Goal: Task Accomplishment & Management: Manage account settings

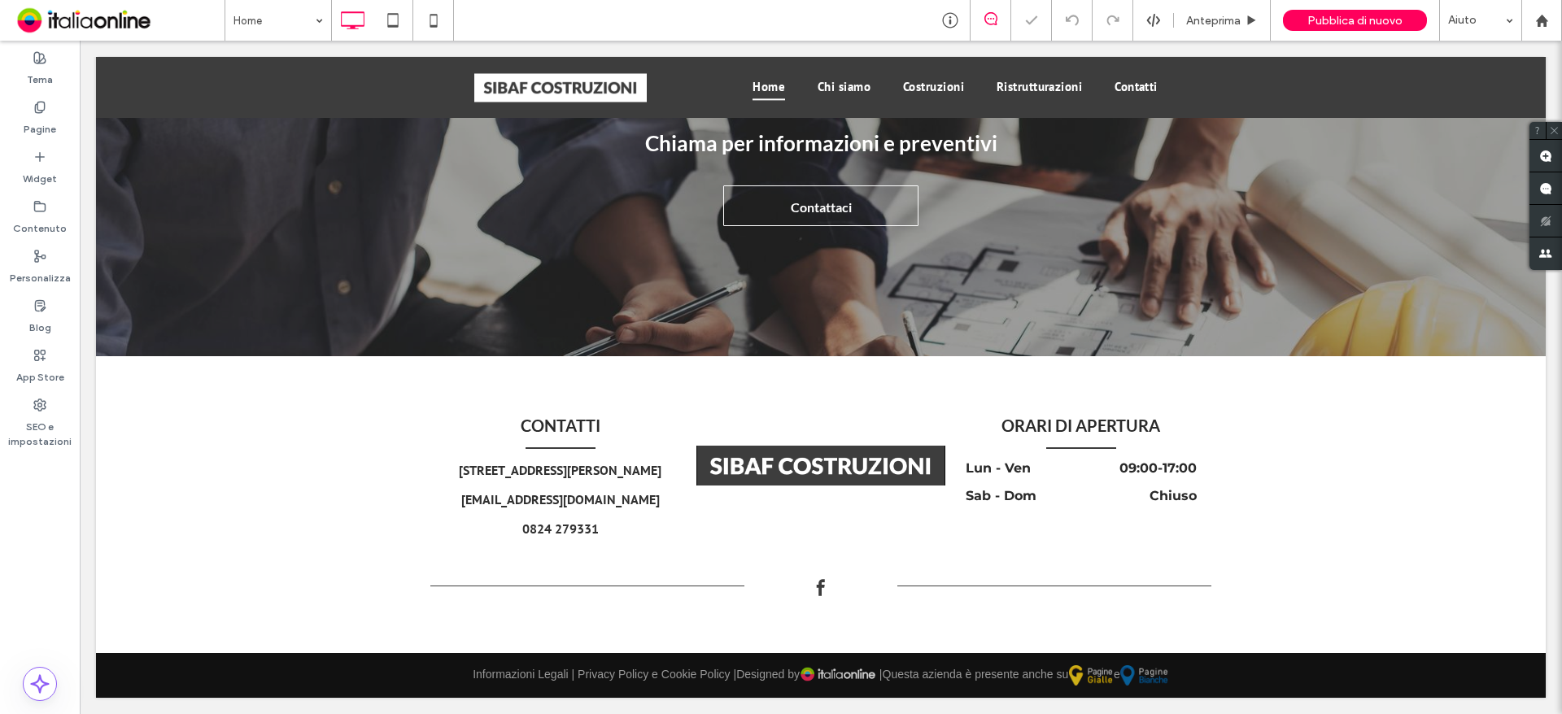
scroll to position [2200, 0]
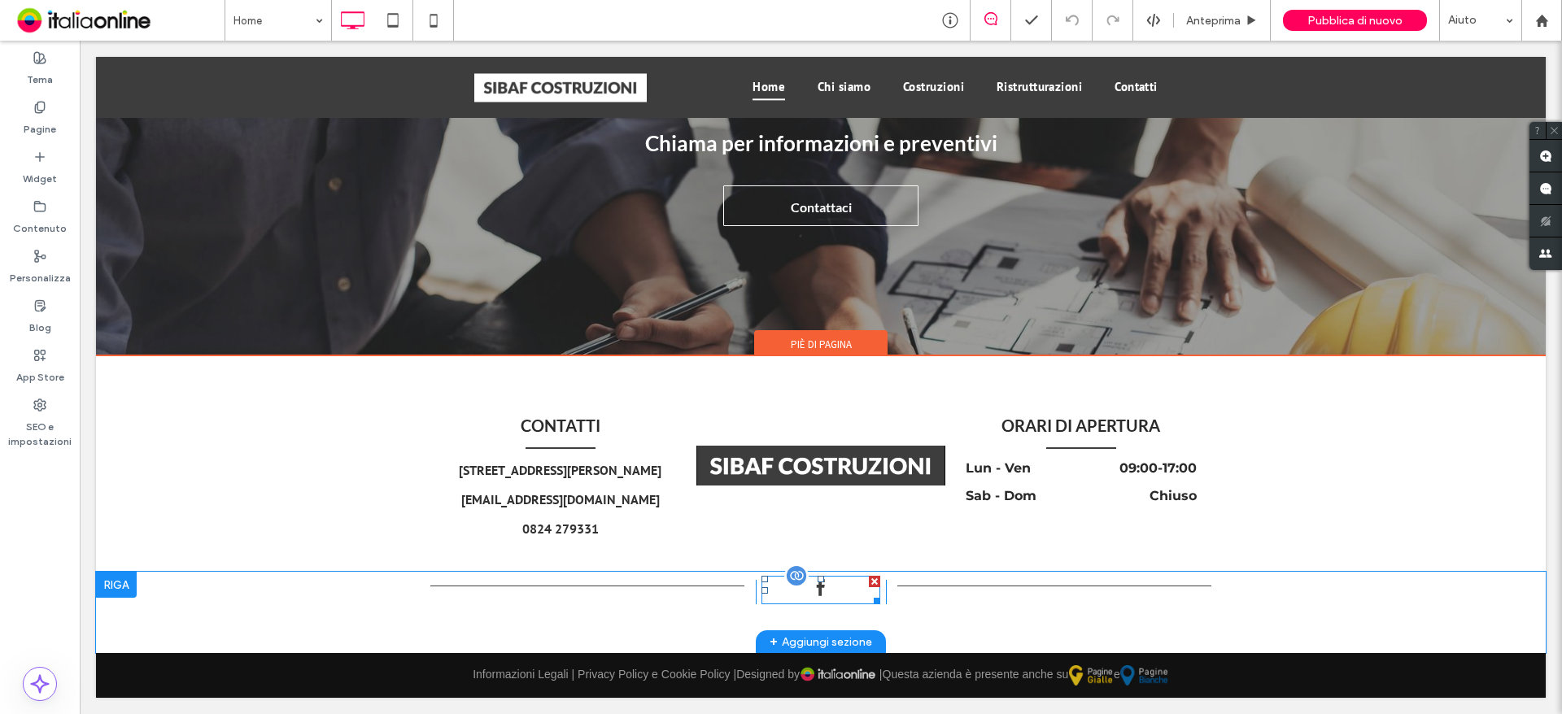
drag, startPoint x: 810, startPoint y: 599, endPoint x: 853, endPoint y: 599, distance: 43.1
click at [810, 599] on span "facebook" at bounding box center [821, 588] width 24 height 24
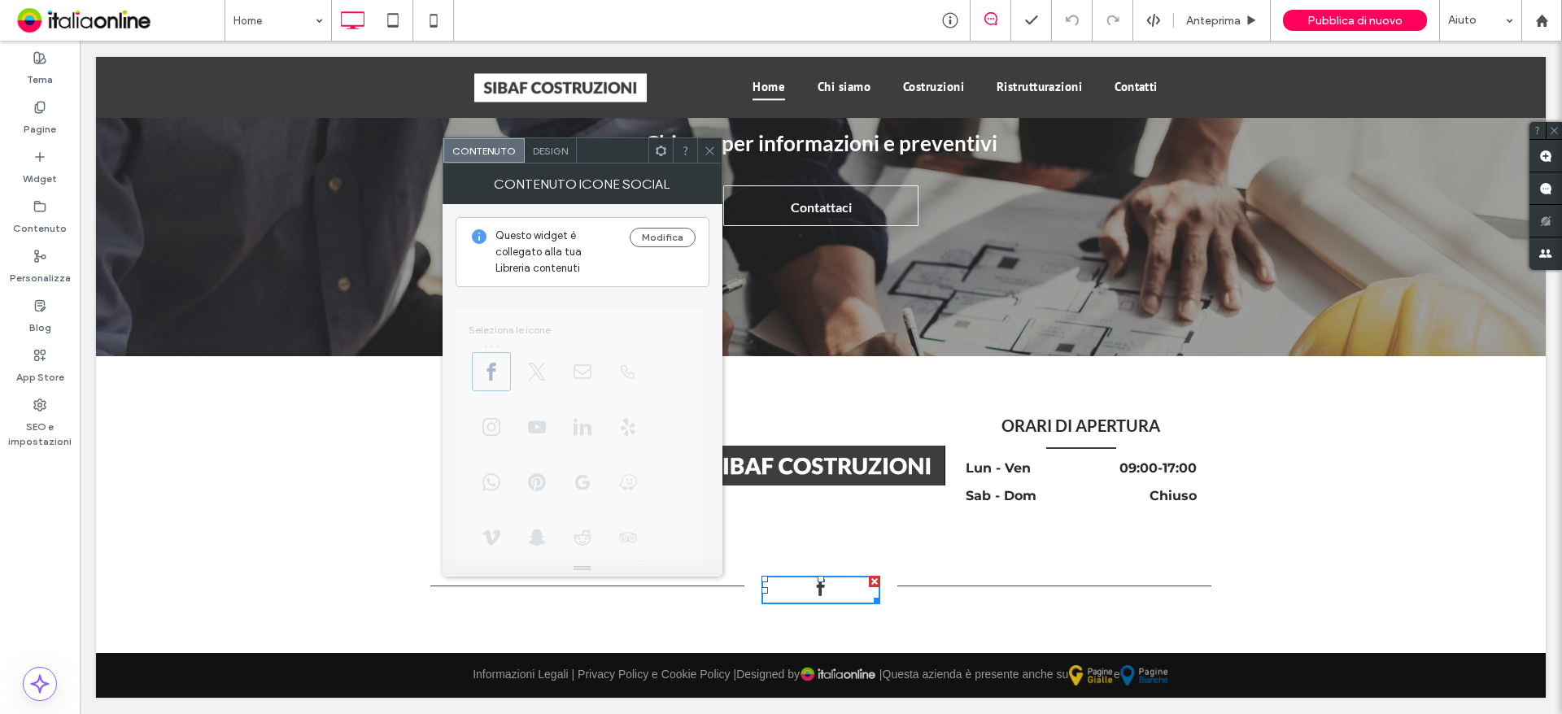
click at [714, 155] on icon at bounding box center [710, 151] width 12 height 12
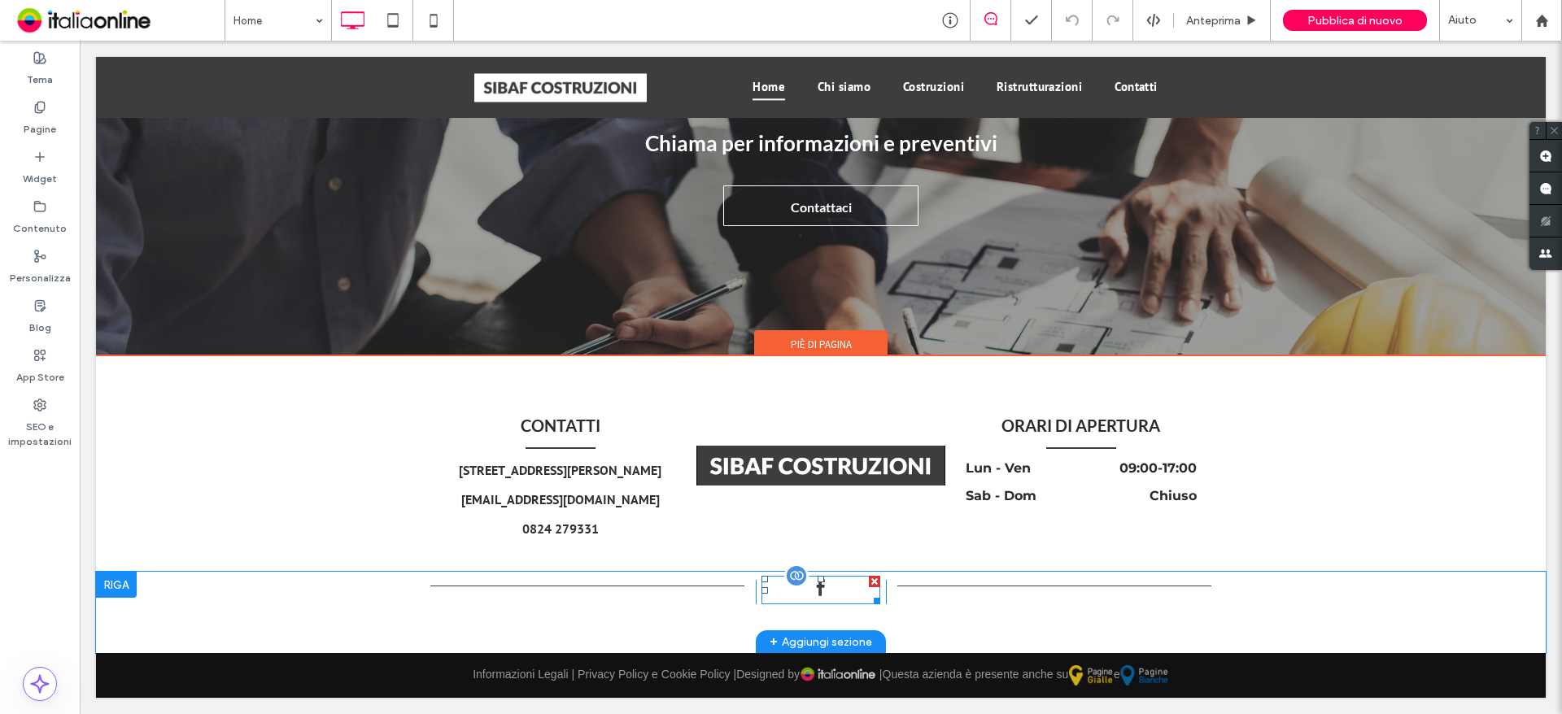
click at [869, 583] on div at bounding box center [874, 581] width 11 height 11
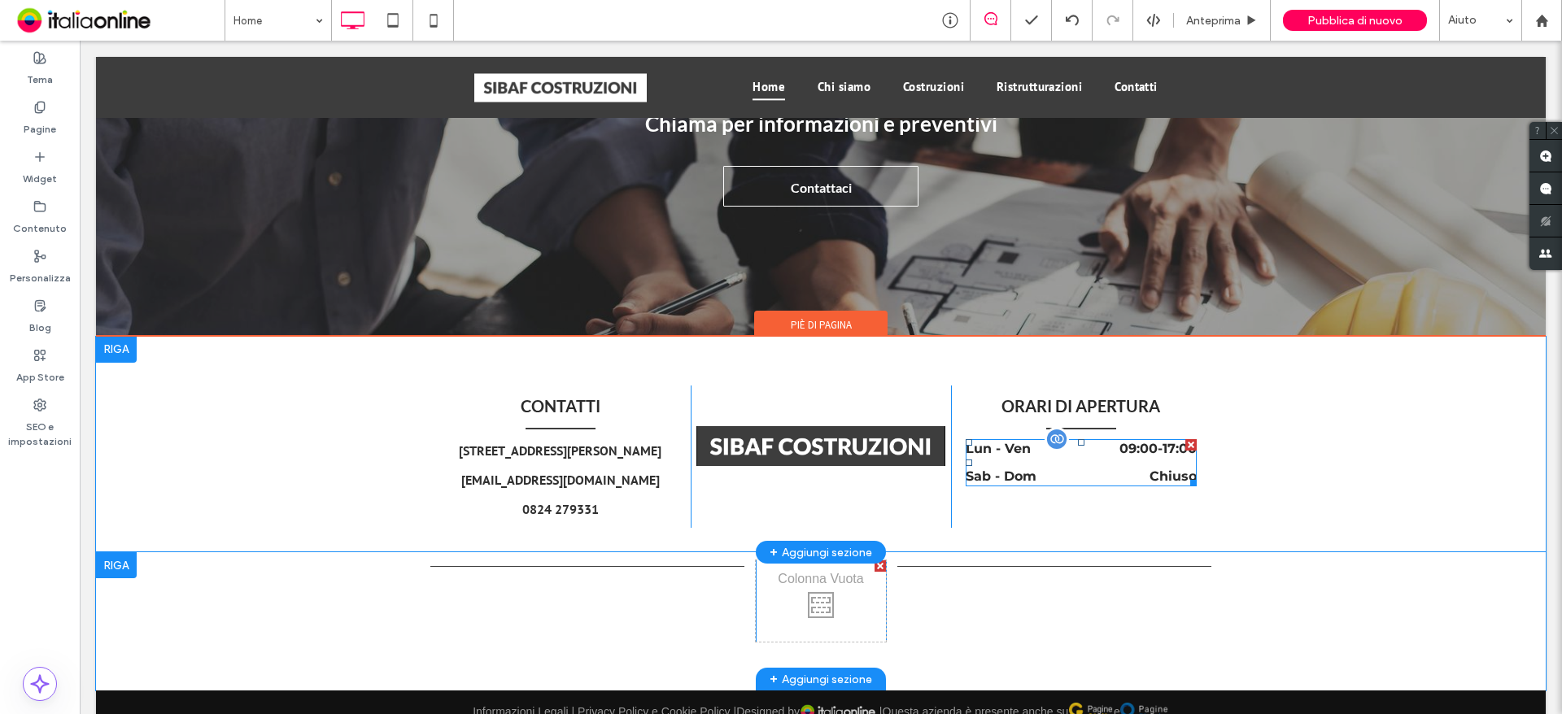
scroll to position [2257, 0]
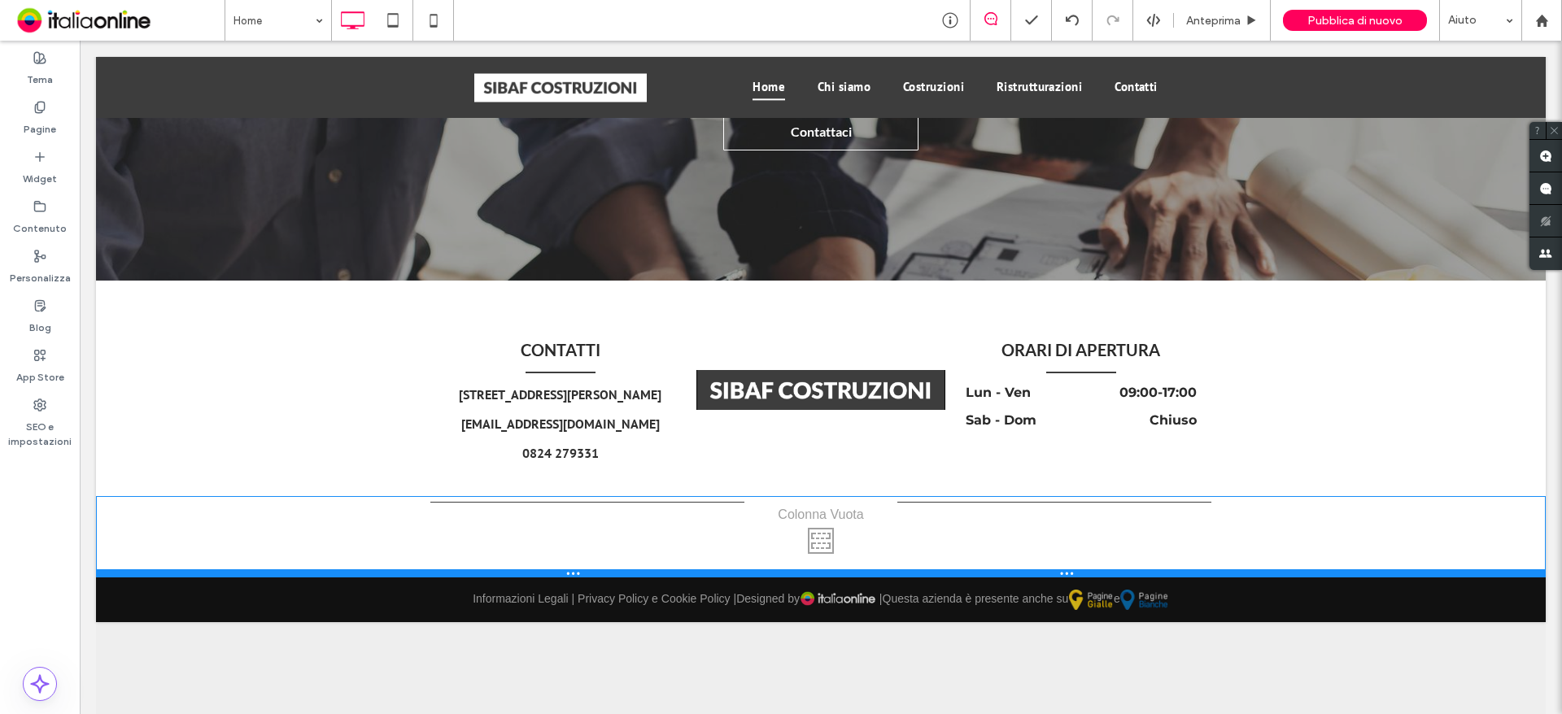
drag, startPoint x: 596, startPoint y: 651, endPoint x: 599, endPoint y: 534, distance: 117.2
click at [599, 534] on div "Click To Paste Click To Paste Click To Paste + Aggiungi sezione" at bounding box center [821, 536] width 1450 height 81
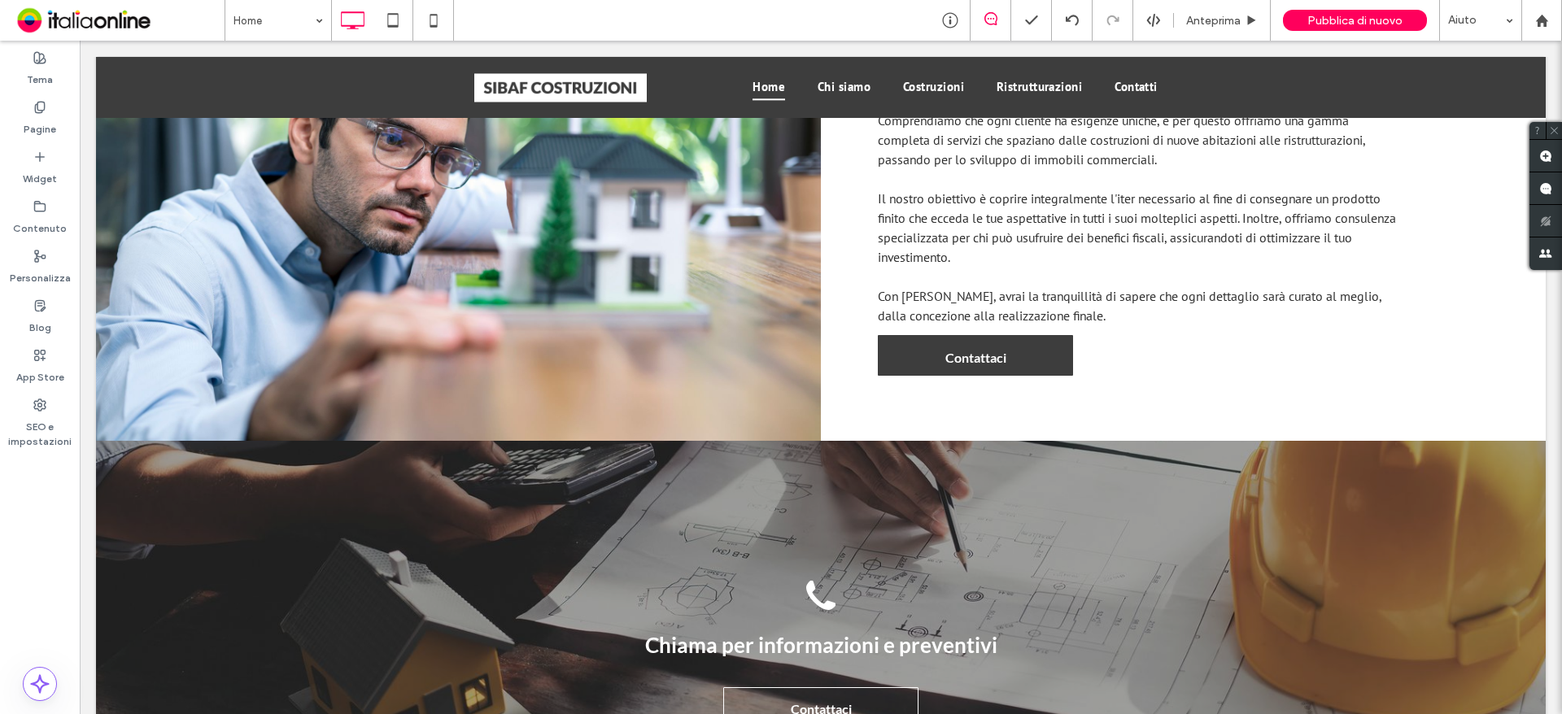
scroll to position [1468, 0]
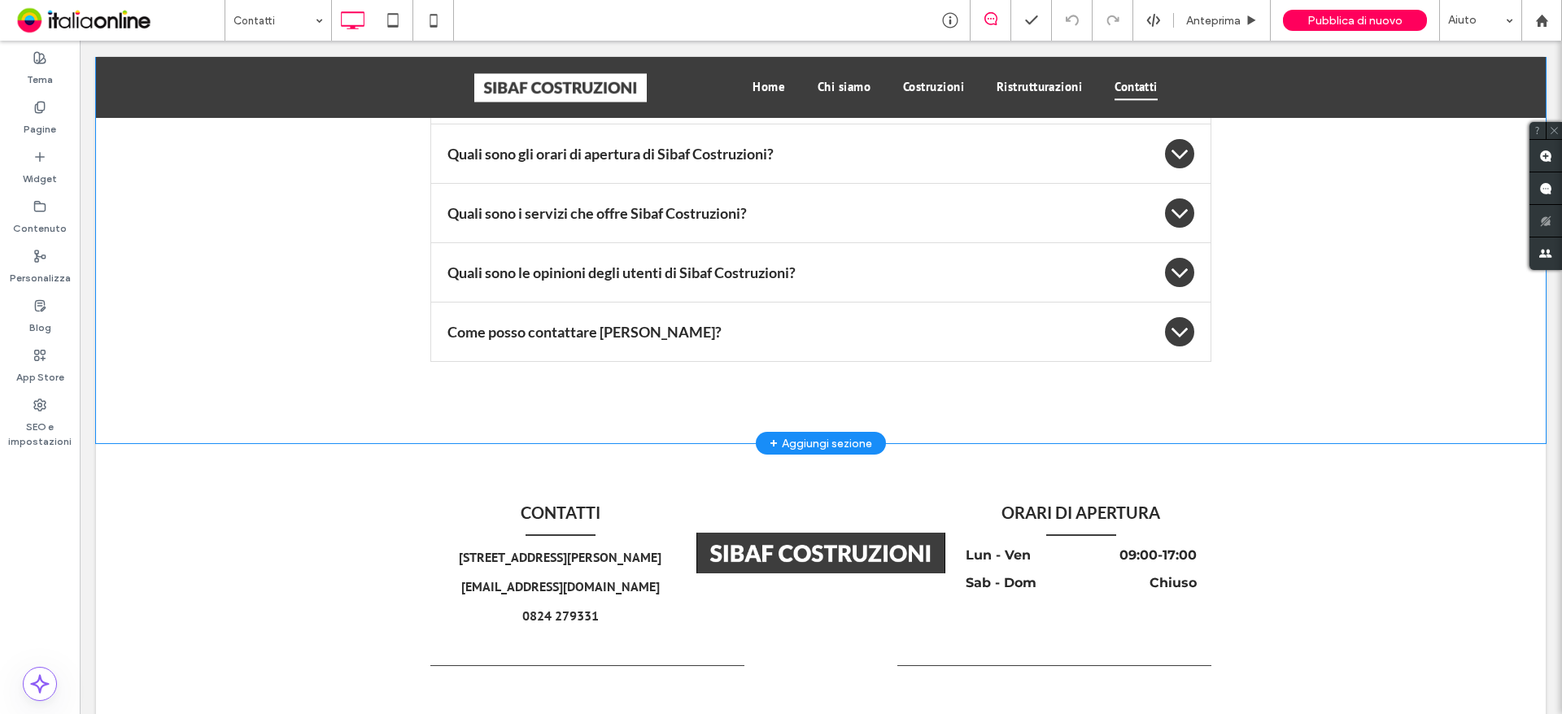
scroll to position [2273, 0]
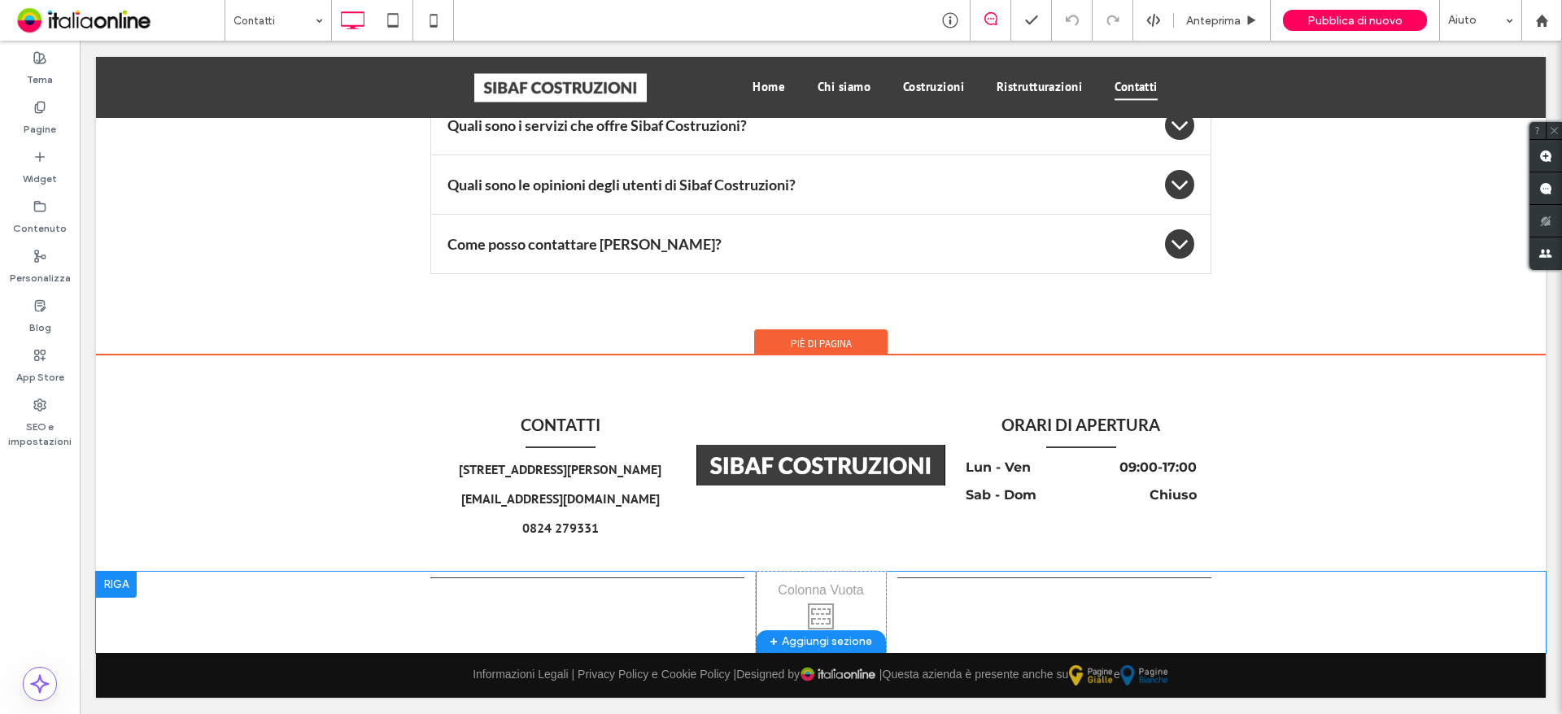
click at [537, 615] on div "Click To Paste" at bounding box center [592, 612] width 325 height 81
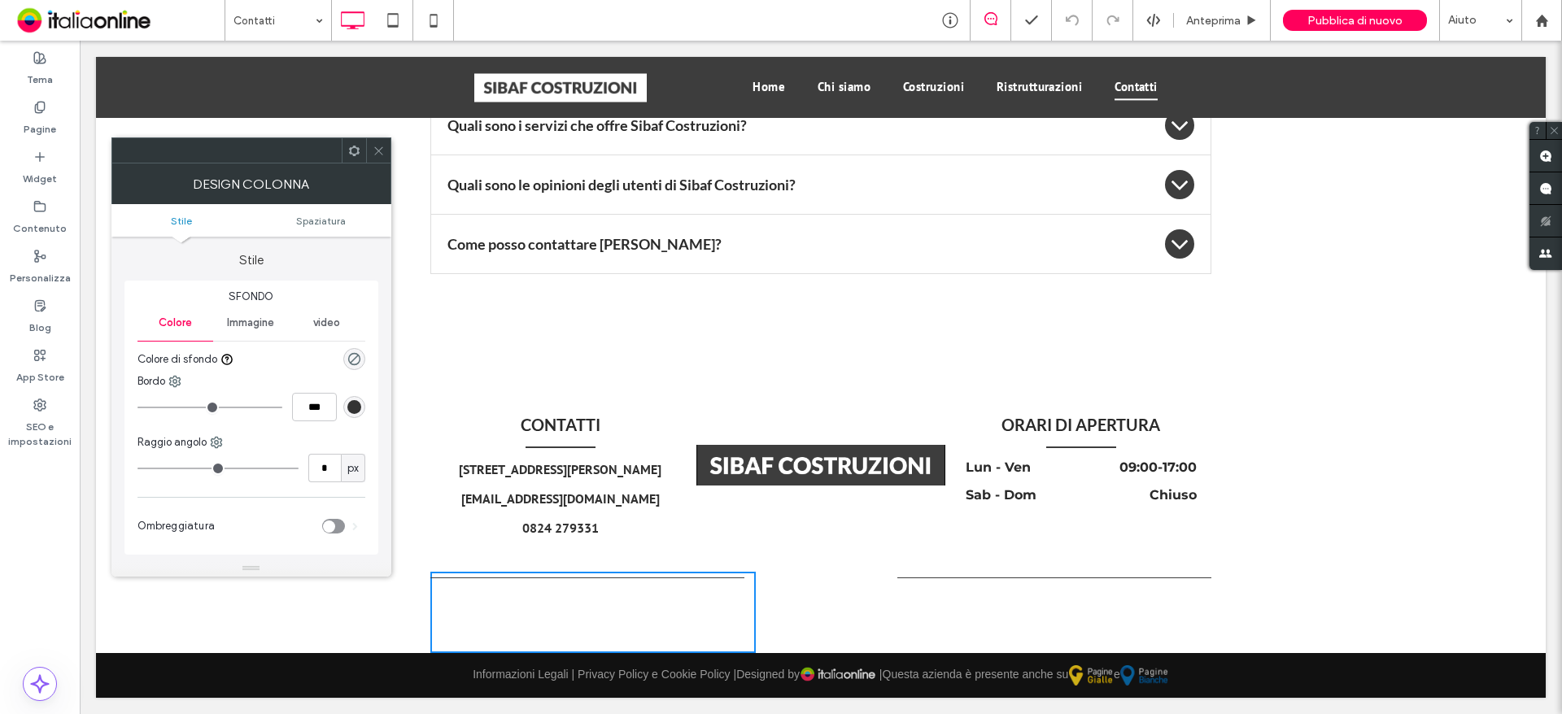
click at [371, 149] on div at bounding box center [378, 150] width 24 height 24
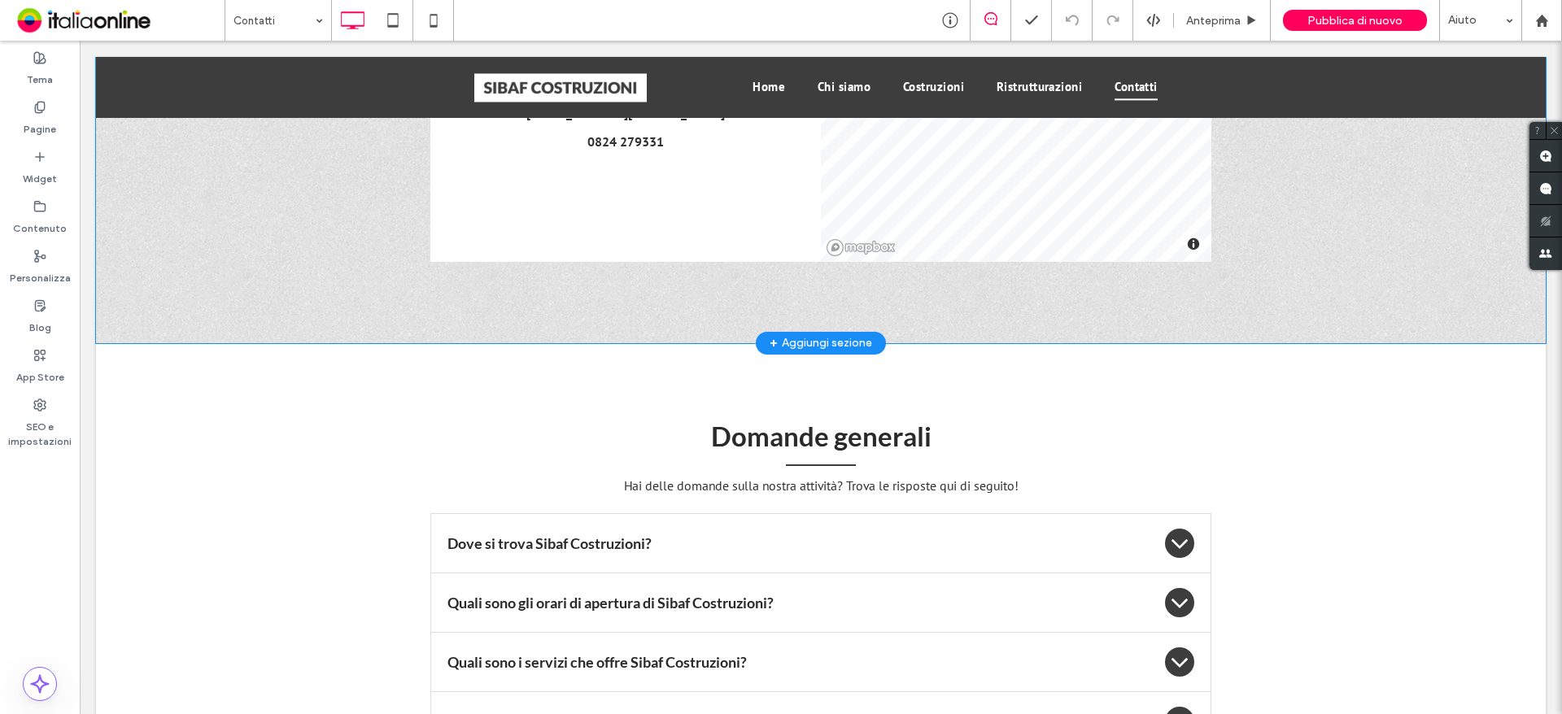
scroll to position [1541, 0]
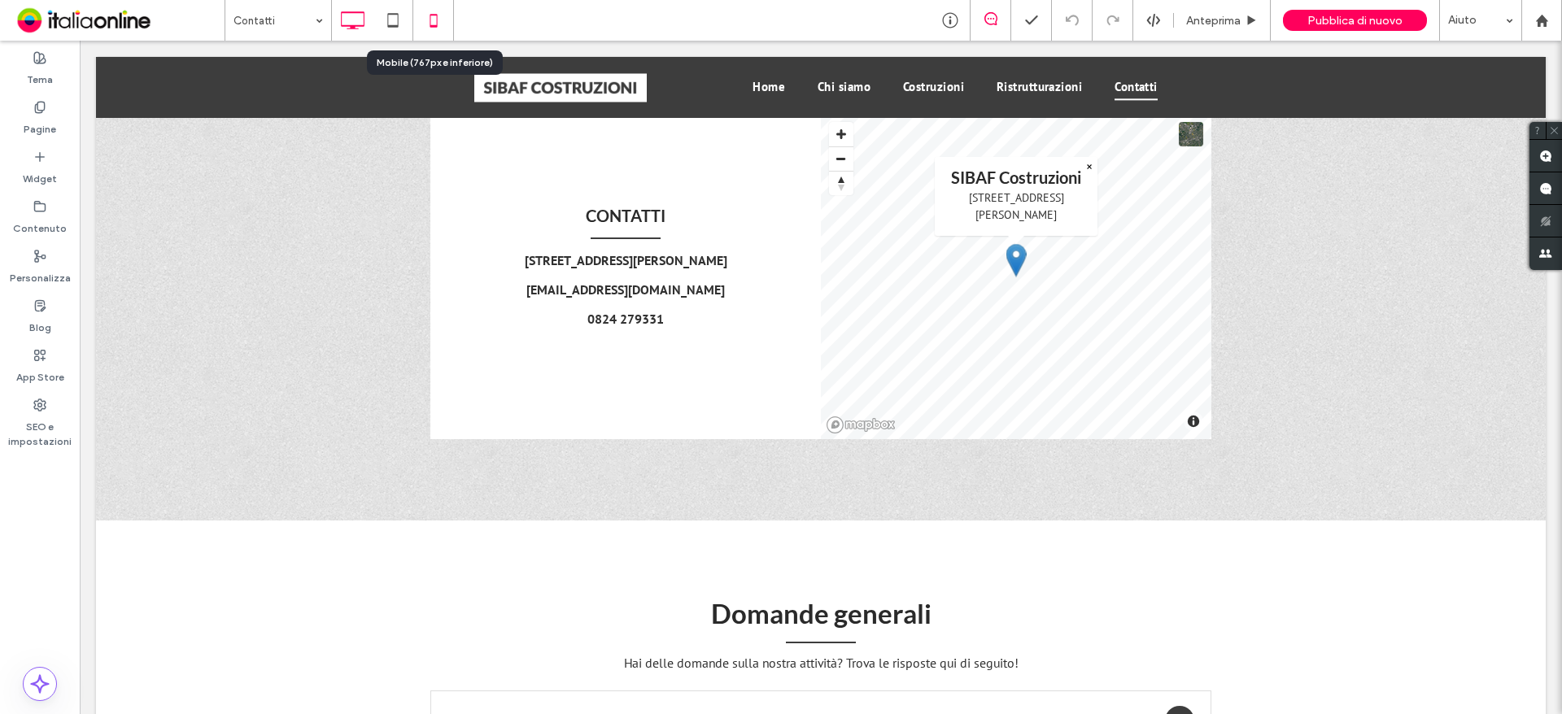
click at [443, 29] on icon at bounding box center [433, 20] width 33 height 33
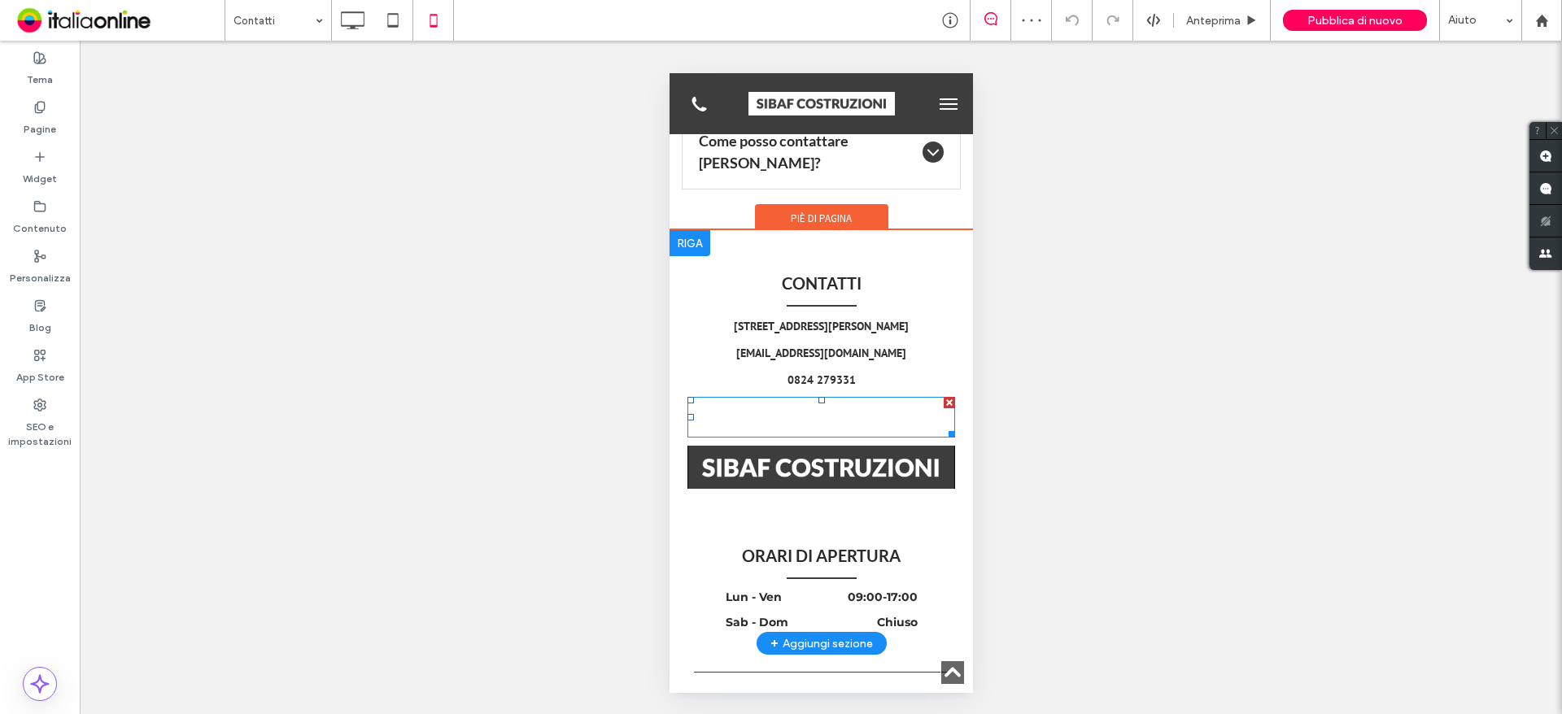
scroll to position [2549, 0]
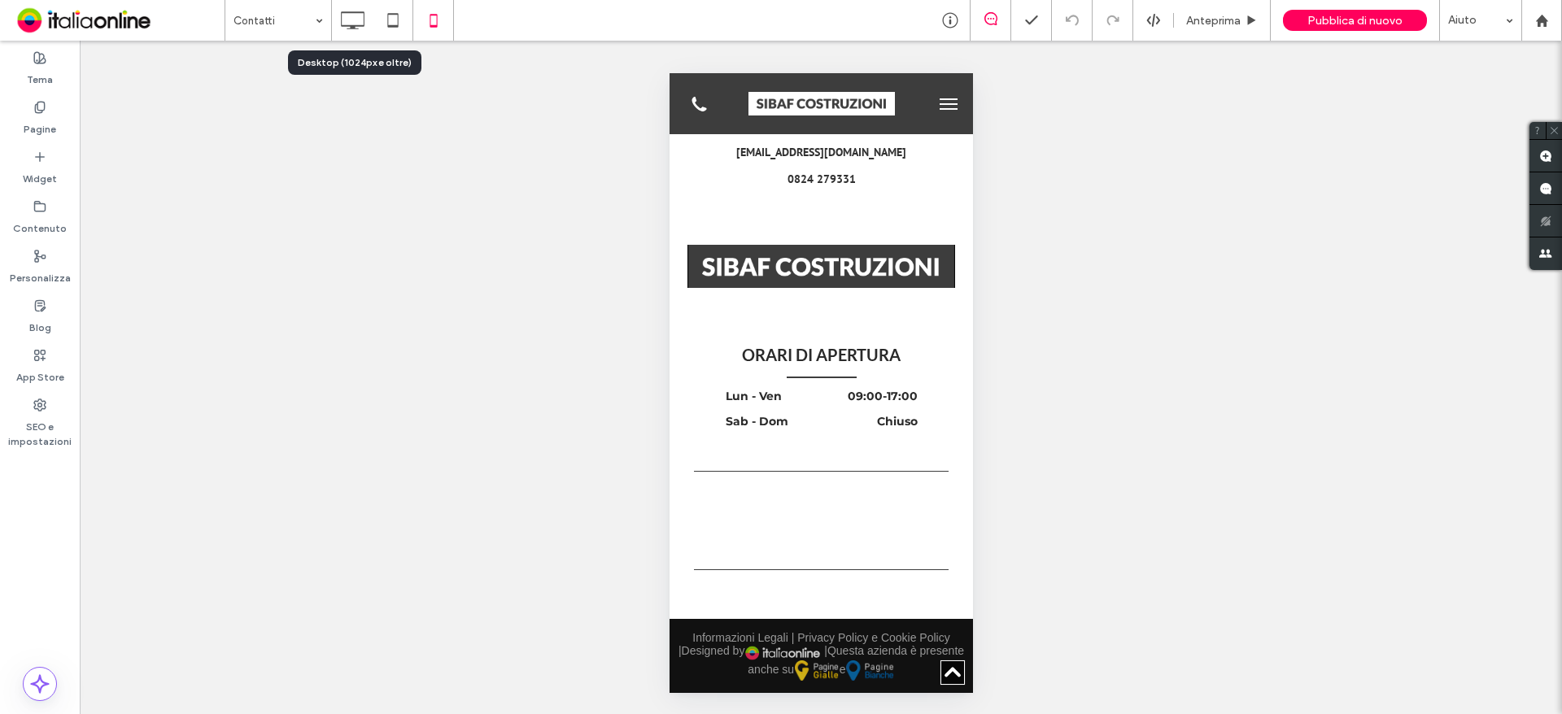
drag, startPoint x: 337, startPoint y: 26, endPoint x: 509, endPoint y: 207, distance: 249.8
click at [337, 26] on icon at bounding box center [352, 20] width 33 height 33
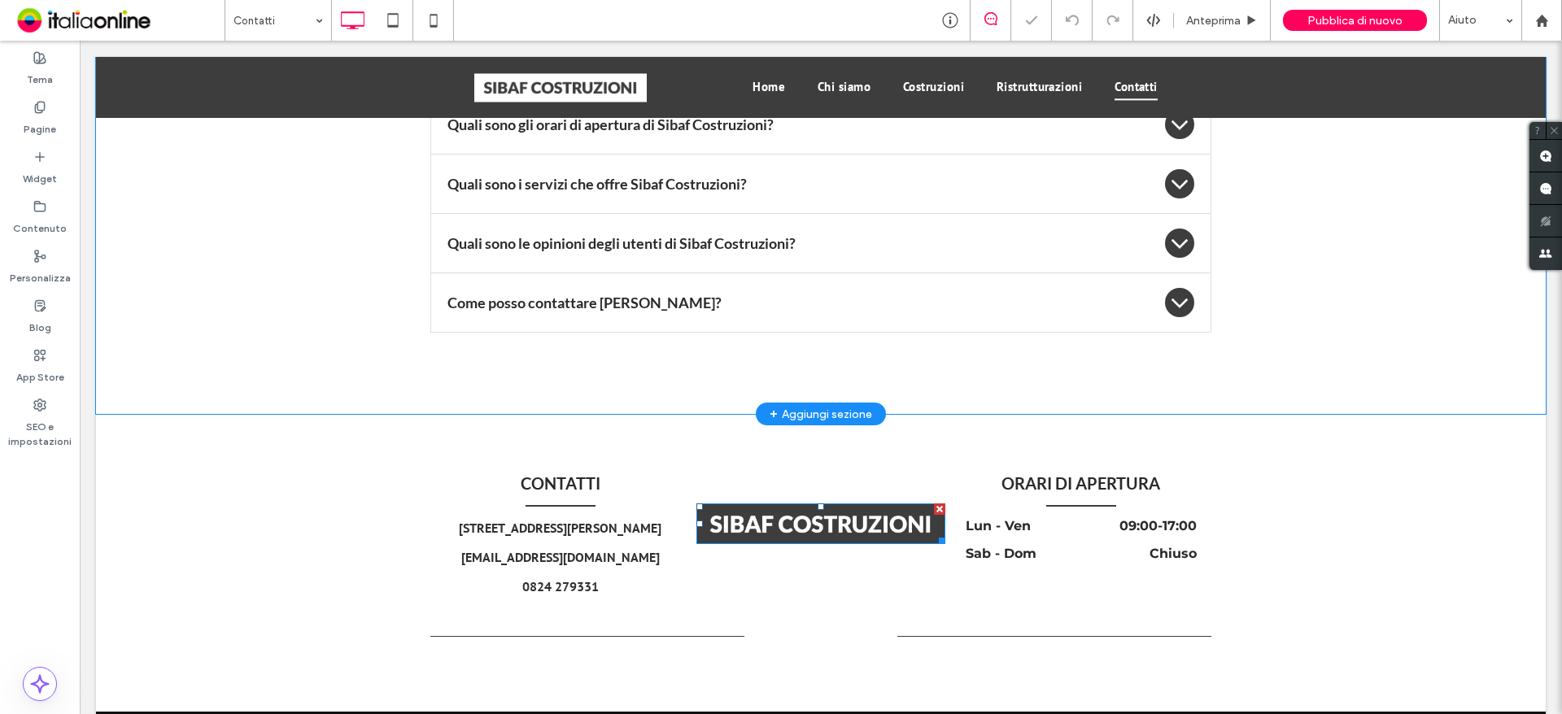
scroll to position [2273, 0]
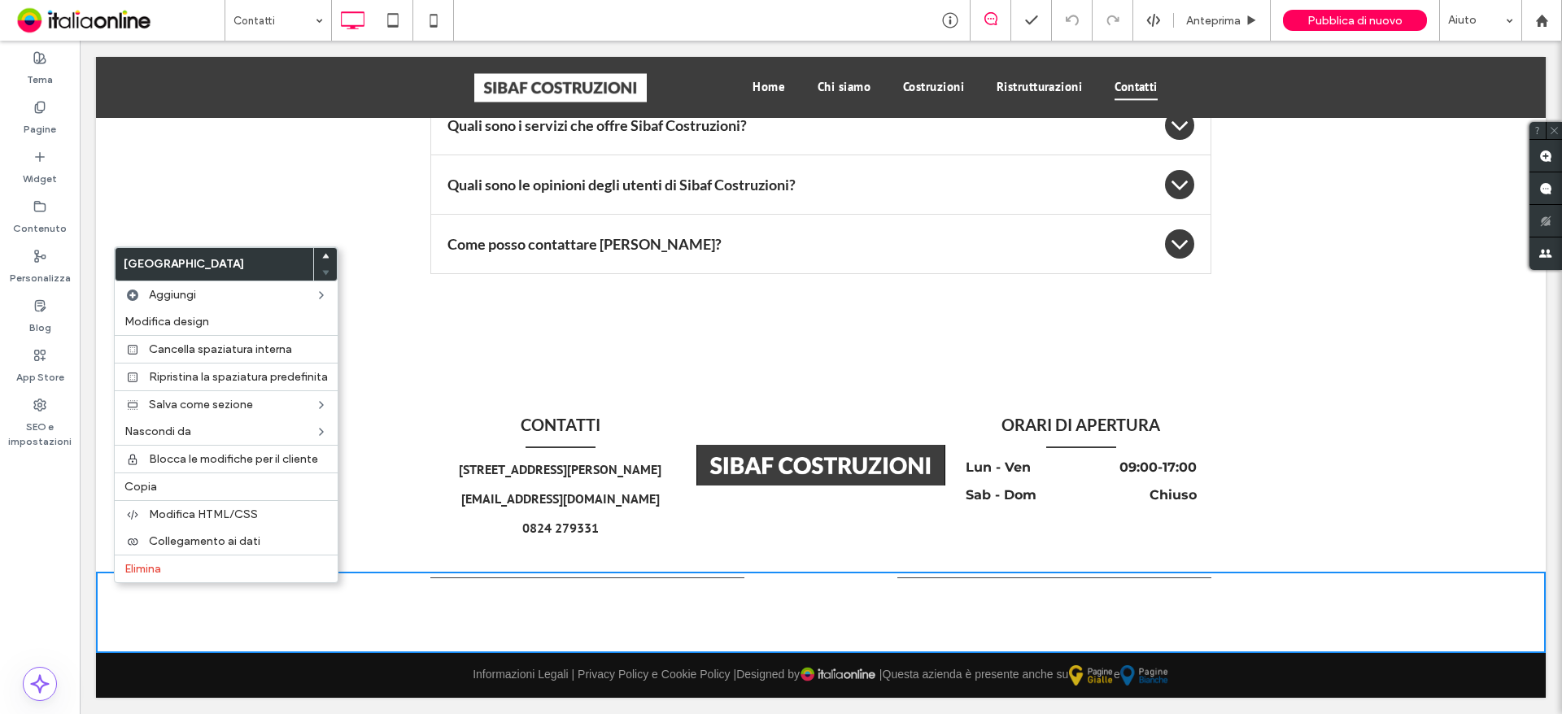
drag, startPoint x: 11, startPoint y: 465, endPoint x: 0, endPoint y: 596, distance: 132.2
click at [0, 596] on div "Tema Pagine Widget Contenuto Personalizza Blog App Store SEO e impostazioni" at bounding box center [40, 378] width 80 height 674
click at [194, 575] on label "Elimina" at bounding box center [225, 576] width 203 height 14
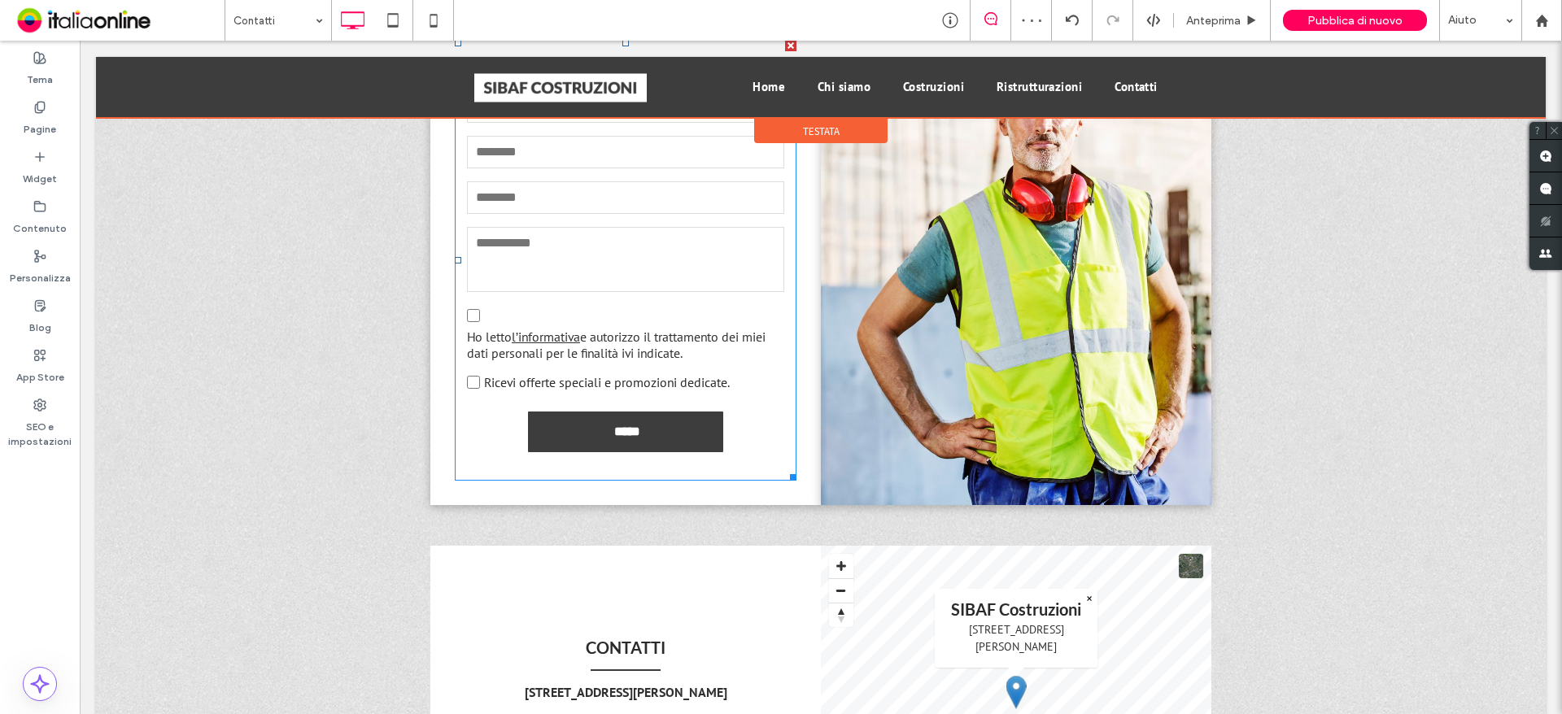
scroll to position [971, 0]
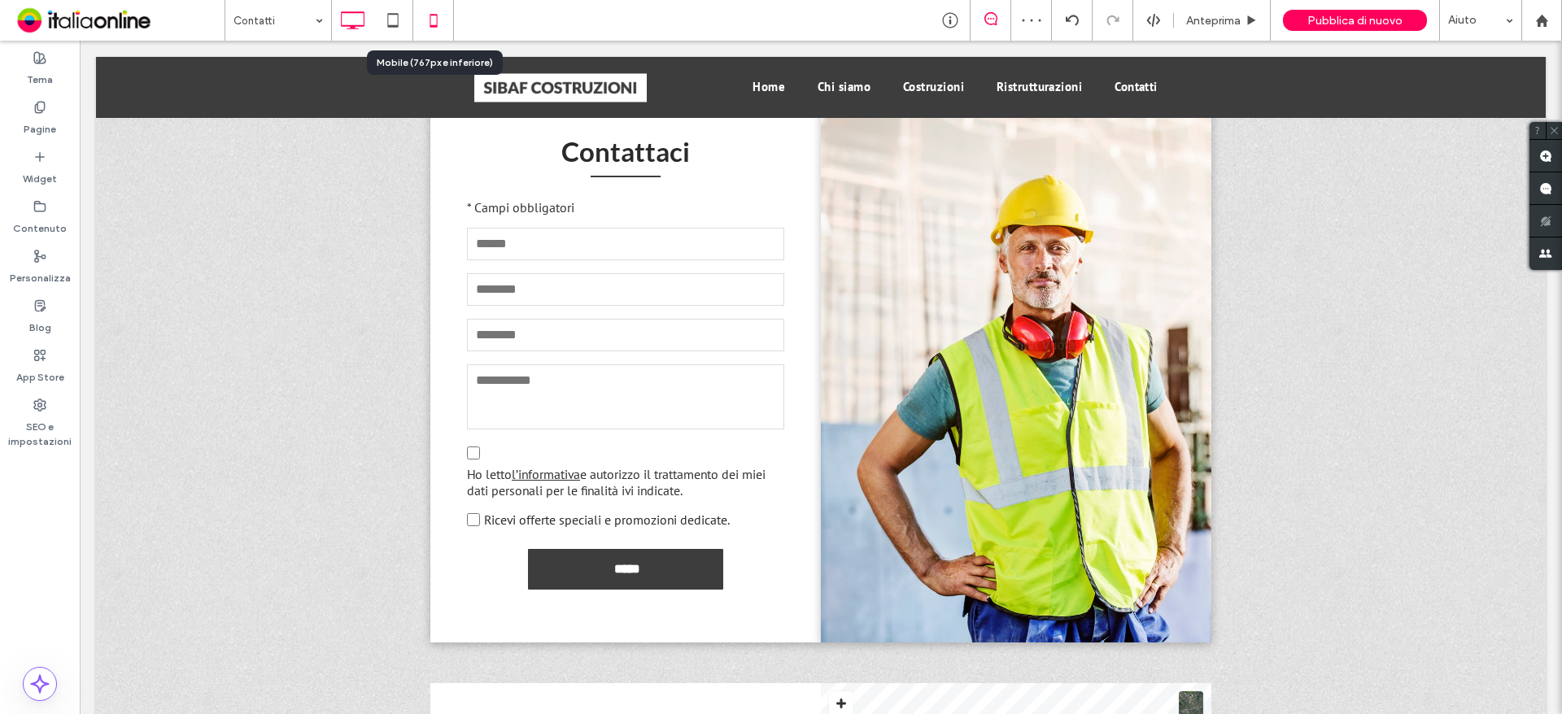
click at [435, 18] on icon at bounding box center [433, 20] width 33 height 33
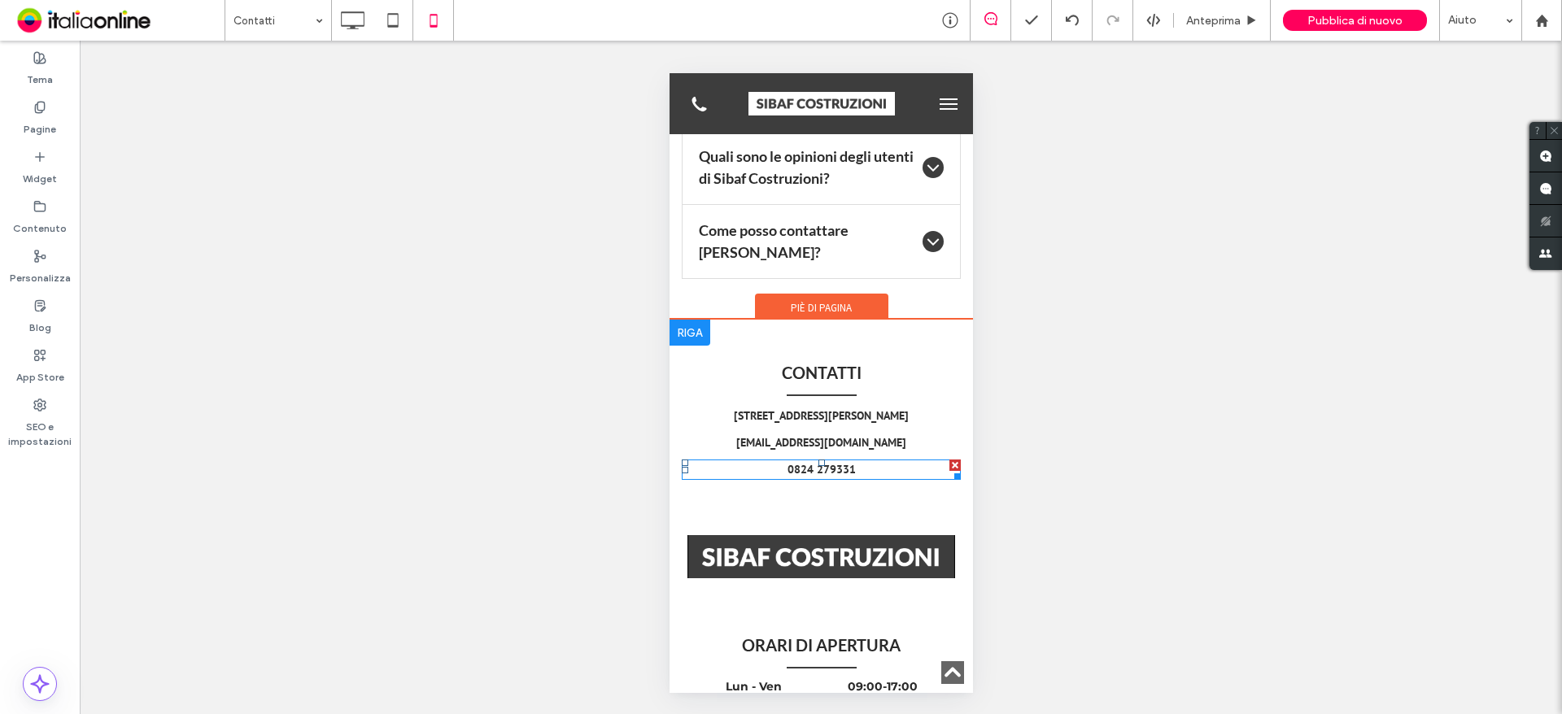
scroll to position [2373, 0]
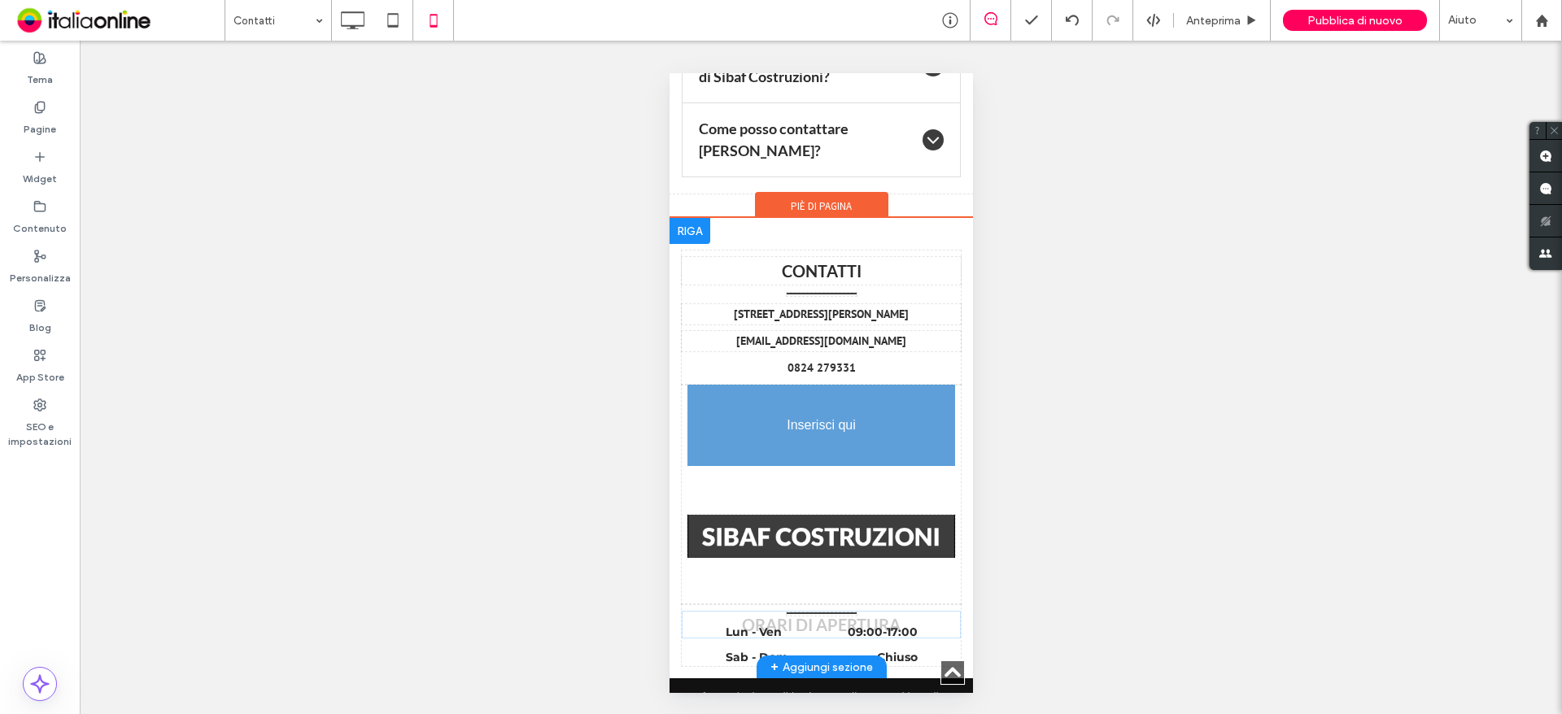
drag, startPoint x: 857, startPoint y: 533, endPoint x: 848, endPoint y: 500, distance: 33.8
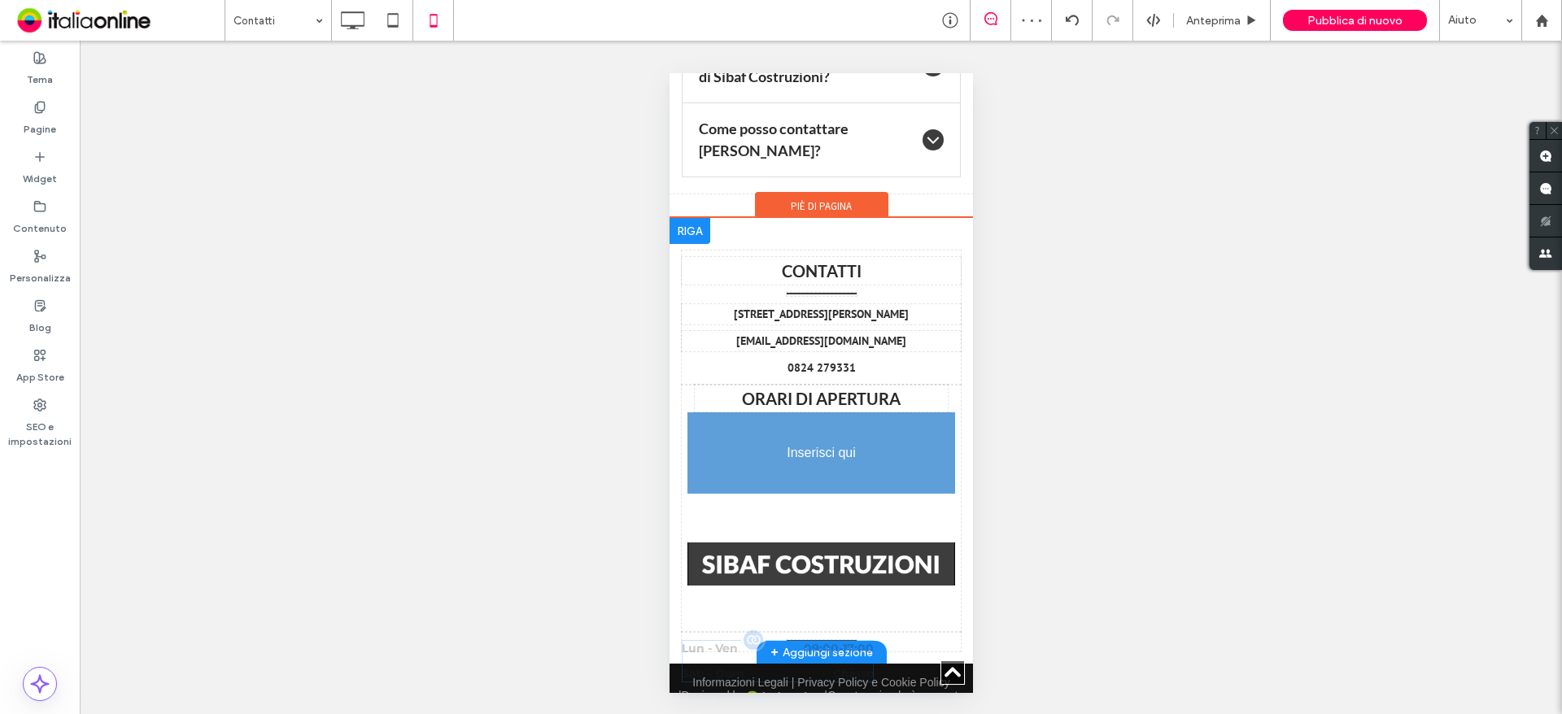
drag, startPoint x: 856, startPoint y: 581, endPoint x: 851, endPoint y: 490, distance: 91.3
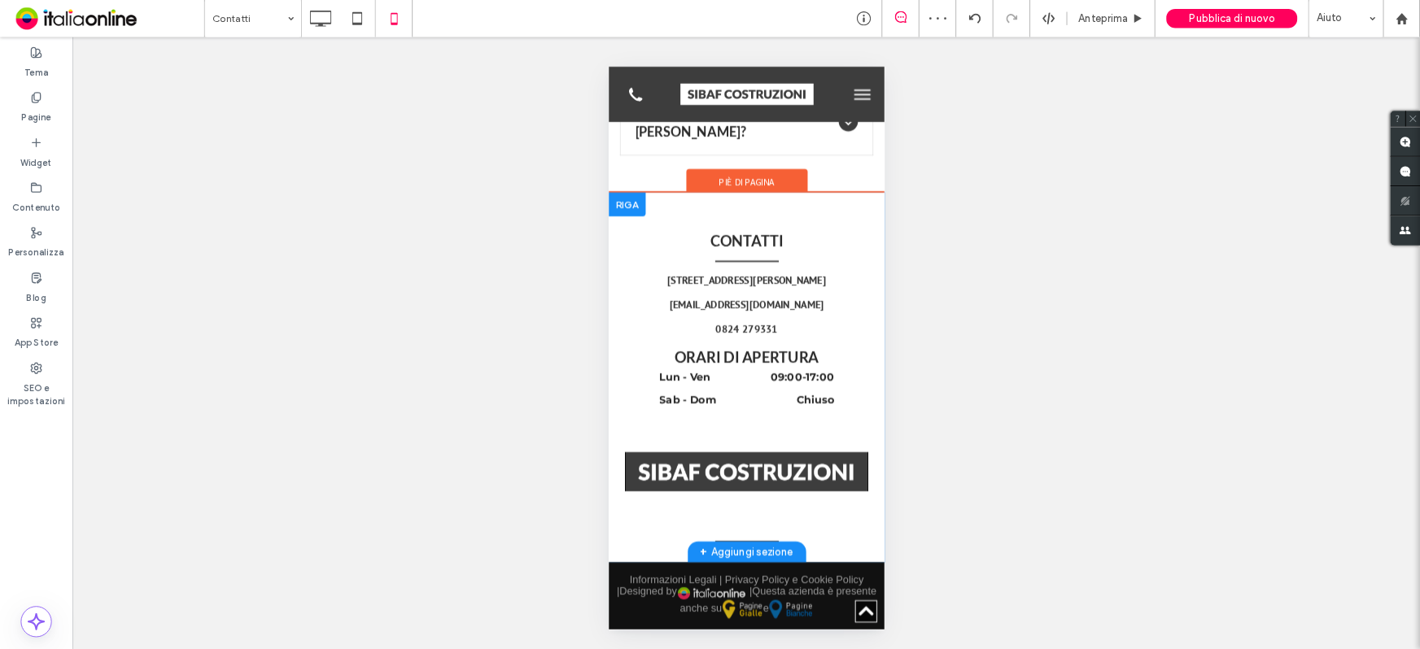
scroll to position [2366, 0]
drag, startPoint x: 827, startPoint y: 595, endPoint x: 823, endPoint y: 559, distance: 35.9
click at [823, 559] on div "CONTATTI Via [PERSON_NAME], 68 - 82018 [GEOGRAPHIC_DATA] (BN) [EMAIL_ADDRESS][D…" at bounding box center [820, 426] width 279 height 362
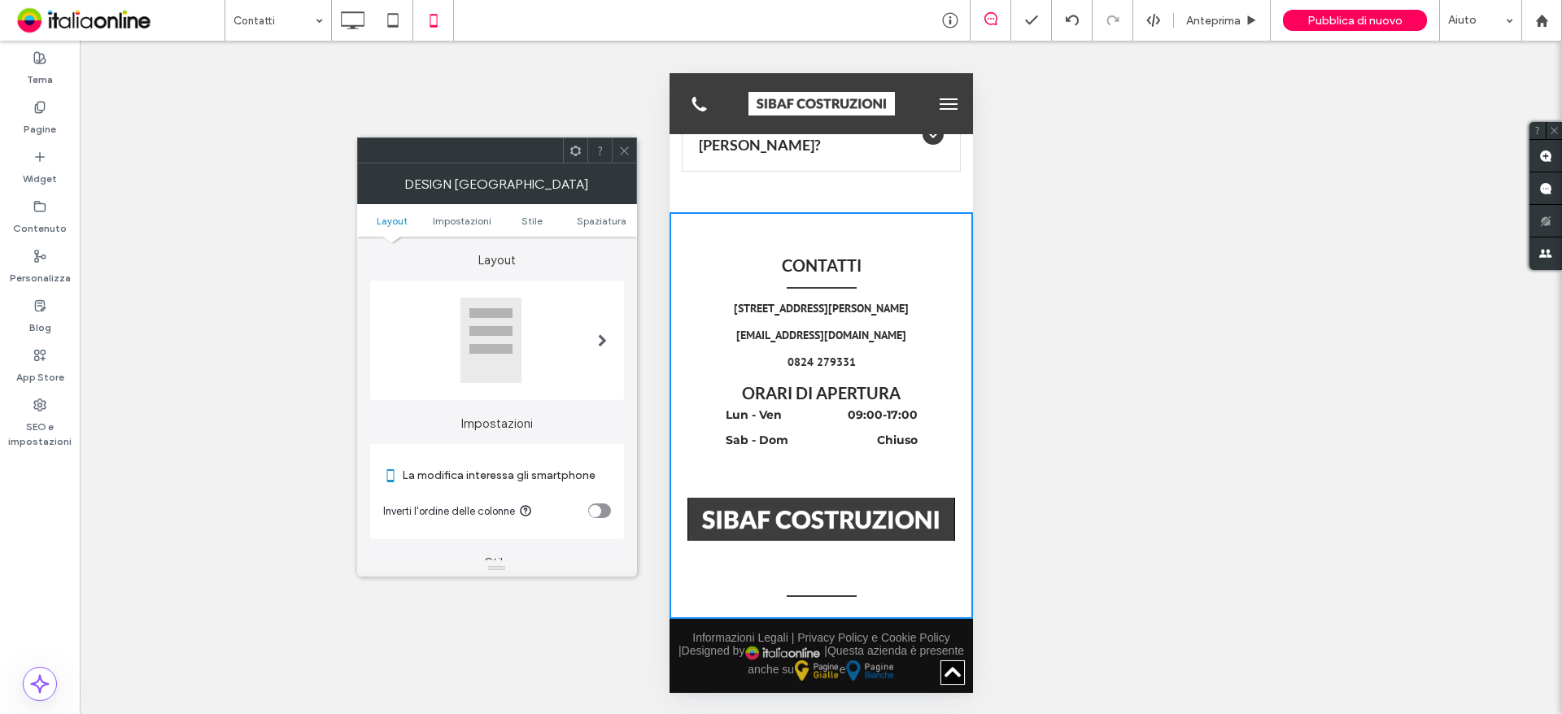
click at [620, 151] on icon at bounding box center [624, 151] width 12 height 12
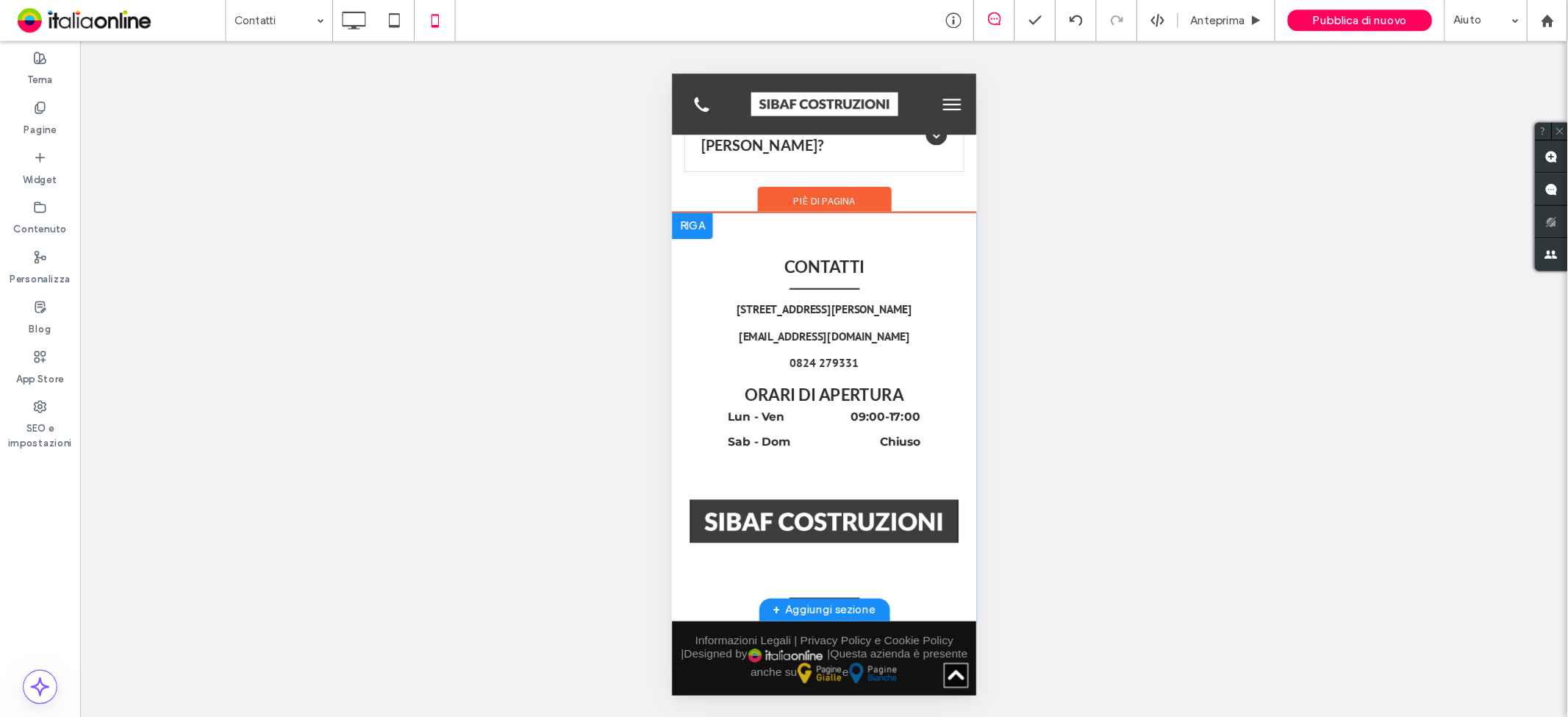
scroll to position [2133, 0]
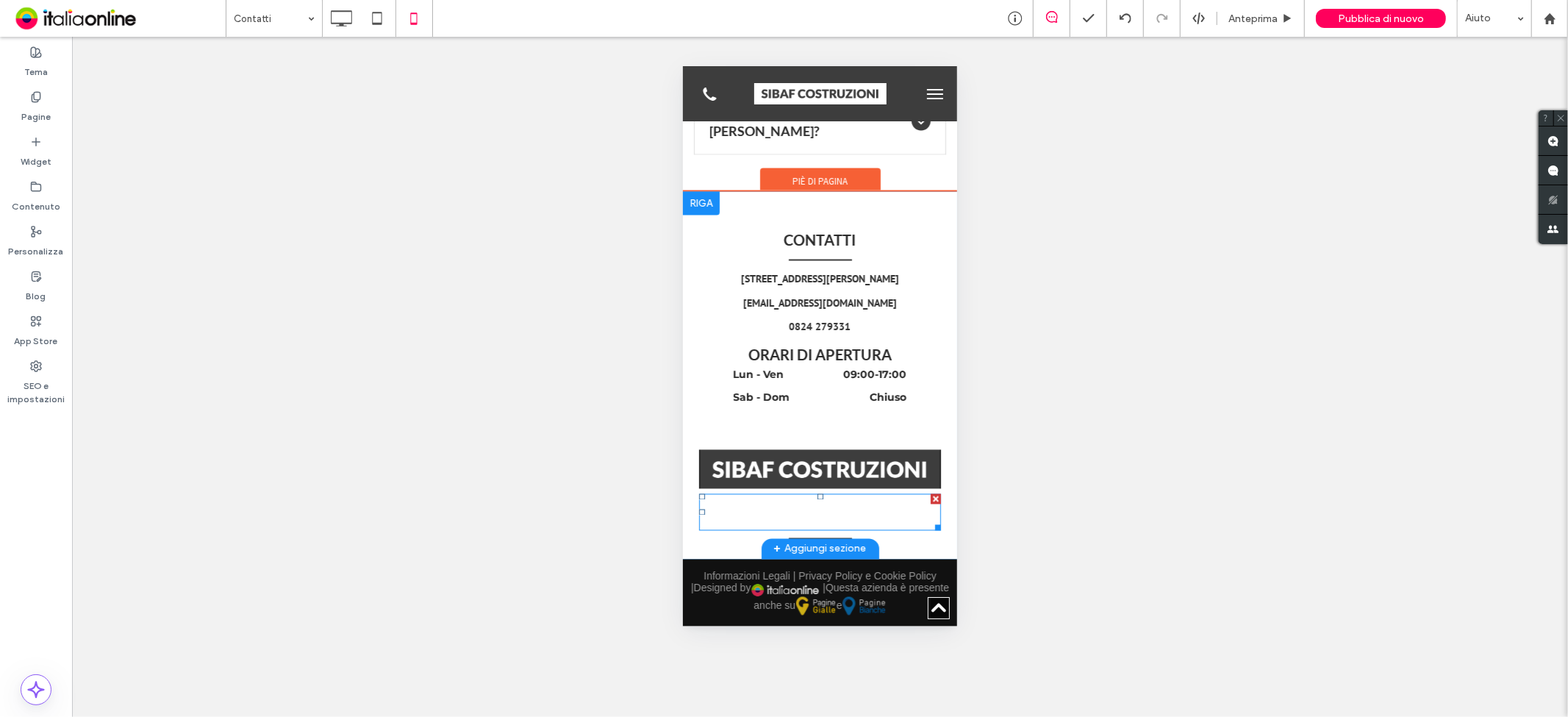
click at [930, 500] on div at bounding box center [934, 498] width 10 height 10
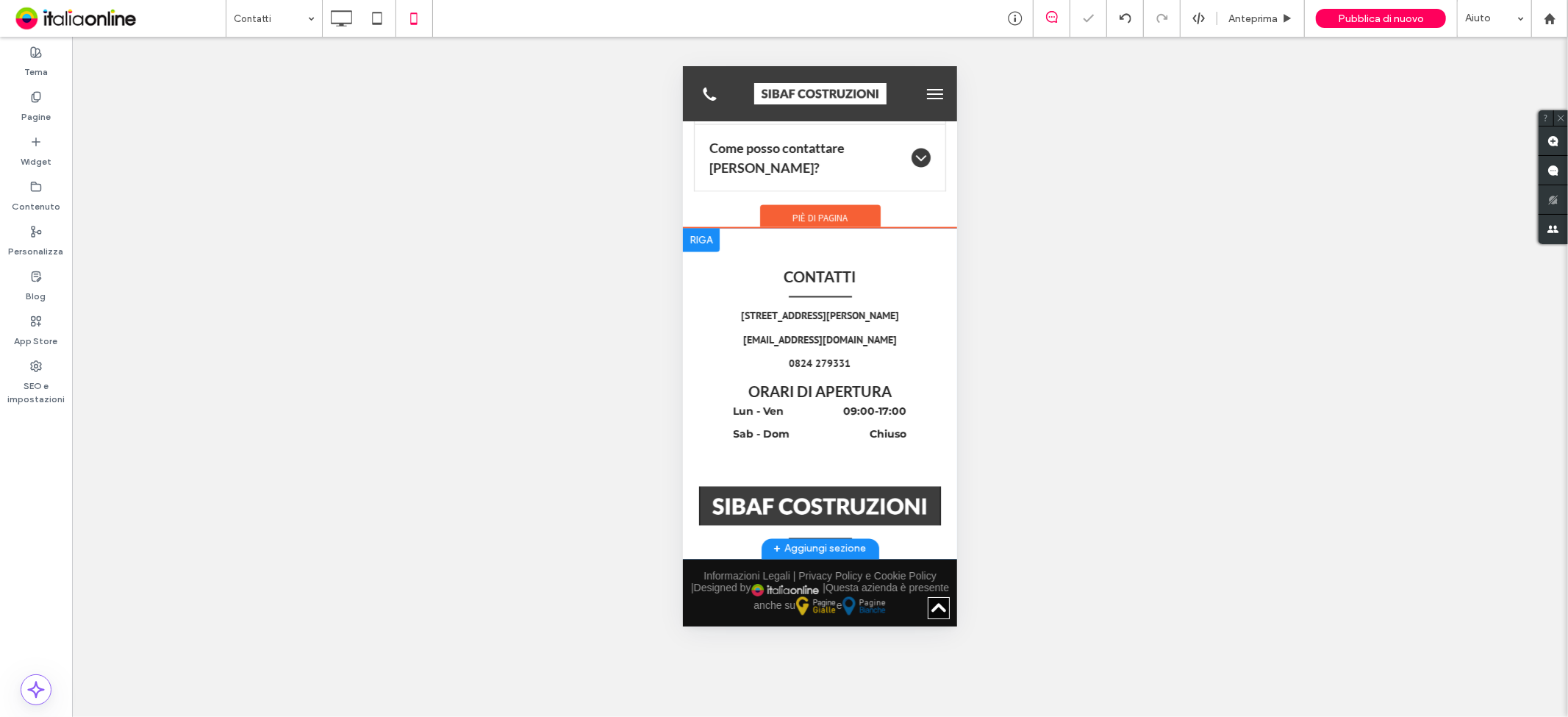
scroll to position [2097, 0]
click at [841, 533] on div "Click To Paste" at bounding box center [819, 540] width 252 height 18
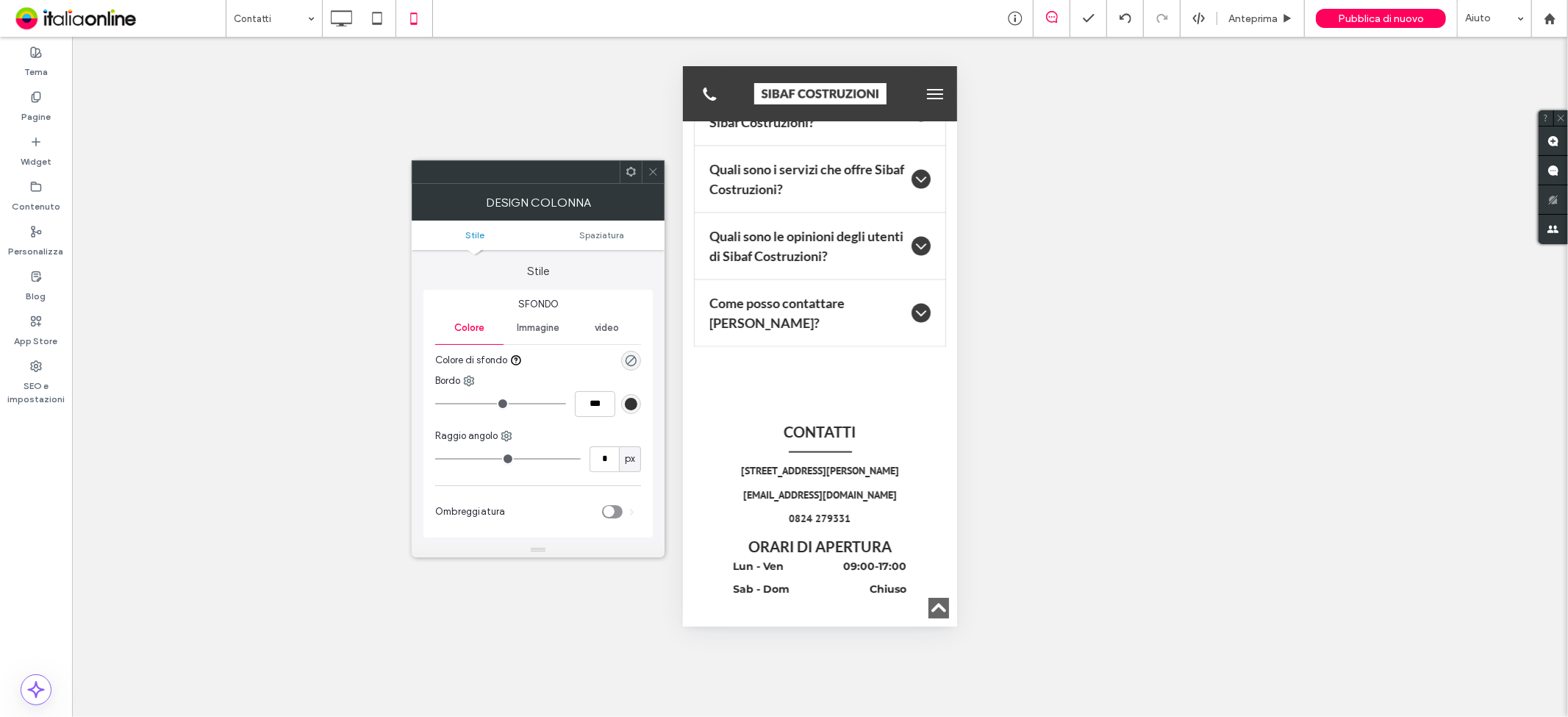
scroll to position [1932, 0]
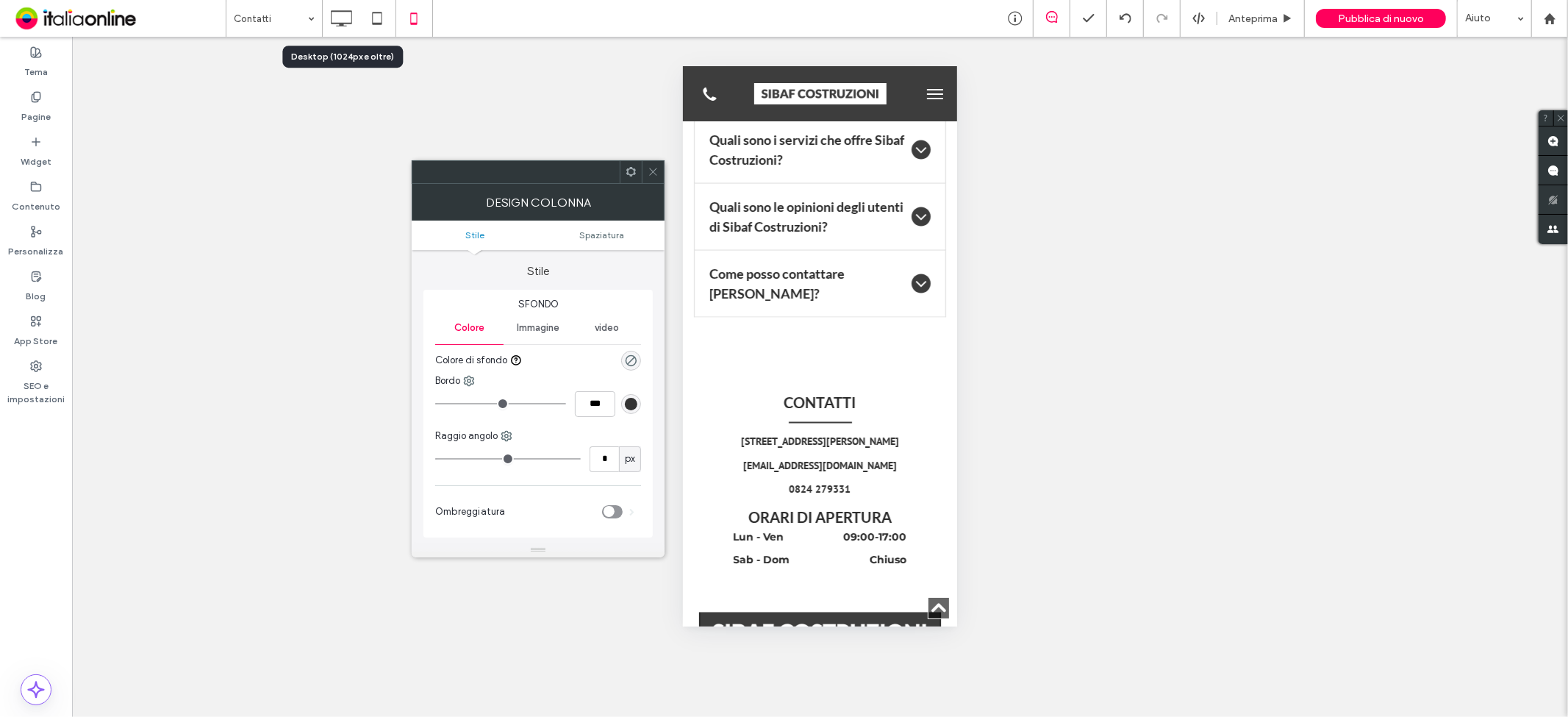
drag, startPoint x: 339, startPoint y: 21, endPoint x: 390, endPoint y: 71, distance: 71.4
click at [339, 21] on icon at bounding box center [341, 18] width 30 height 30
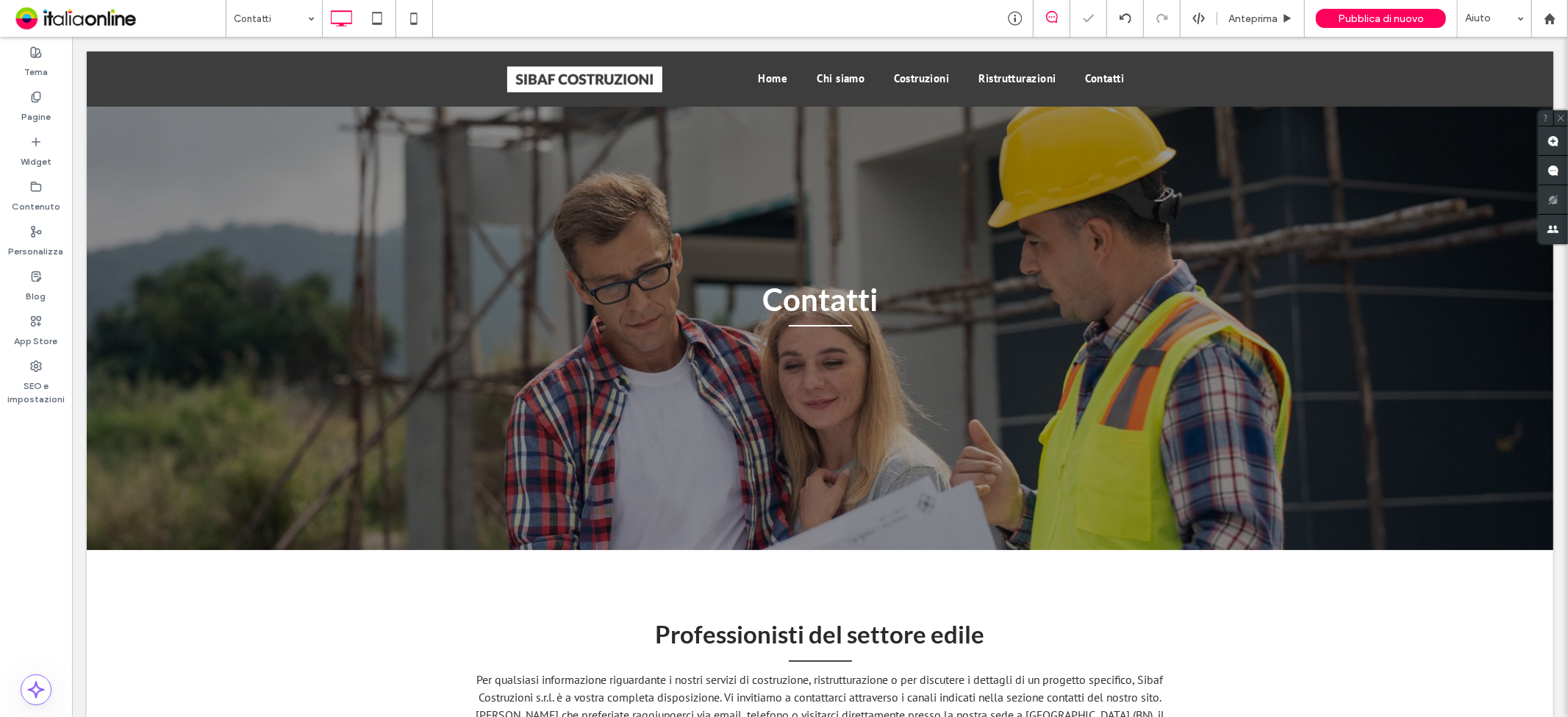
scroll to position [1915, 0]
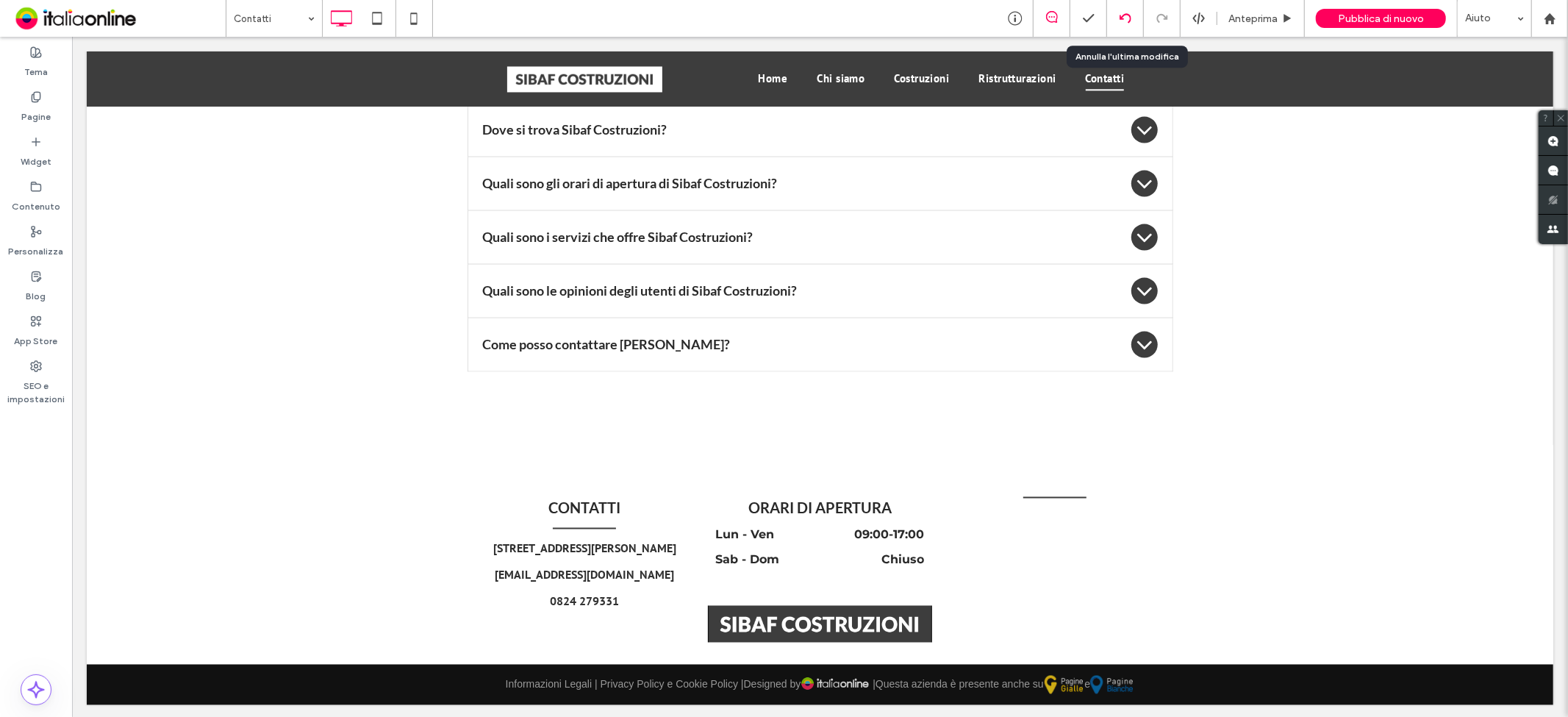
click at [1122, 13] on icon at bounding box center [1125, 18] width 12 height 12
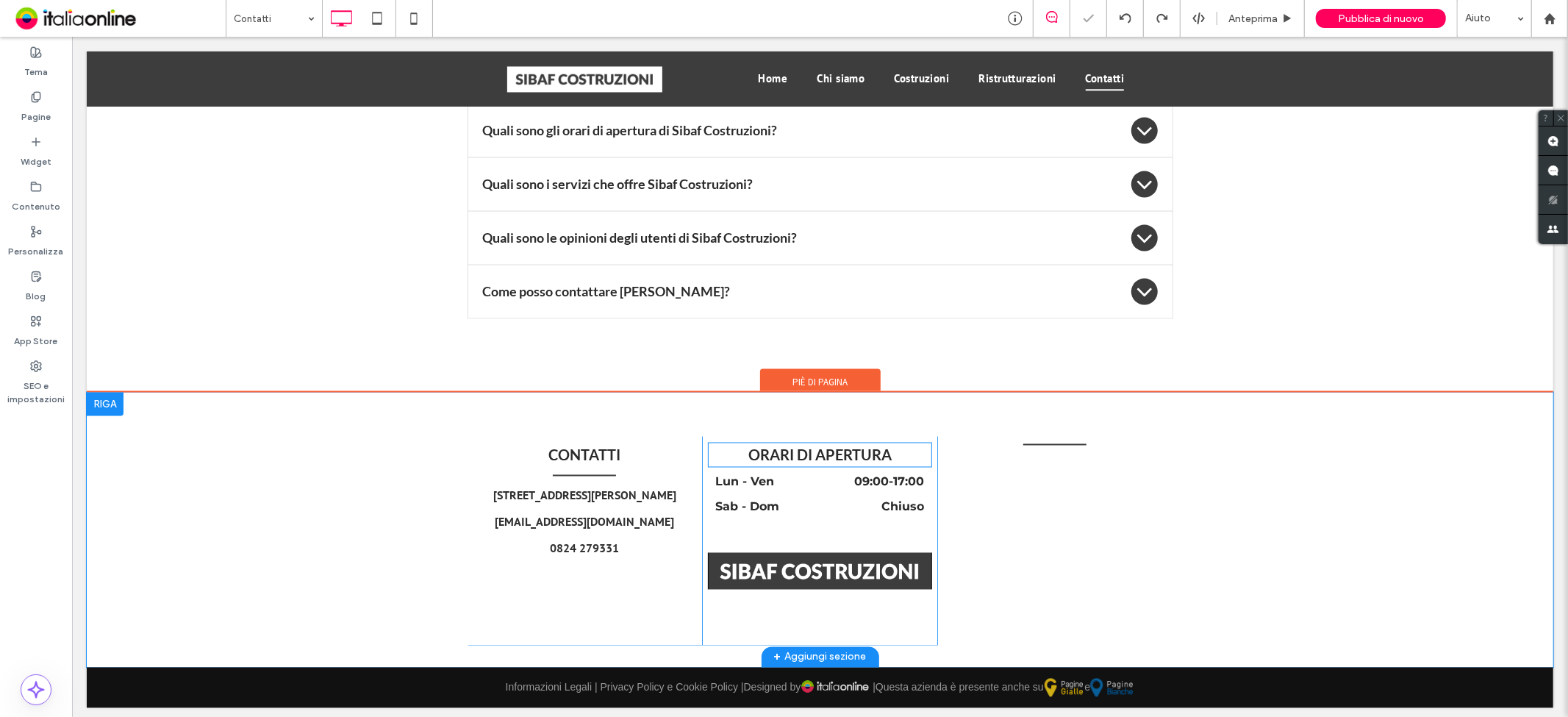
scroll to position [1971, 0]
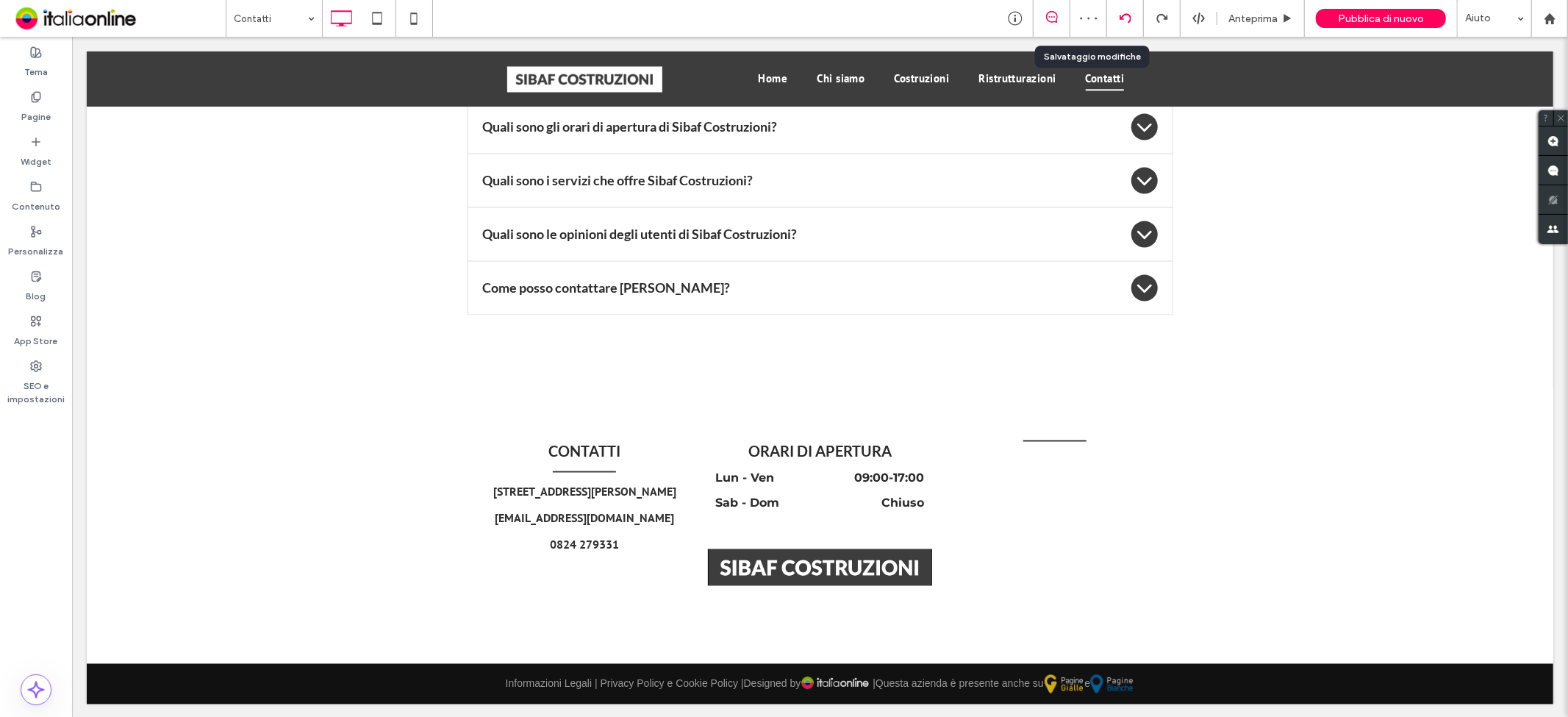
click at [1128, 19] on icon at bounding box center [1125, 18] width 12 height 12
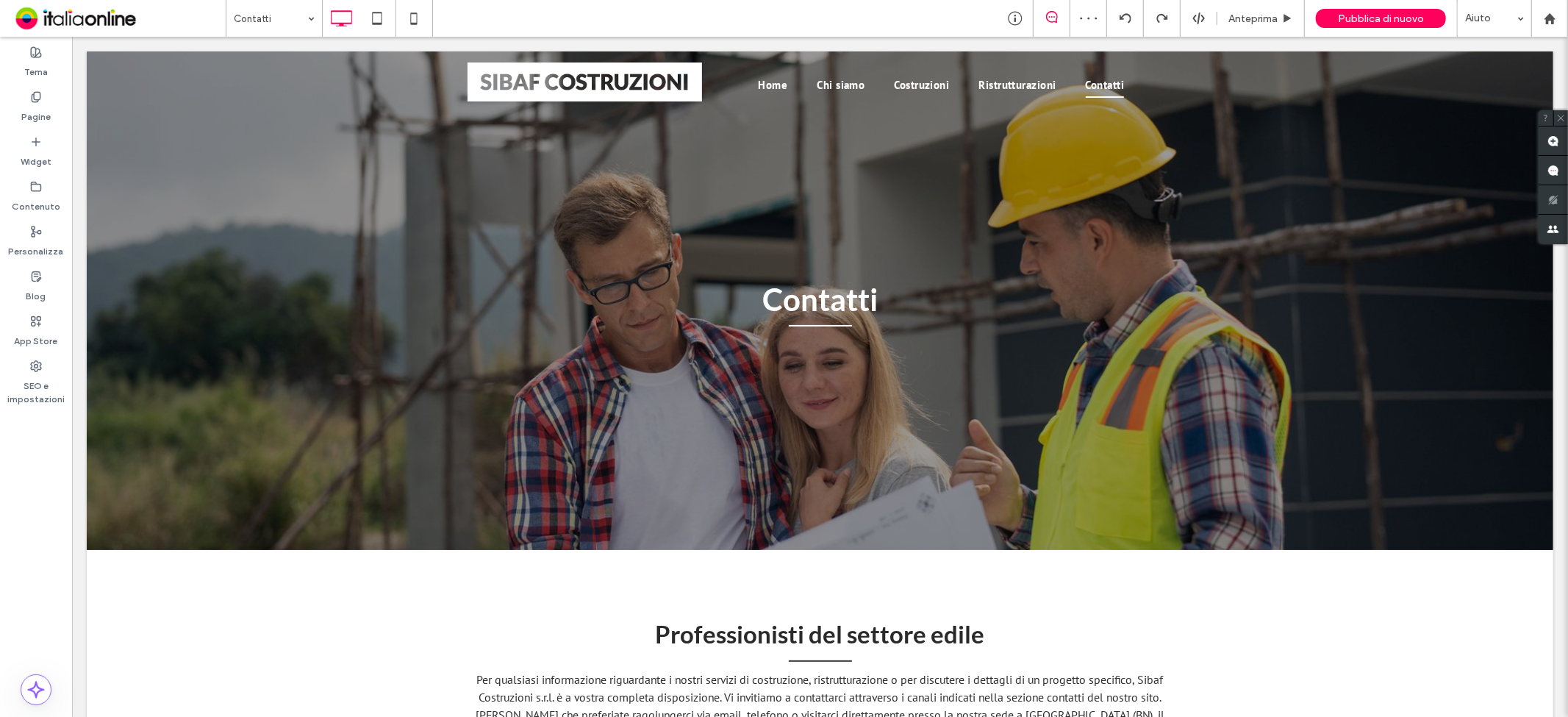
scroll to position [0, 0]
click at [1125, 14] on icon at bounding box center [1125, 18] width 12 height 12
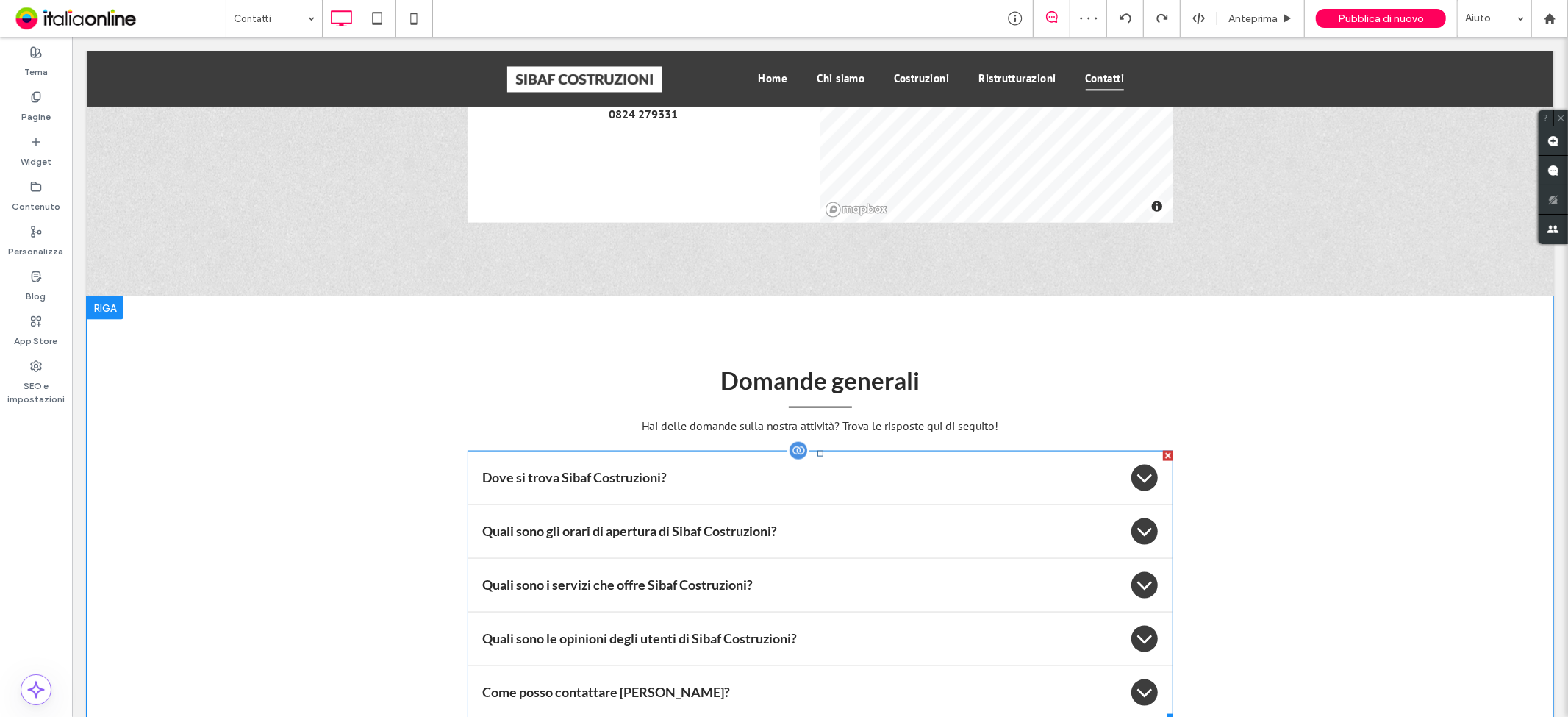
scroll to position [1908, 0]
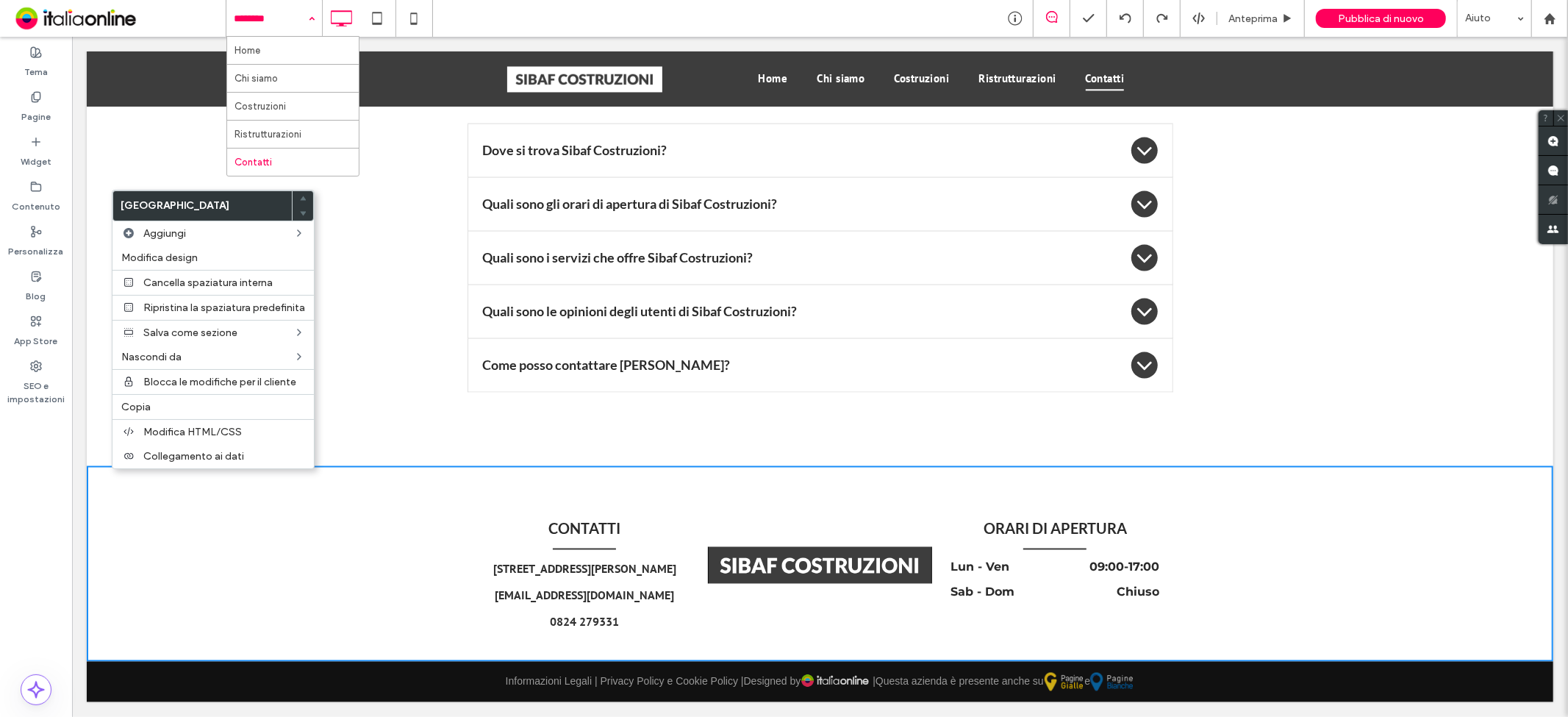
drag, startPoint x: 266, startPoint y: 14, endPoint x: 280, endPoint y: 14, distance: 14.0
click at [266, 14] on input at bounding box center [270, 18] width 73 height 37
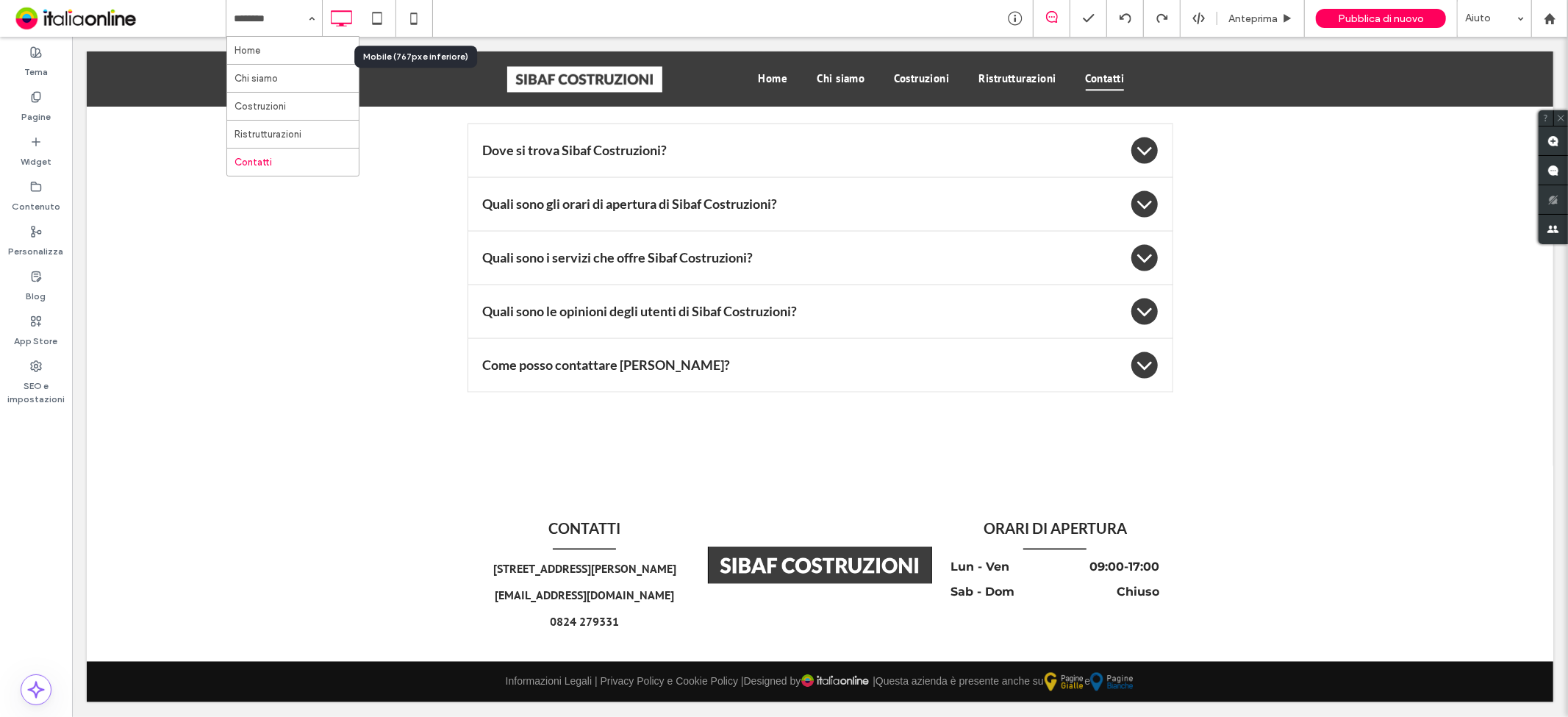
drag, startPoint x: 423, startPoint y: 12, endPoint x: 434, endPoint y: 63, distance: 52.2
click at [423, 12] on icon at bounding box center [414, 18] width 30 height 30
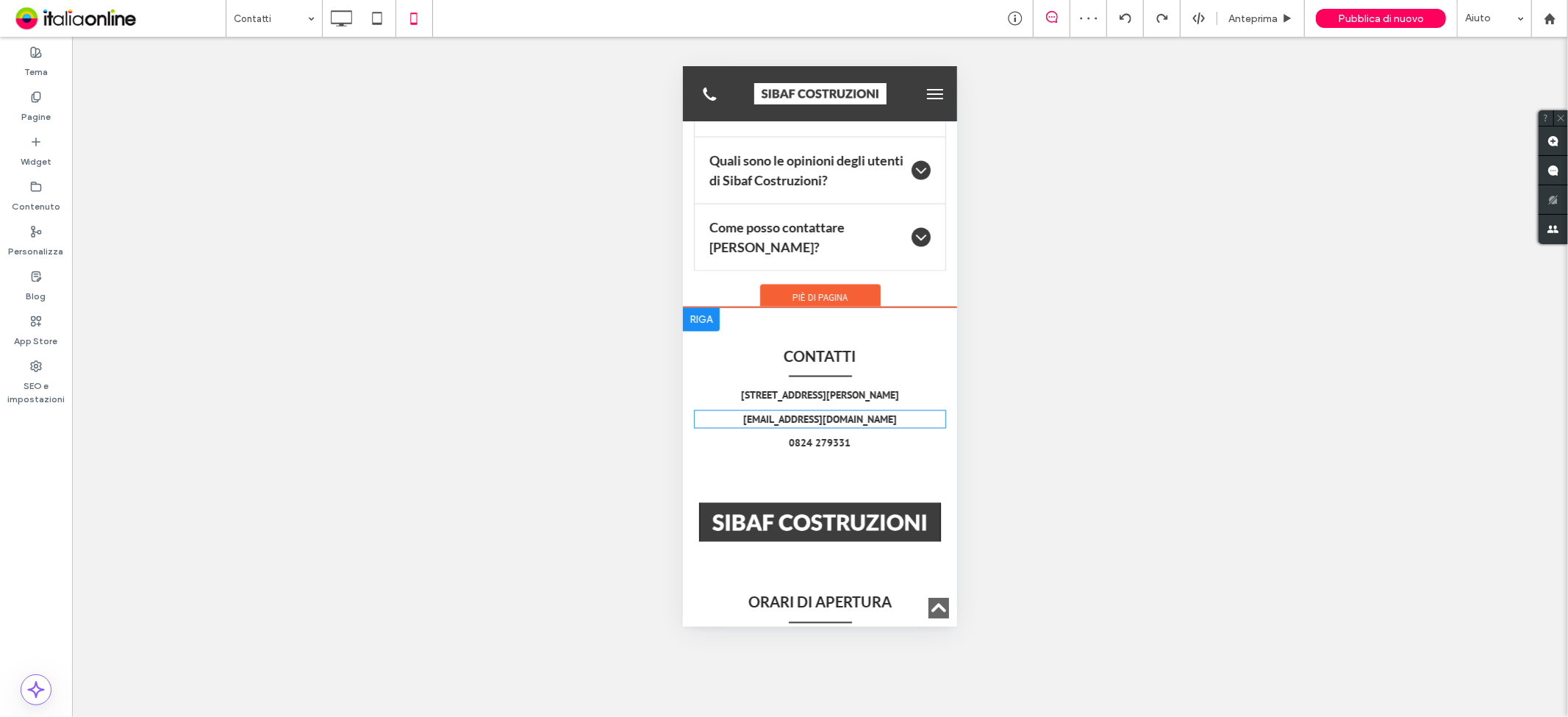
scroll to position [2057, 0]
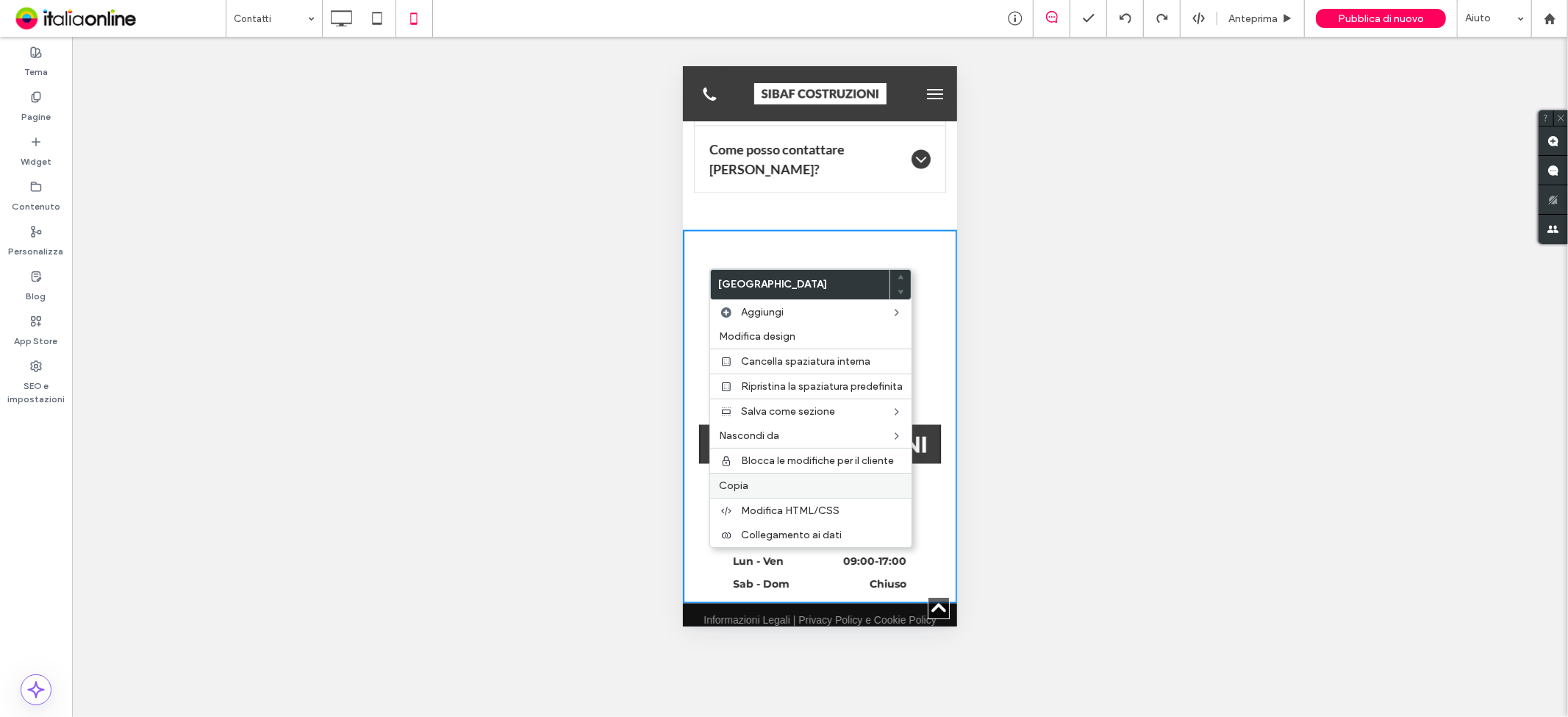
click at [771, 479] on label "Copia" at bounding box center [811, 486] width 183 height 13
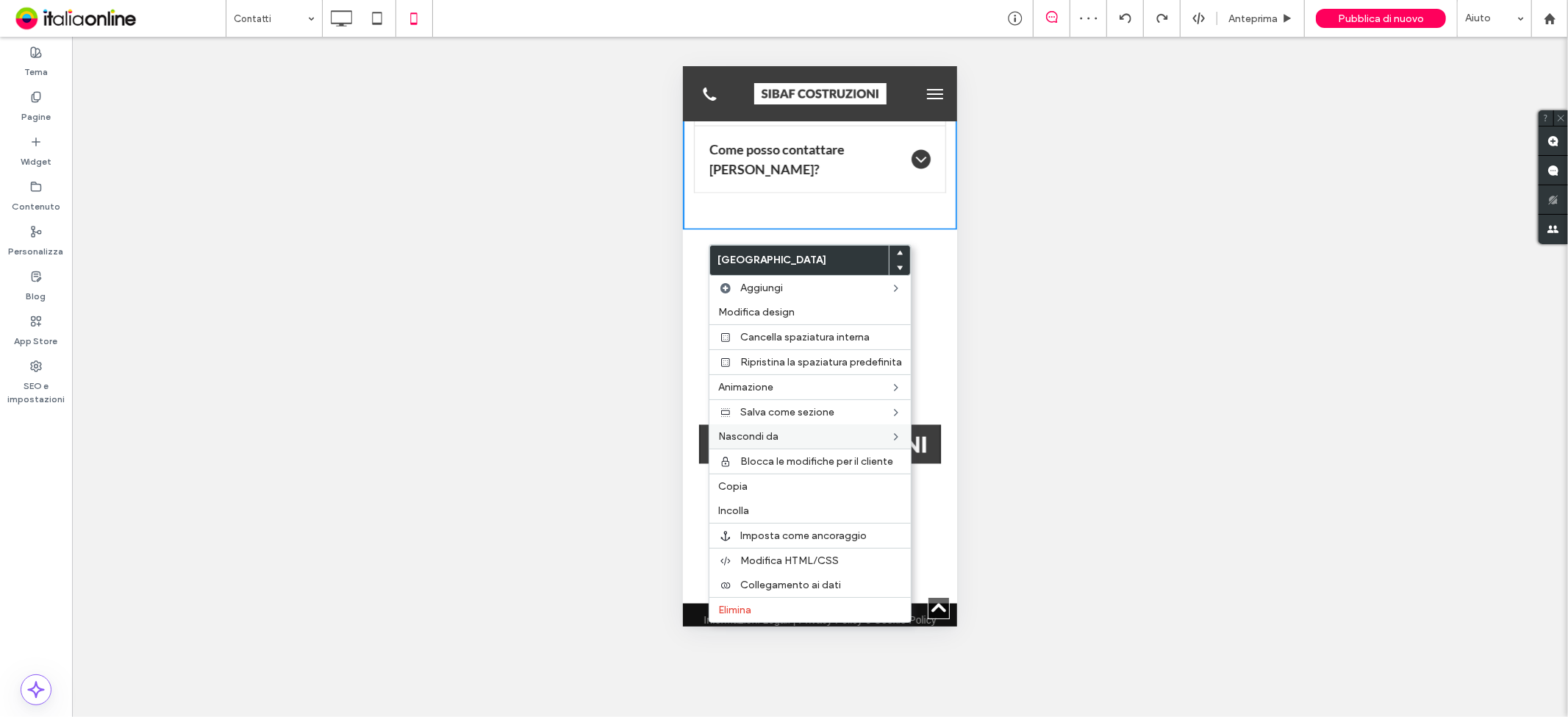
drag, startPoint x: 752, startPoint y: 504, endPoint x: 768, endPoint y: 429, distance: 76.7
click at [752, 505] on label "Incolla" at bounding box center [810, 511] width 183 height 13
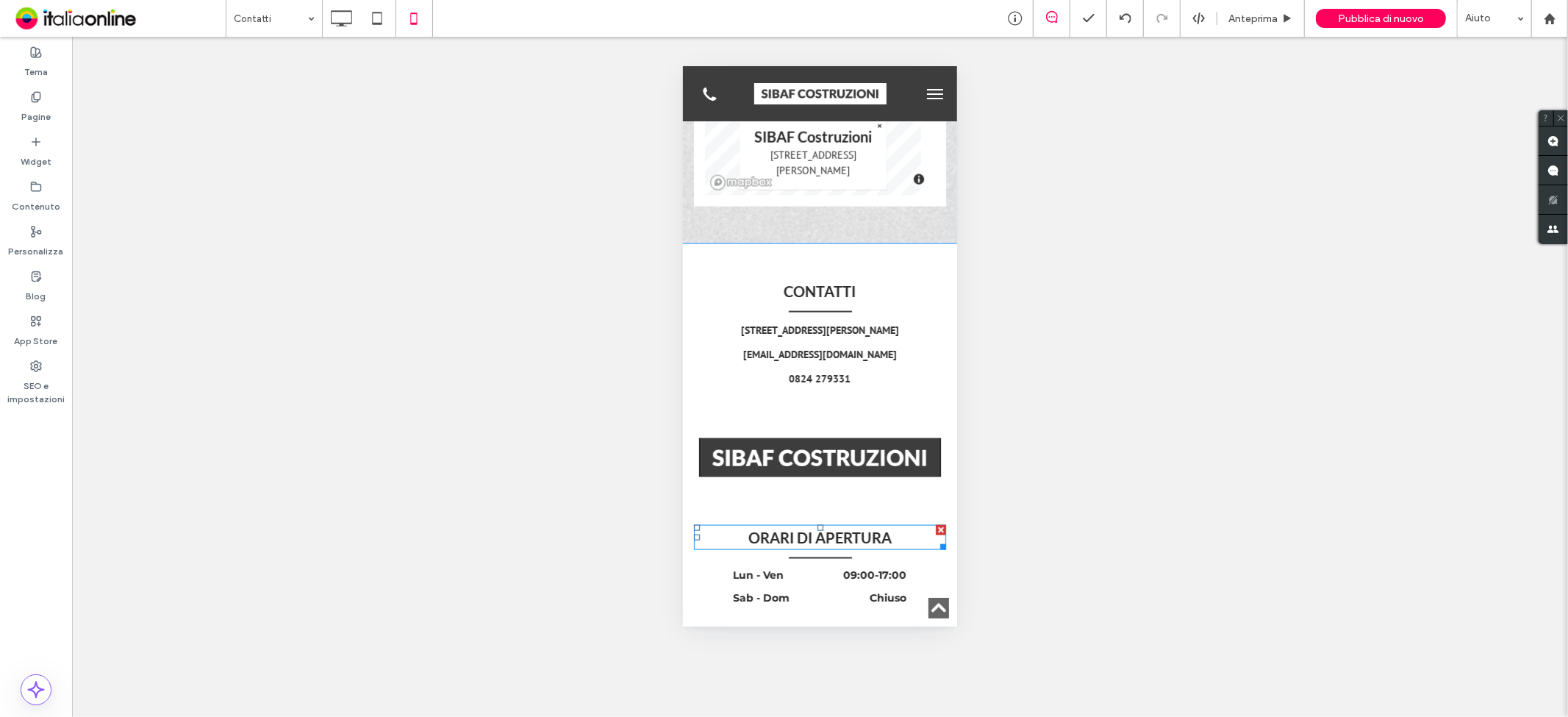
scroll to position [1402, 0]
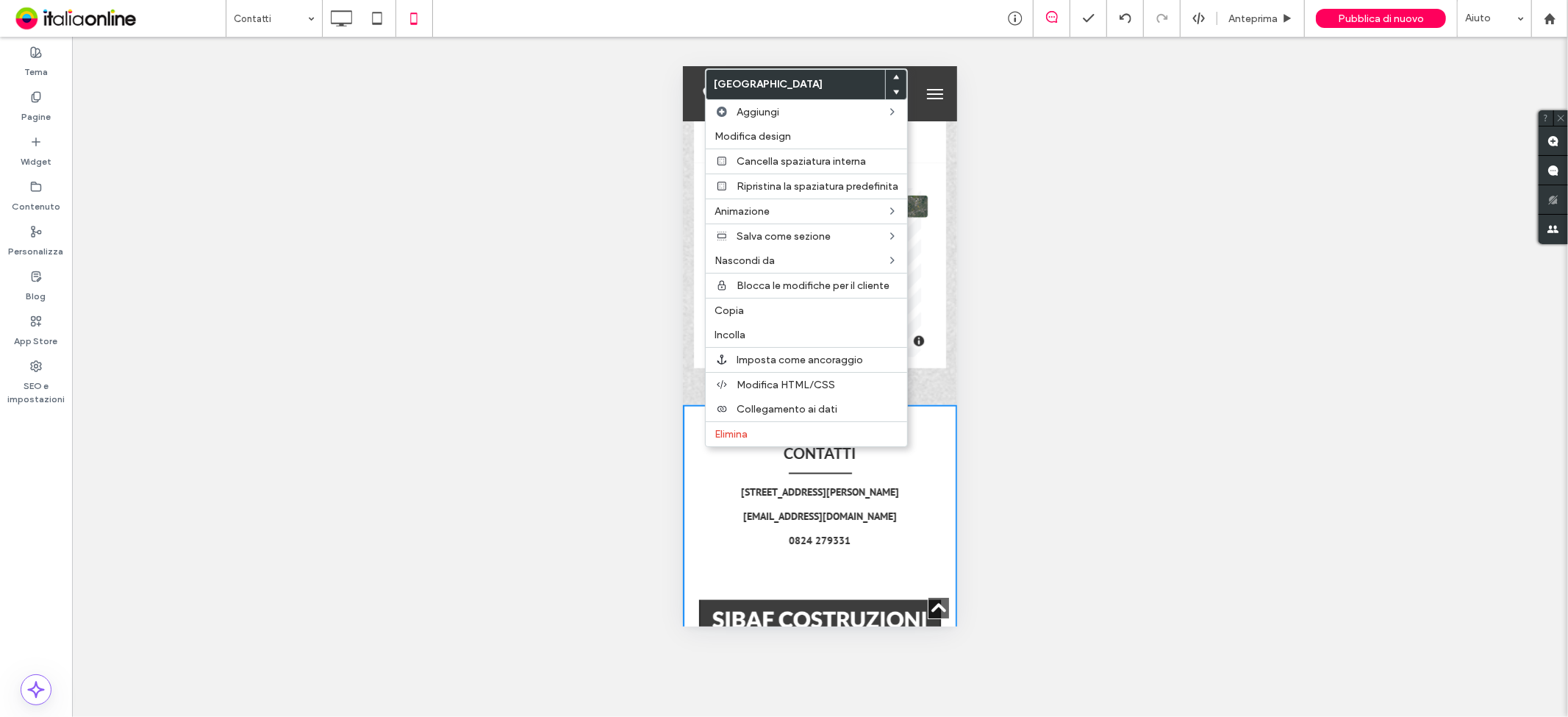
click at [897, 93] on icon at bounding box center [897, 91] width 6 height 6
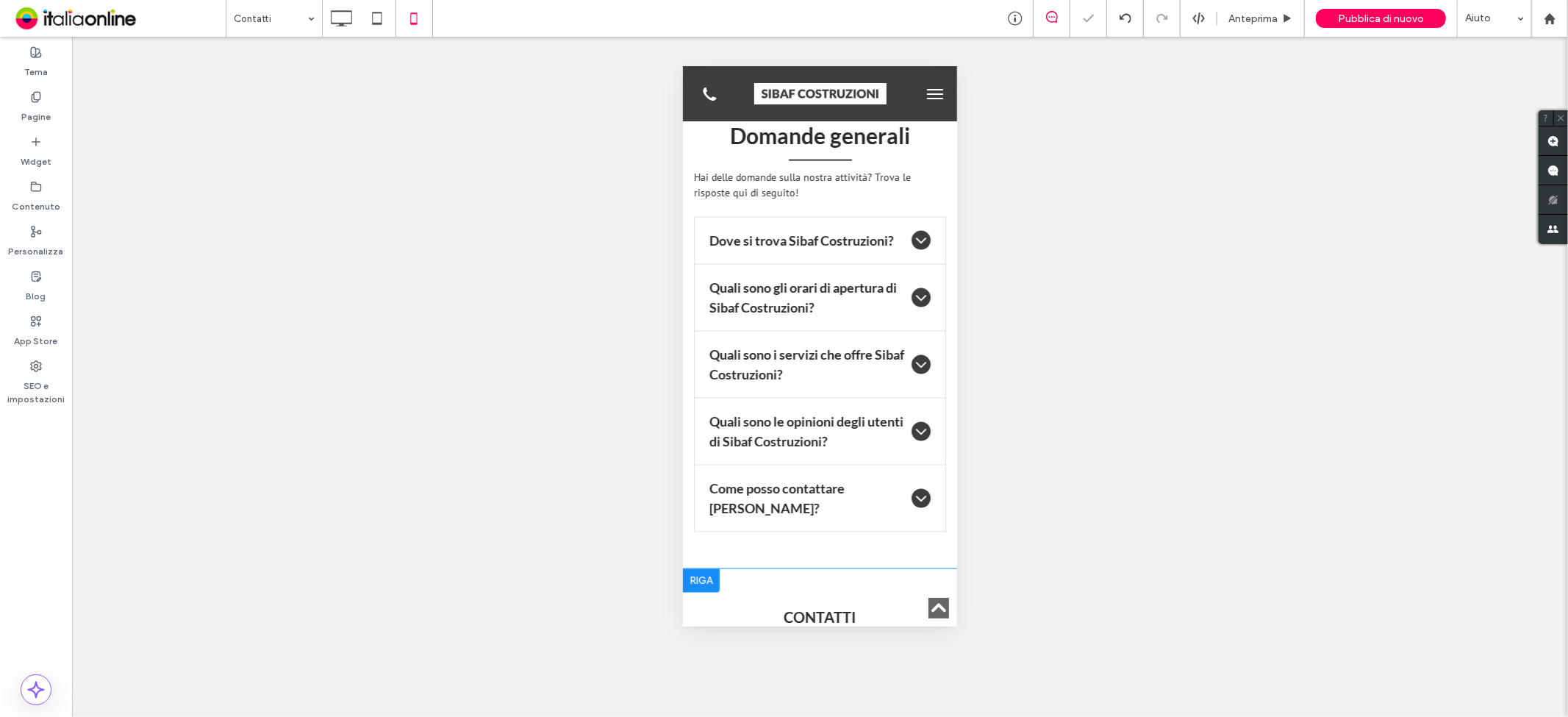
scroll to position [1811, 0]
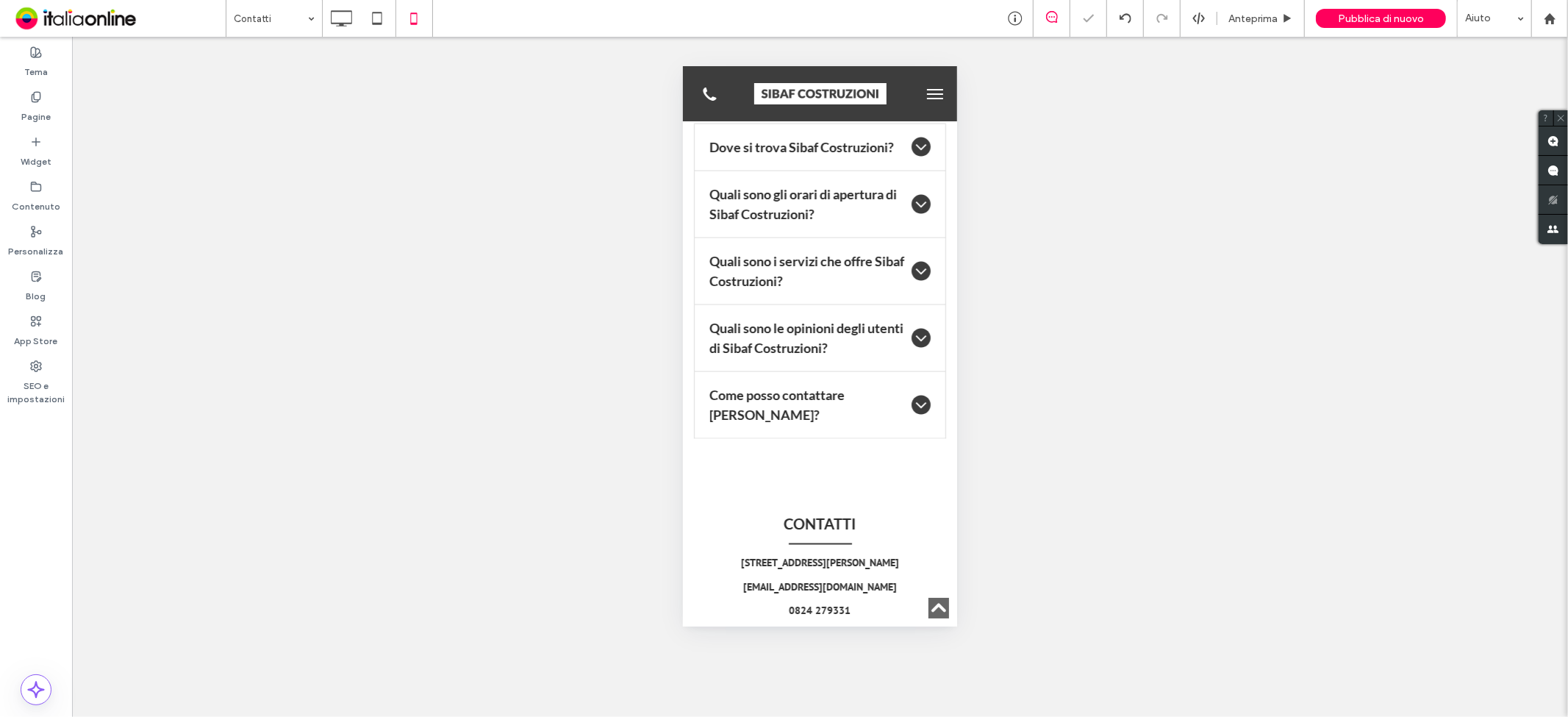
click at [404, 427] on div "Mostrare? Sì Mostrare? Sì Mostrare? Sì Mostrare? Sì Mostrare? Sì" at bounding box center [821, 377] width 1497 height 681
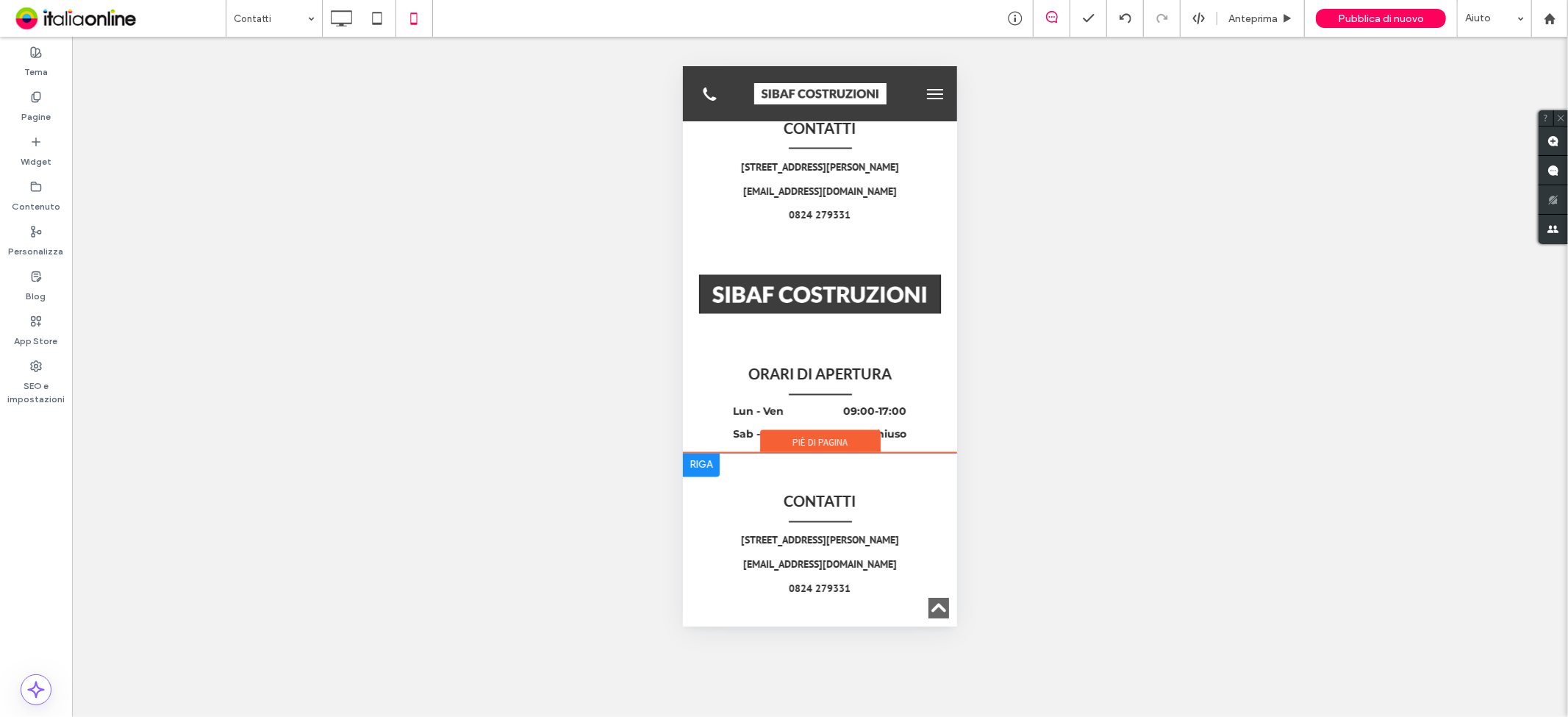
scroll to position [2201, 0]
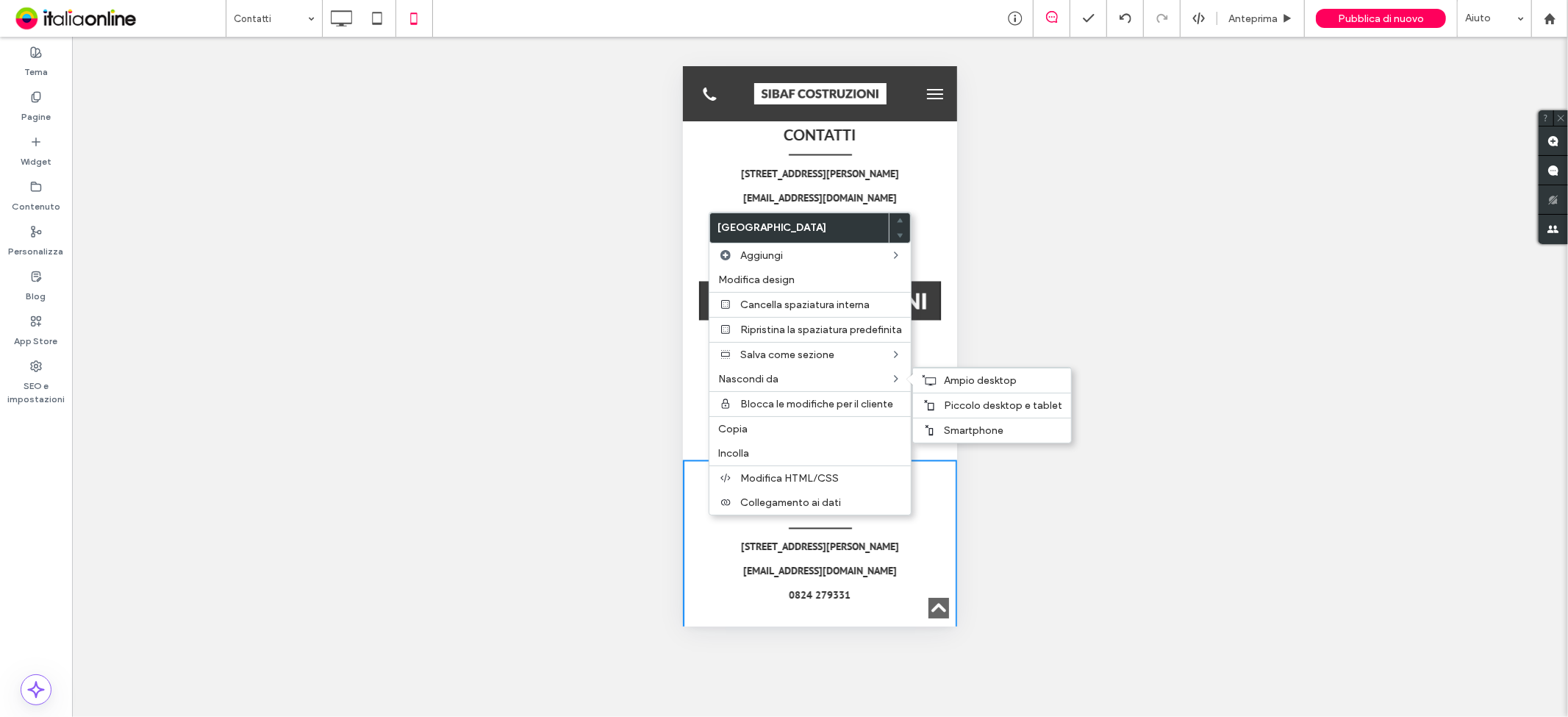
drag, startPoint x: 1016, startPoint y: 428, endPoint x: 1033, endPoint y: 467, distance: 42.5
click at [1016, 428] on label "Smartphone" at bounding box center [1003, 430] width 118 height 13
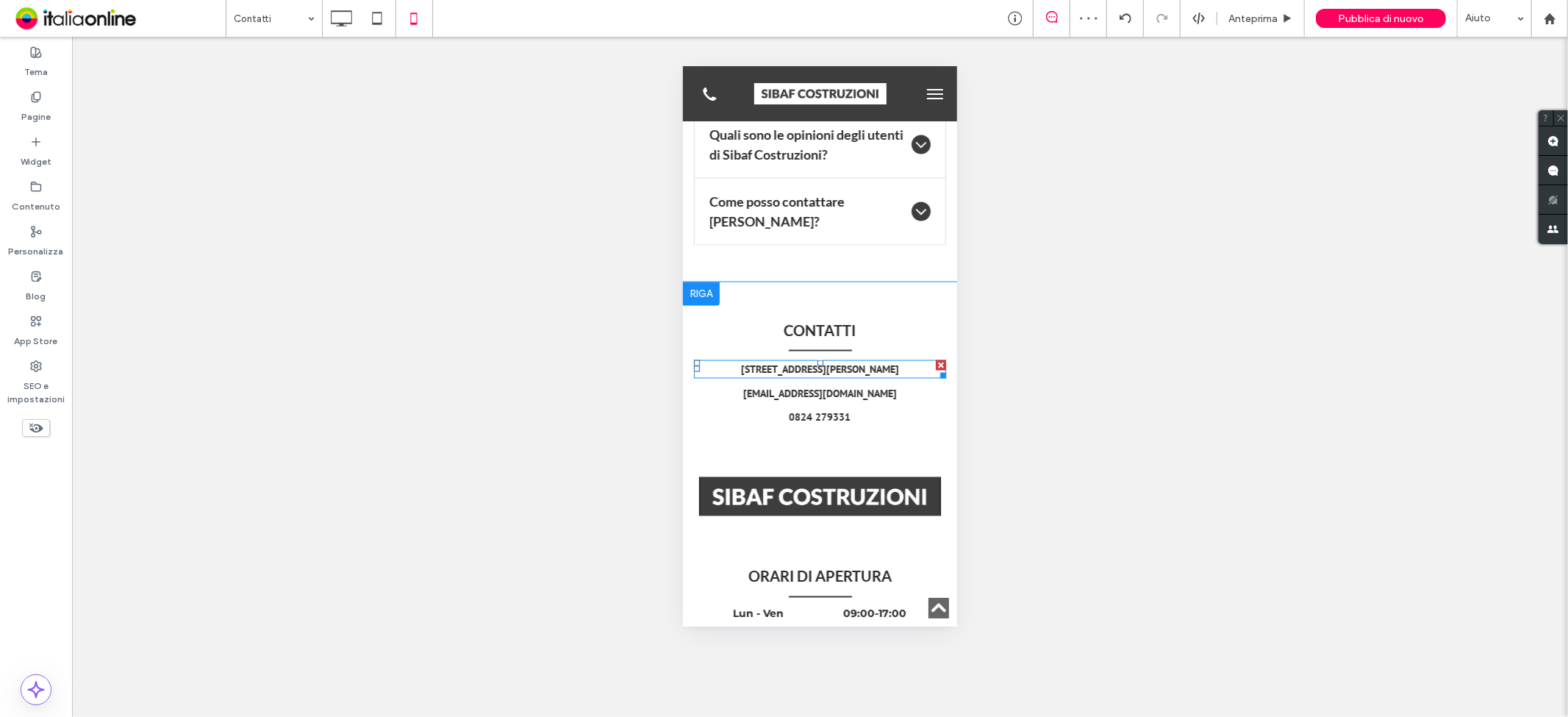
scroll to position [1976, 0]
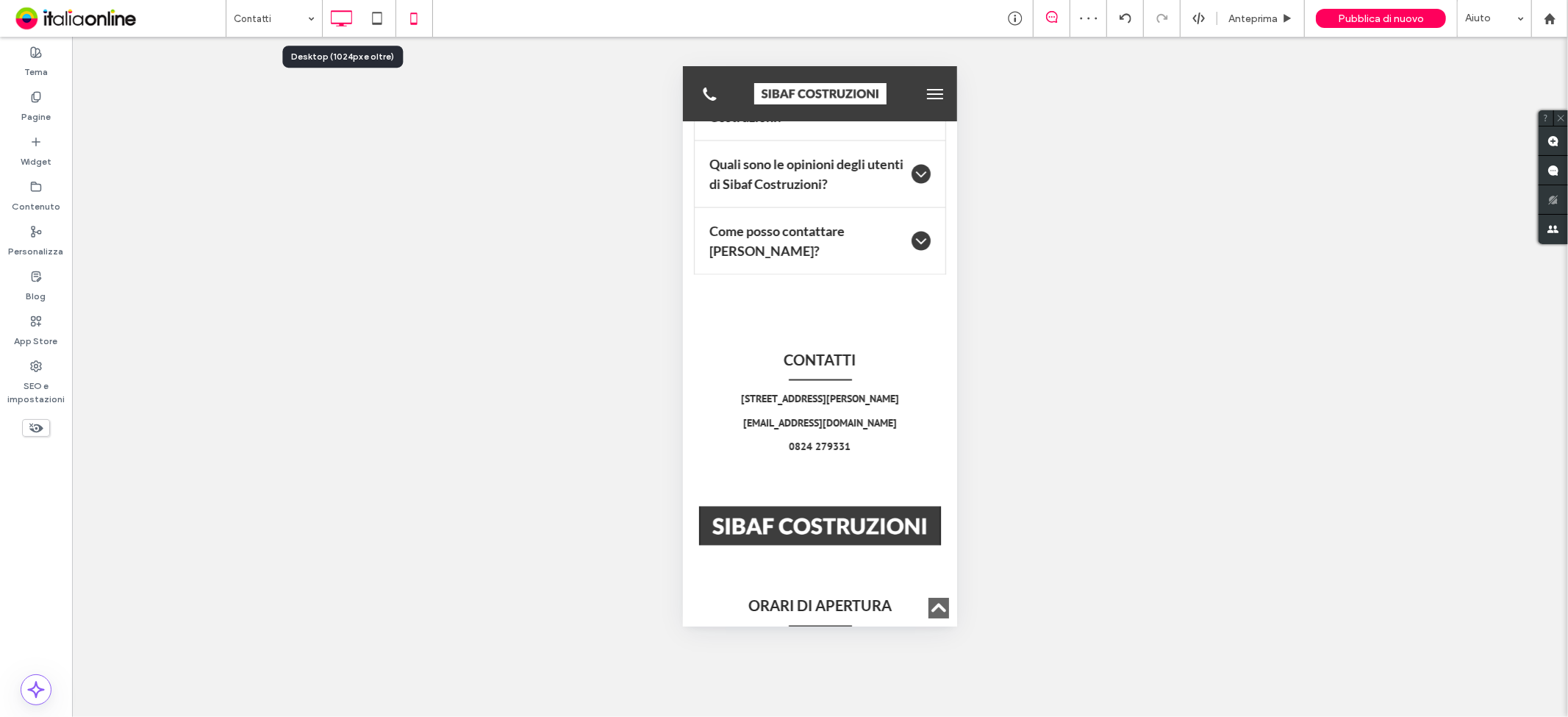
click at [338, 24] on use at bounding box center [342, 18] width 22 height 16
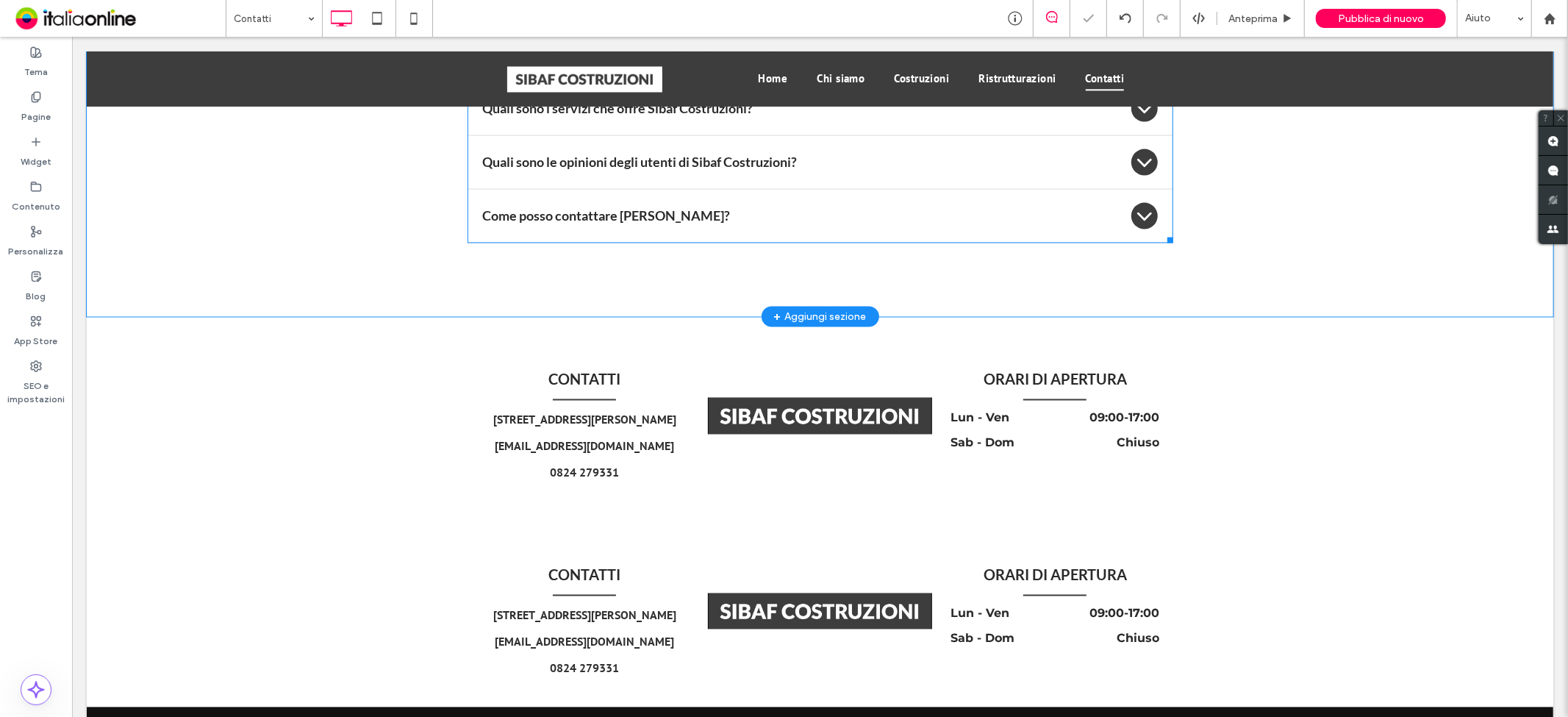
scroll to position [2118, 0]
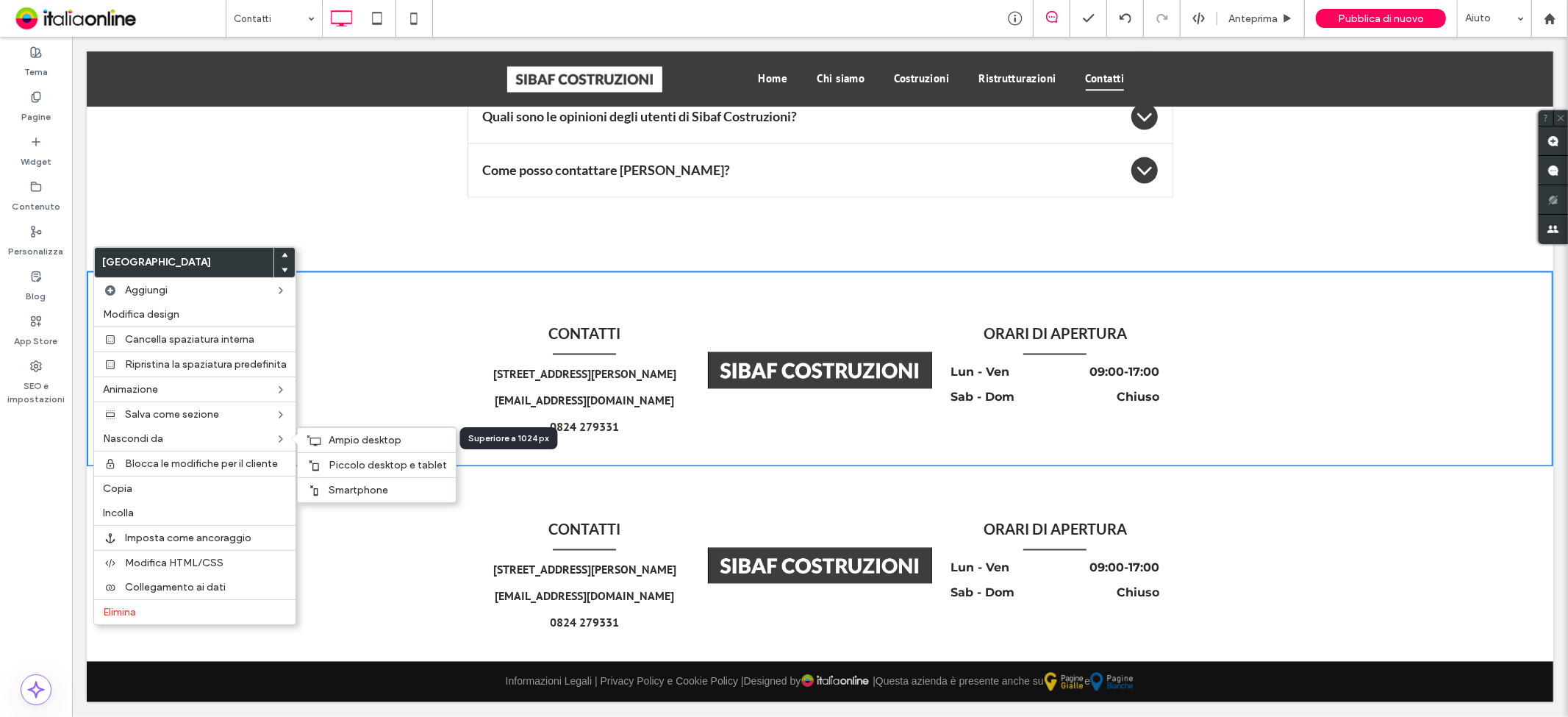
drag, startPoint x: 343, startPoint y: 441, endPoint x: 523, endPoint y: 493, distance: 187.4
click at [343, 441] on span "Ampio desktop" at bounding box center [365, 440] width 73 height 13
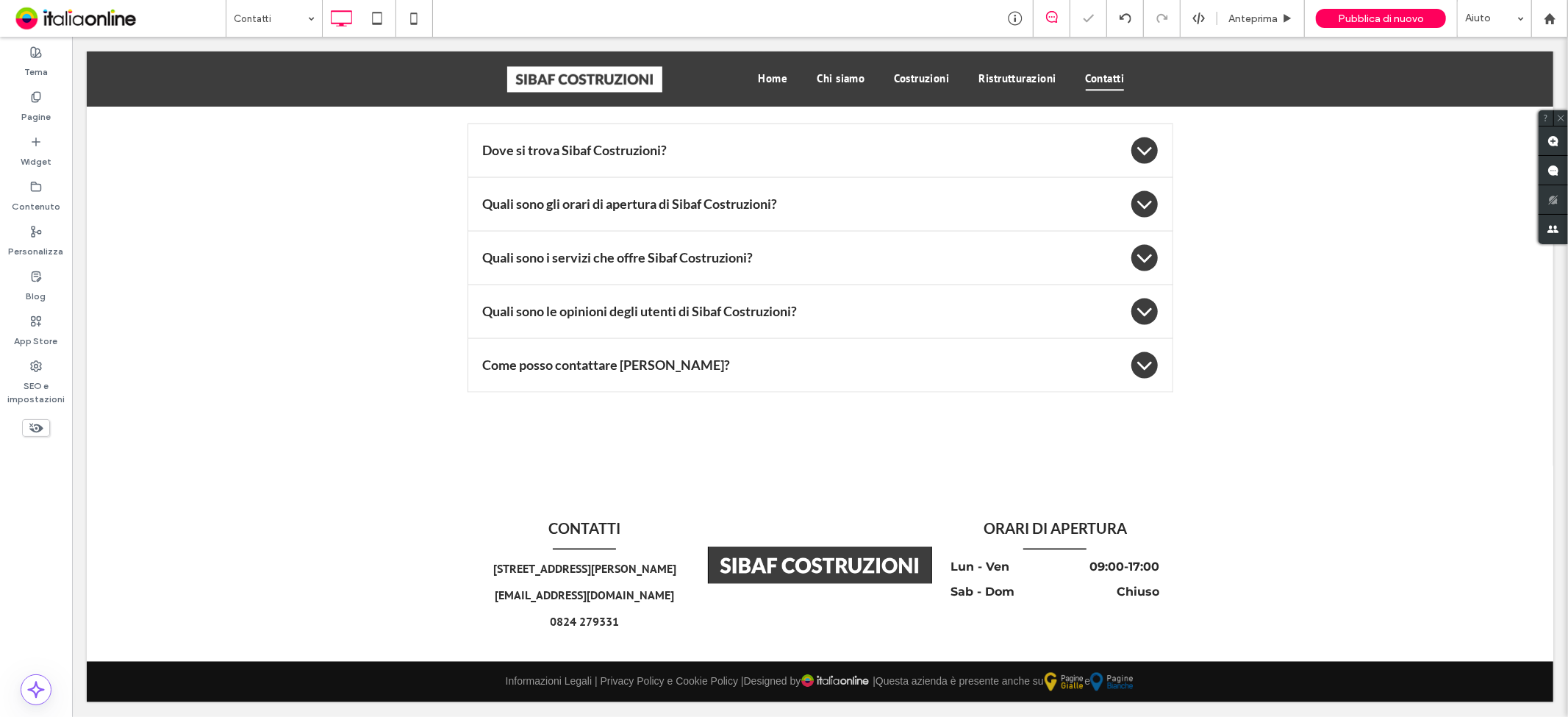
scroll to position [1908, 0]
drag, startPoint x: 412, startPoint y: 19, endPoint x: 462, endPoint y: 53, distance: 60.5
click at [412, 19] on icon at bounding box center [414, 18] width 30 height 30
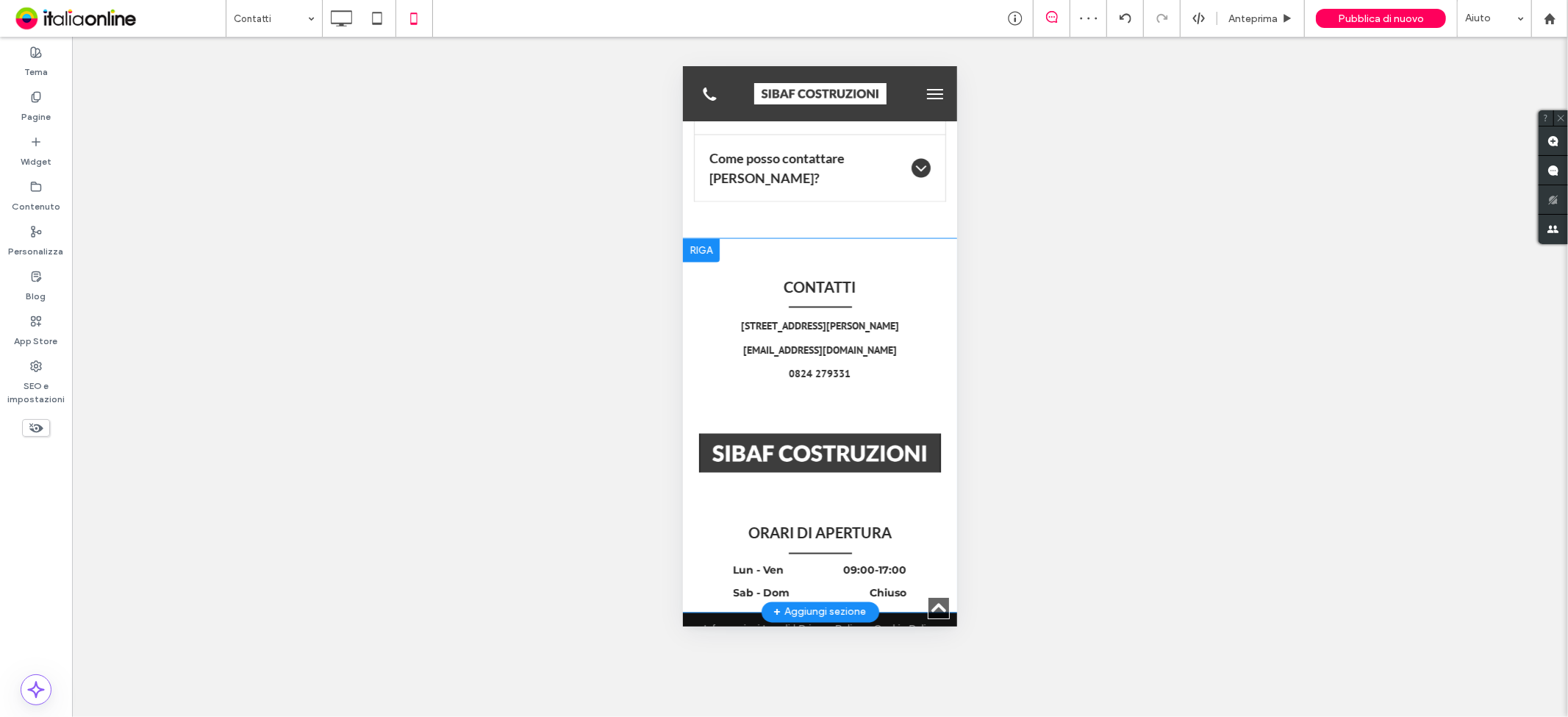
scroll to position [2138, 0]
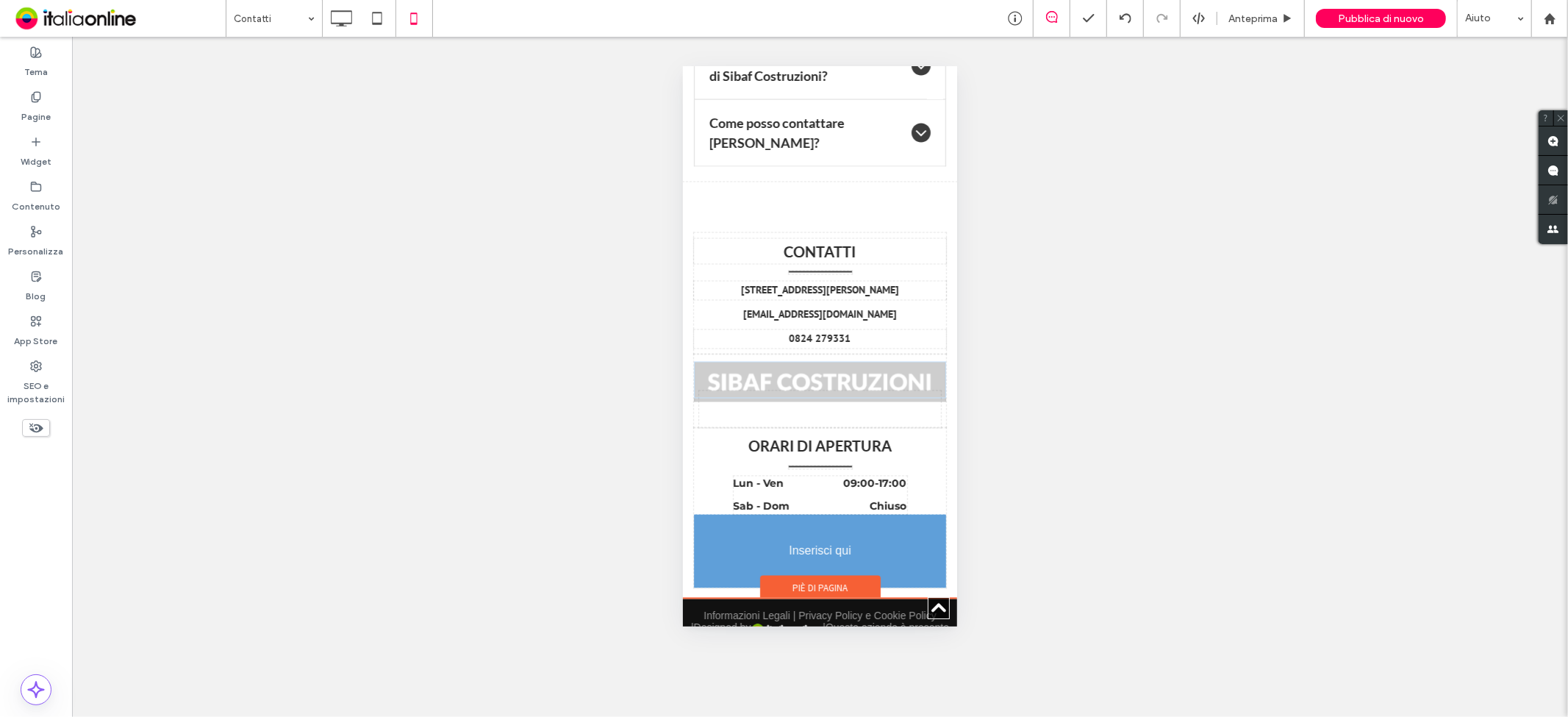
drag, startPoint x: 813, startPoint y: 406, endPoint x: 815, endPoint y: 612, distance: 206.0
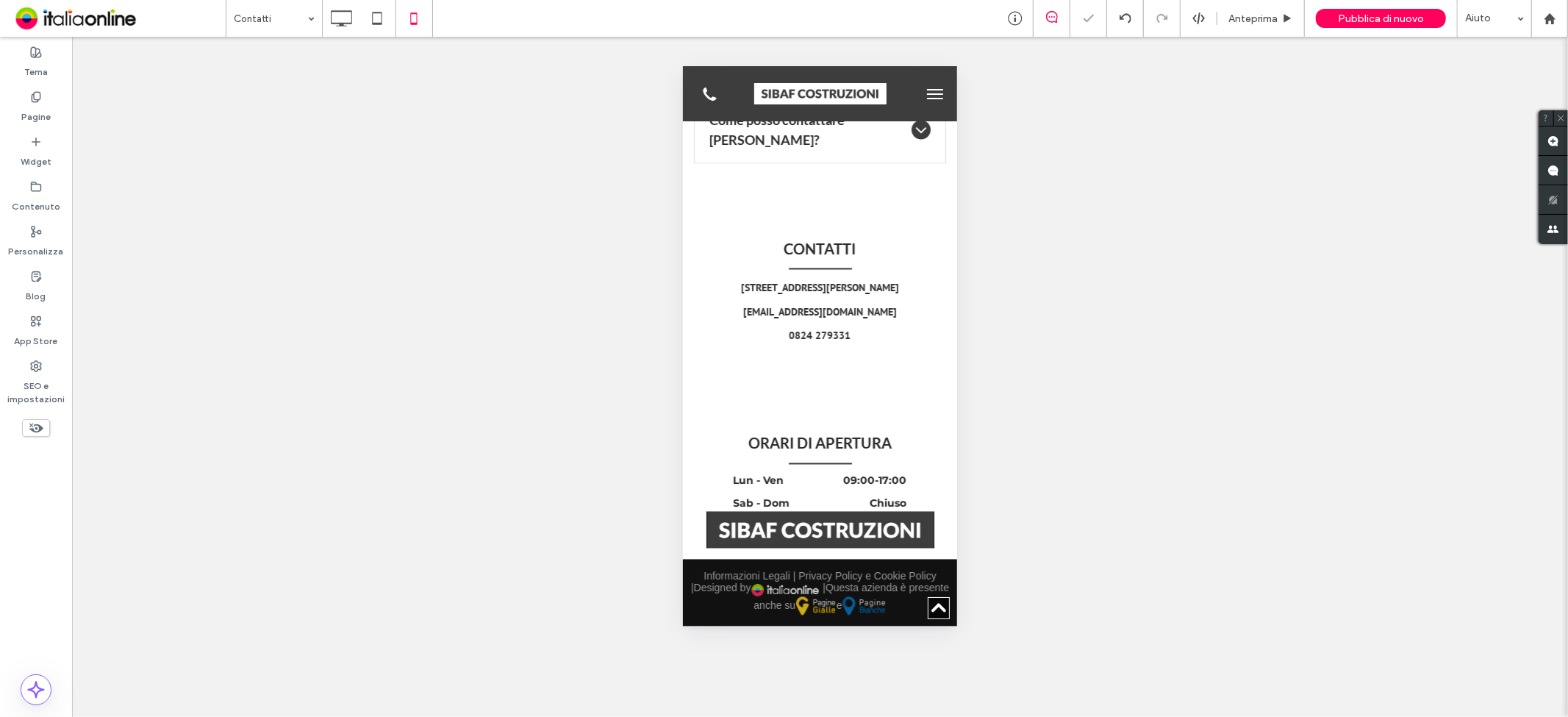
scroll to position [2125, 0]
click at [930, 392] on div at bounding box center [934, 392] width 10 height 10
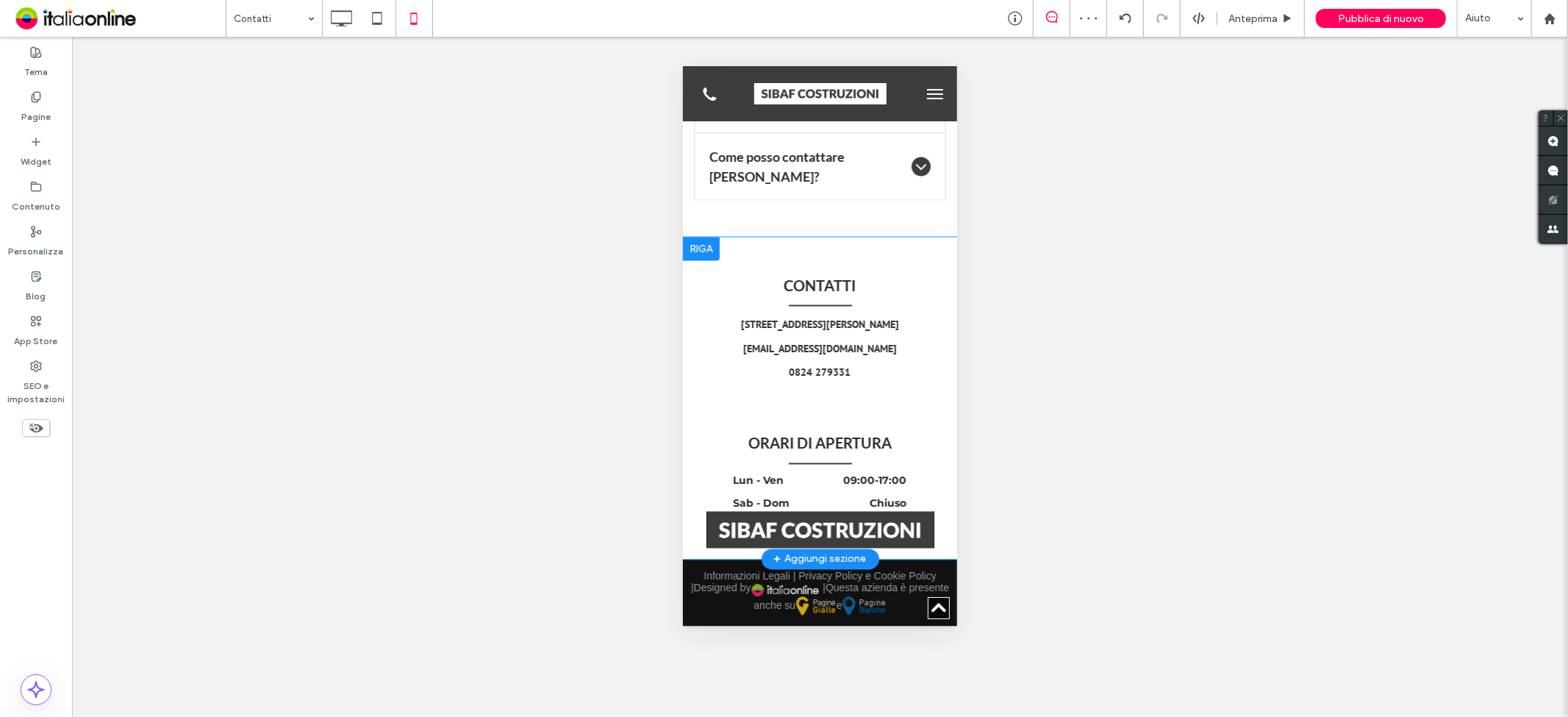
scroll to position [2088, 0]
click at [814, 495] on dd "Chiuso" at bounding box center [854, 503] width 102 height 15
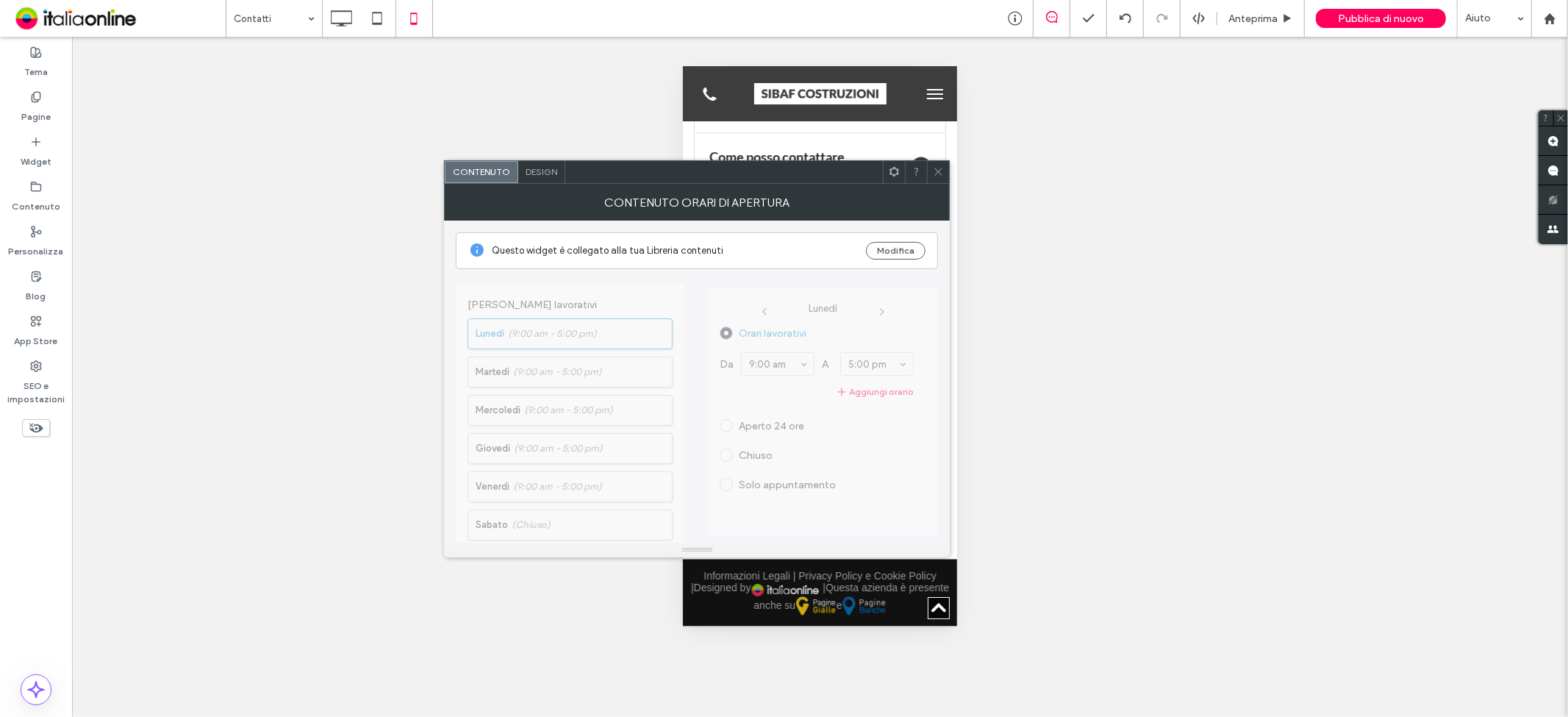
click at [549, 176] on span "Design" at bounding box center [541, 172] width 32 height 11
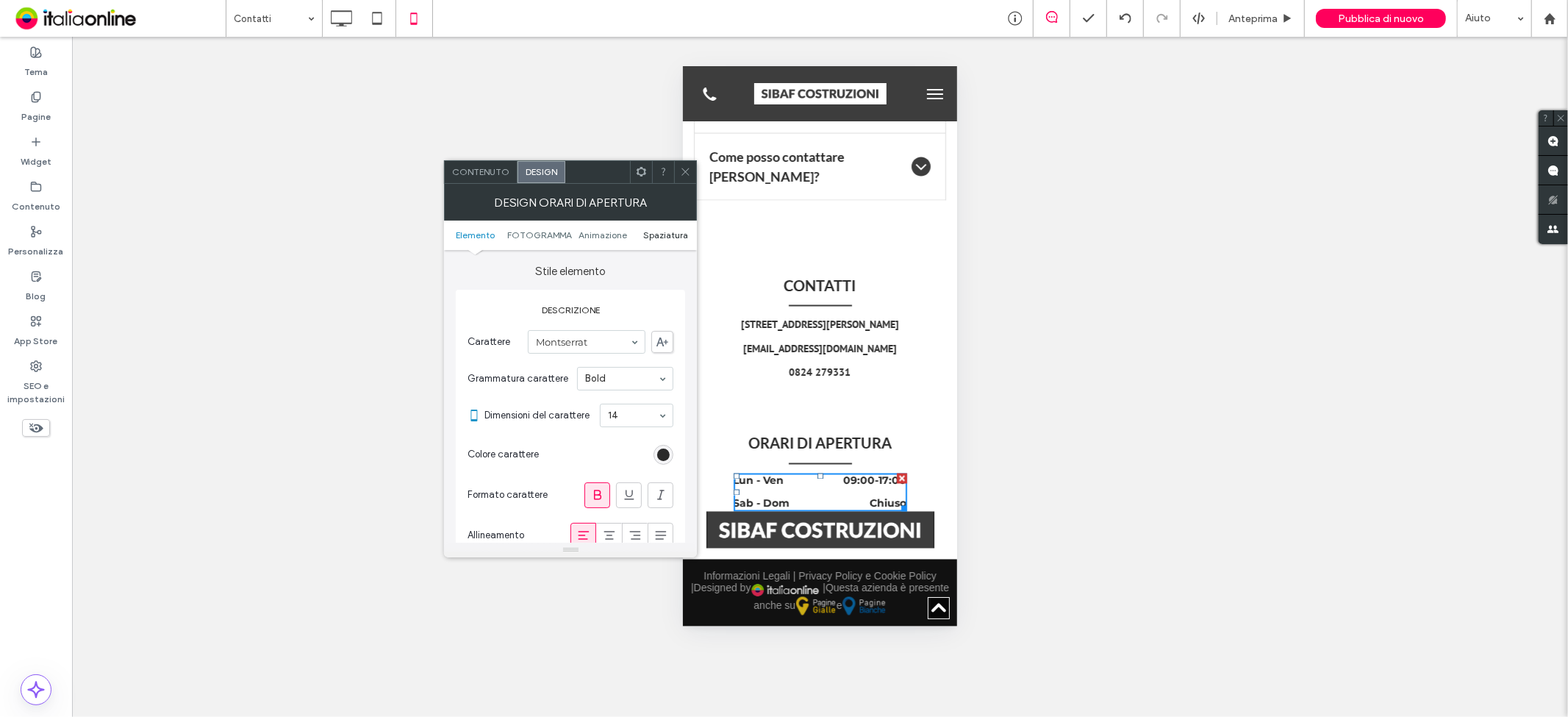
click at [666, 239] on span "Spaziatura" at bounding box center [666, 235] width 45 height 11
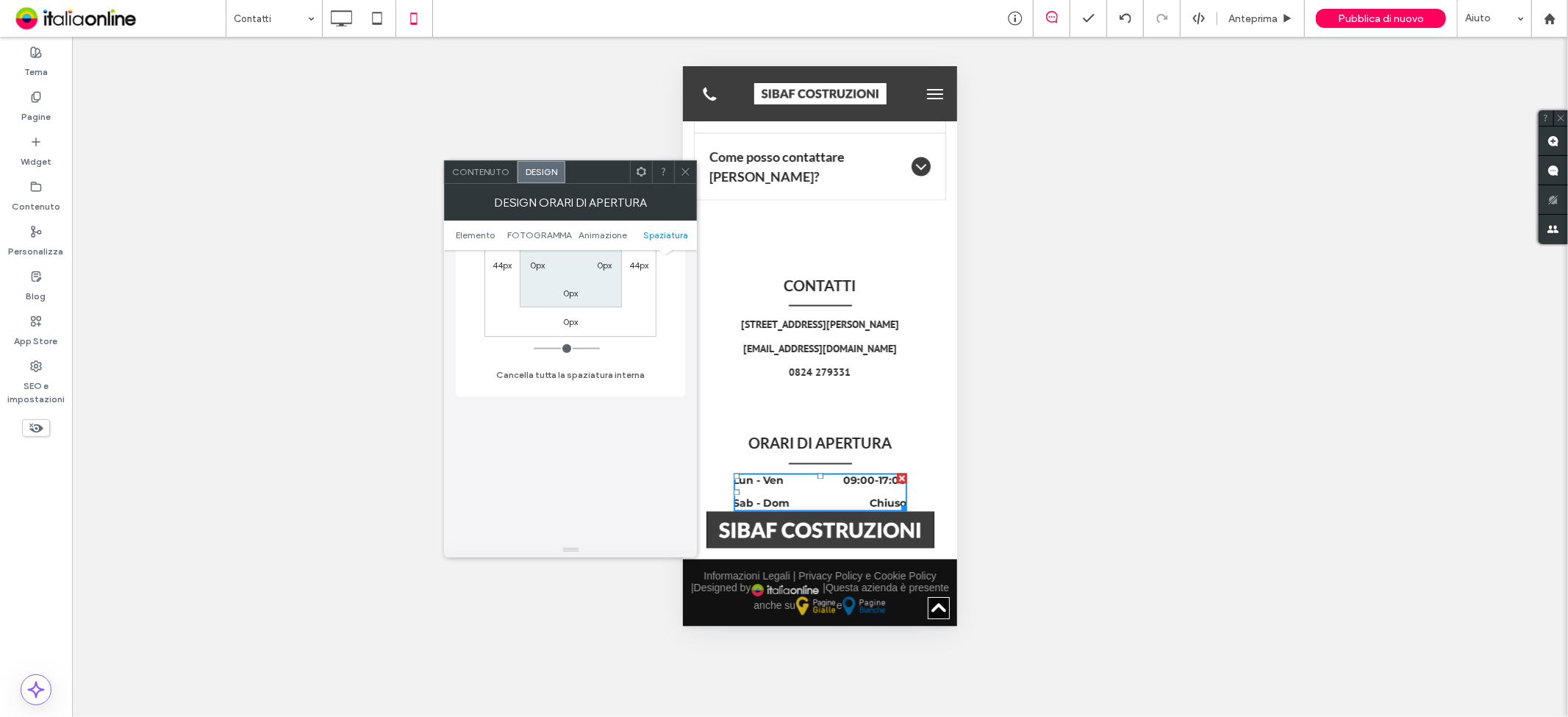
scroll to position [649, 0]
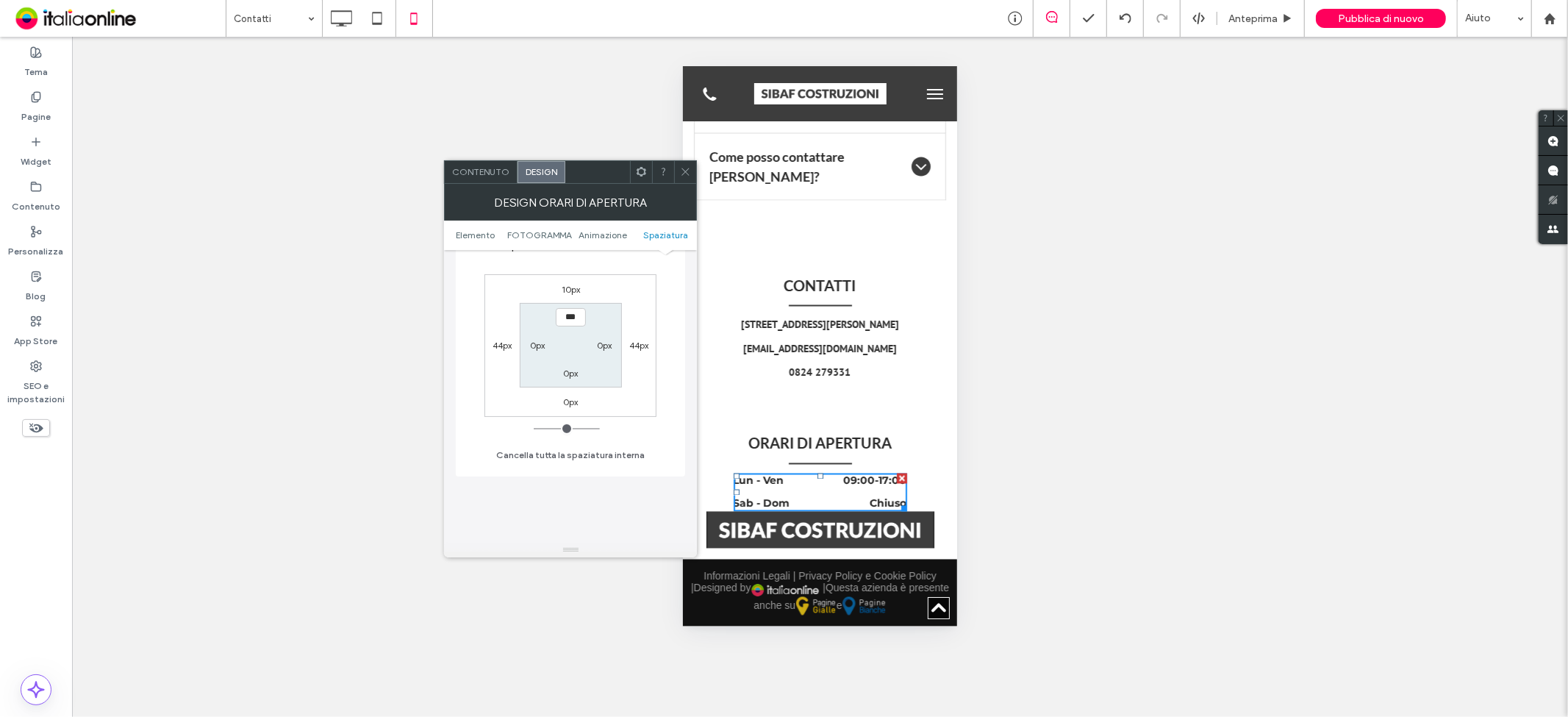
click at [570, 397] on label "0px" at bounding box center [570, 402] width 14 height 11
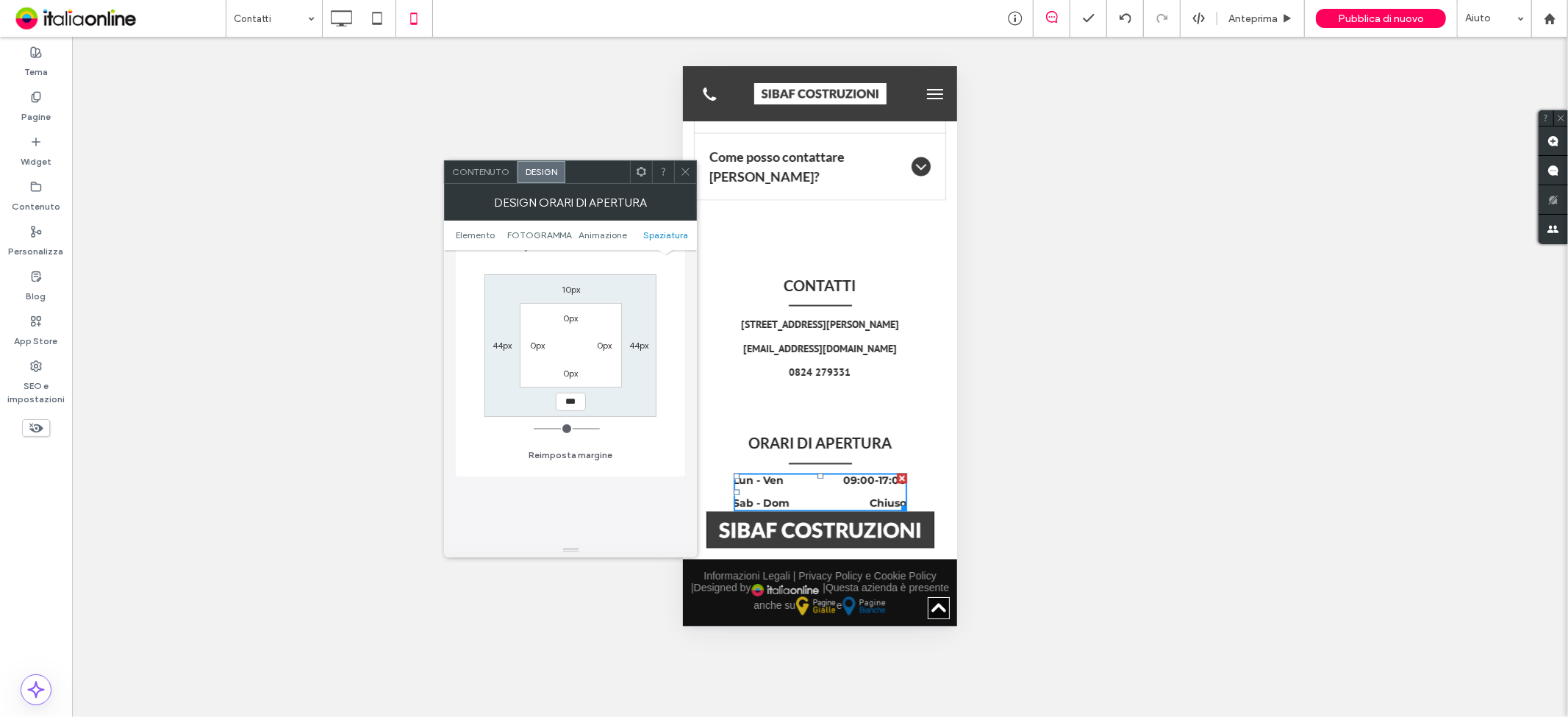
type input "**"
type input "****"
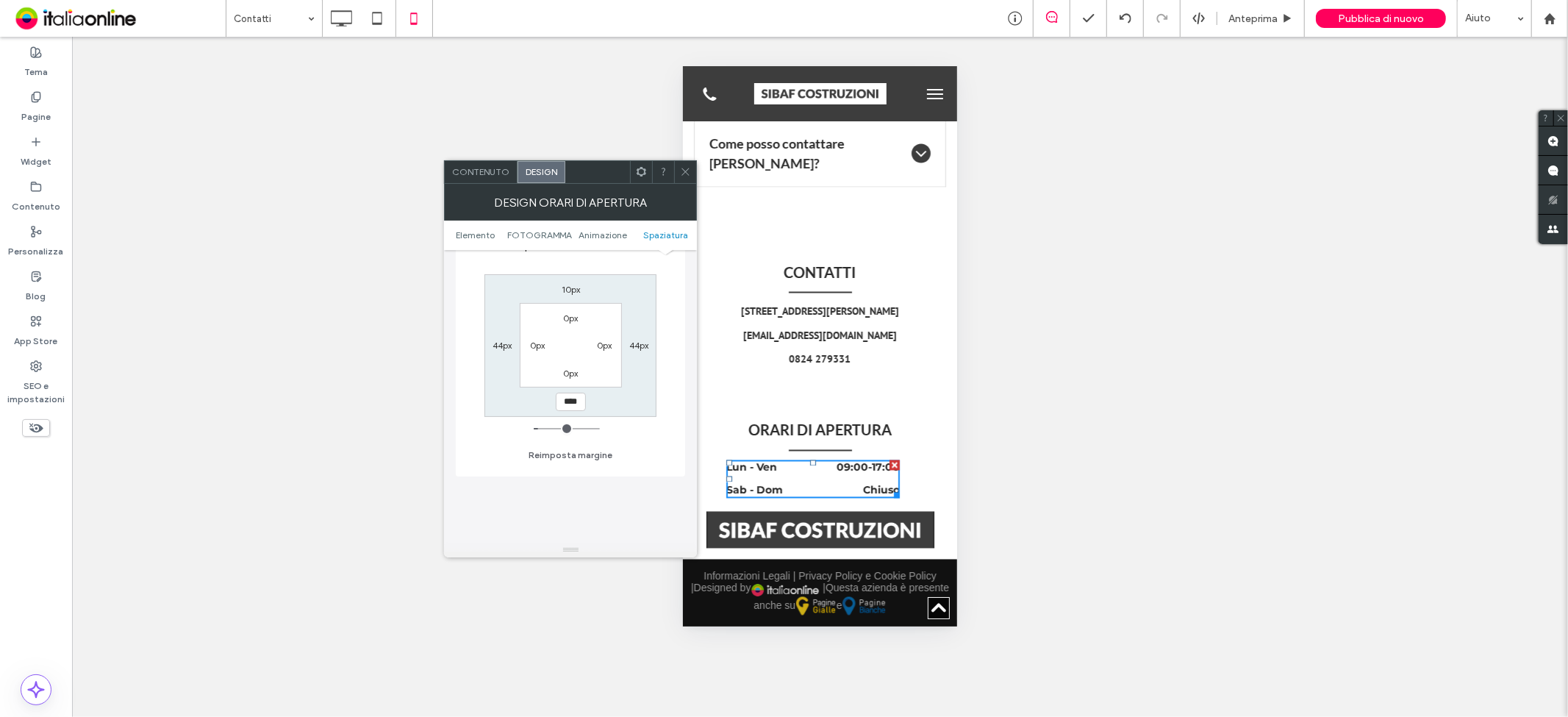
type input "**"
type input "****"
type input "**"
type input "****"
type input "**"
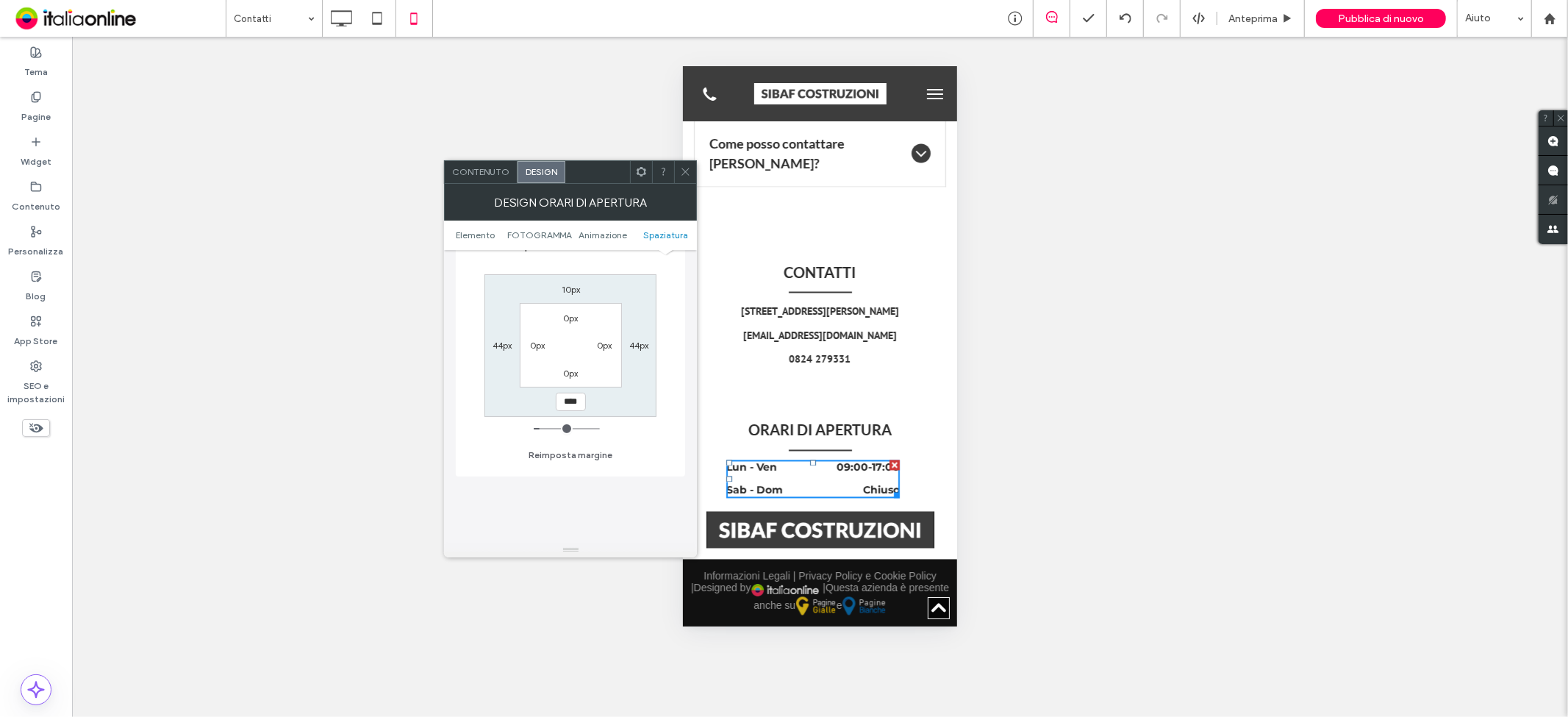
type input "****"
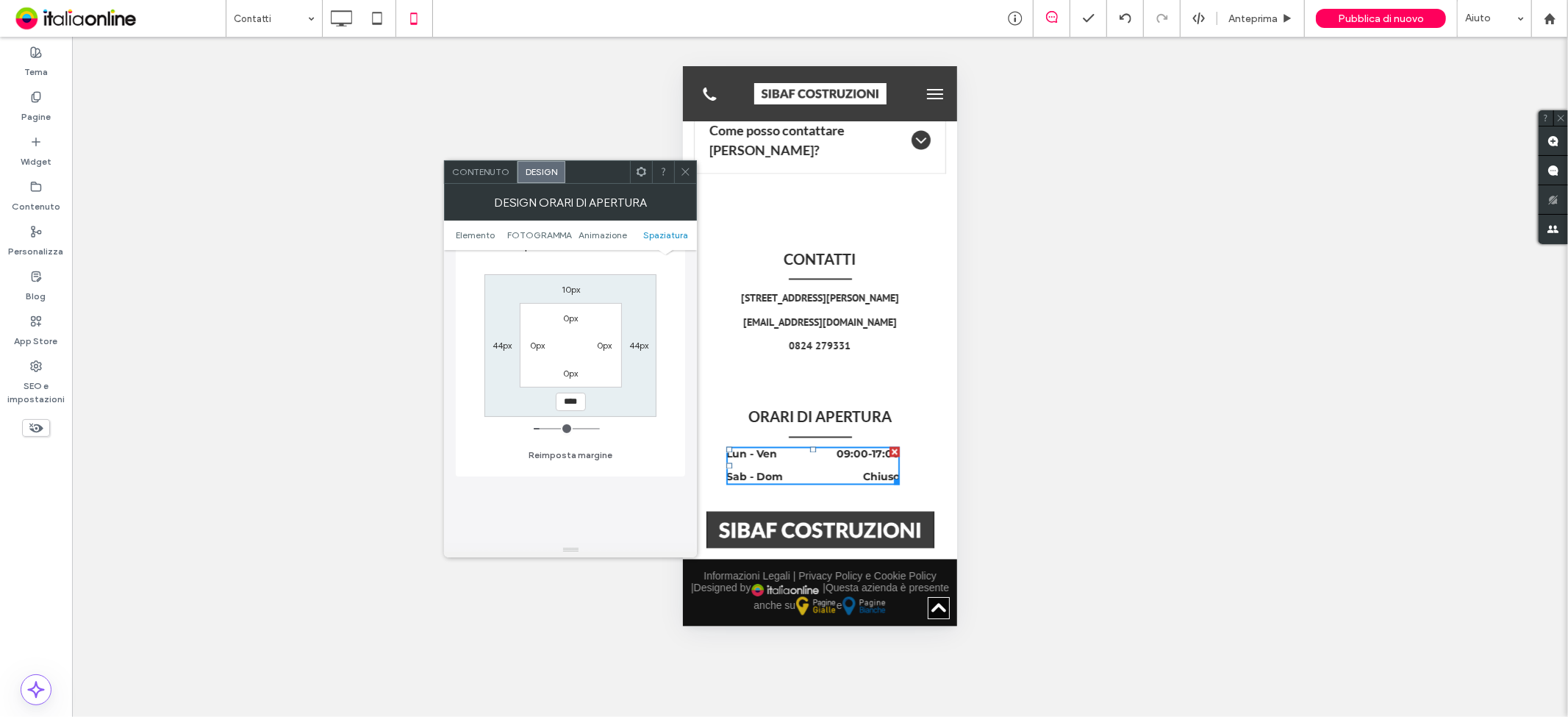
type input "**"
type input "****"
type input "**"
click at [547, 429] on input "range" at bounding box center [567, 429] width 66 height 2
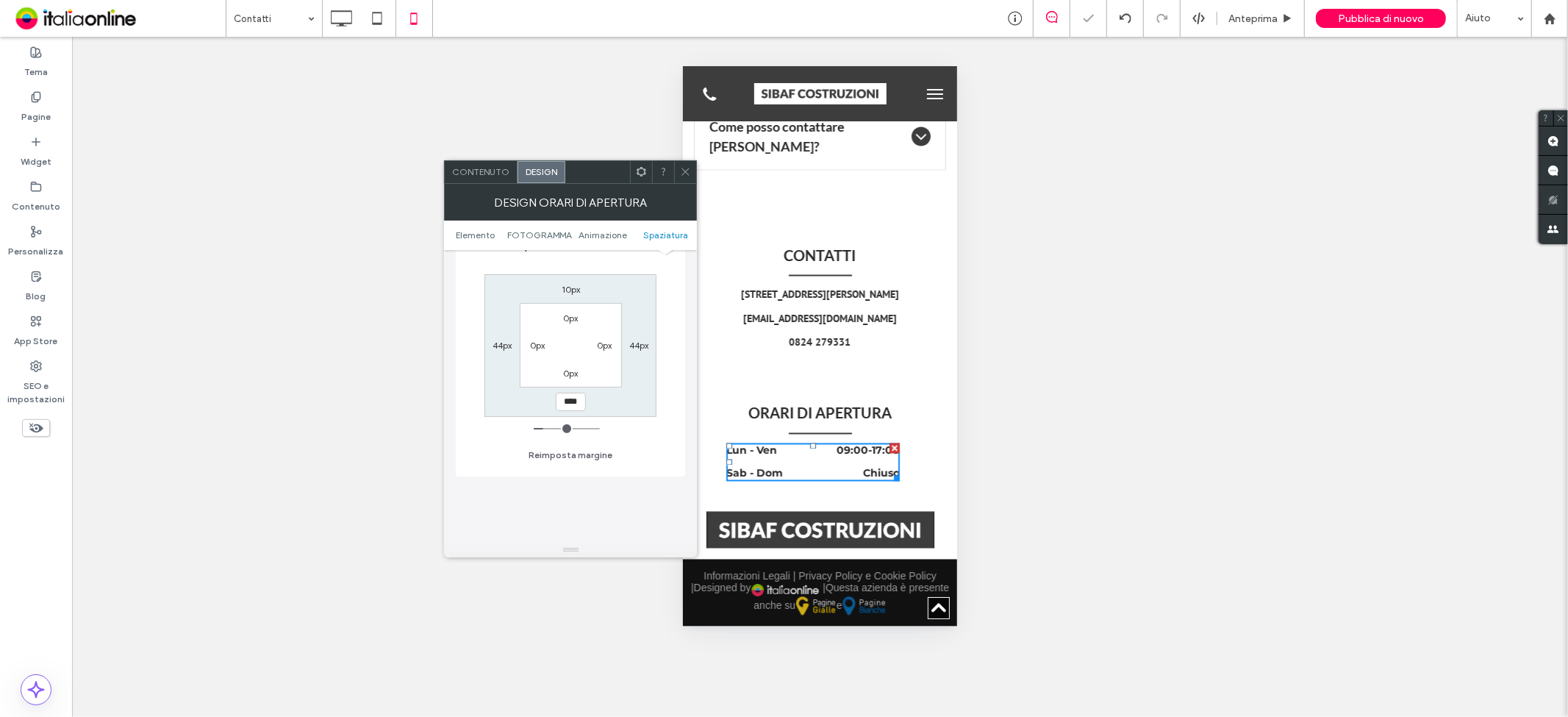
click at [684, 172] on icon at bounding box center [686, 172] width 11 height 11
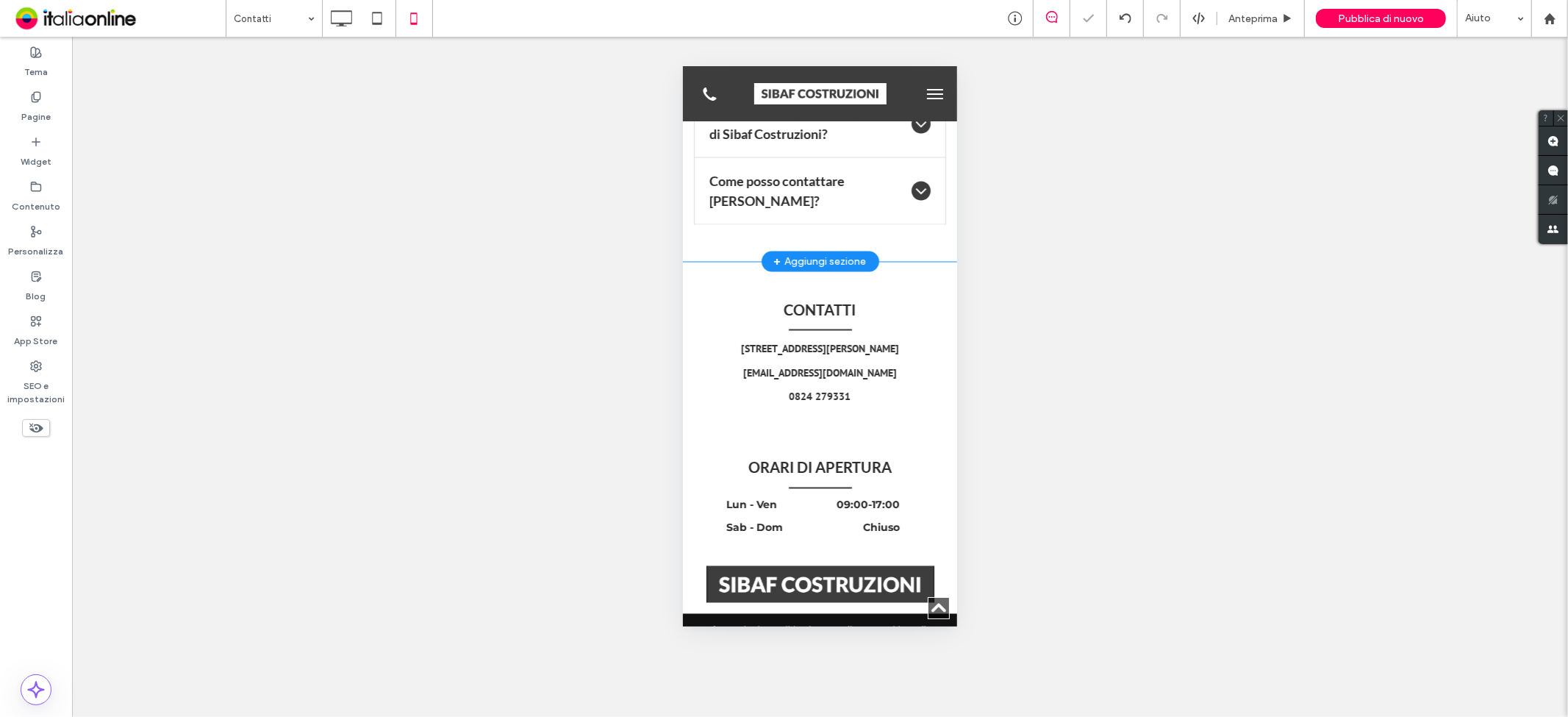
scroll to position [1954, 0]
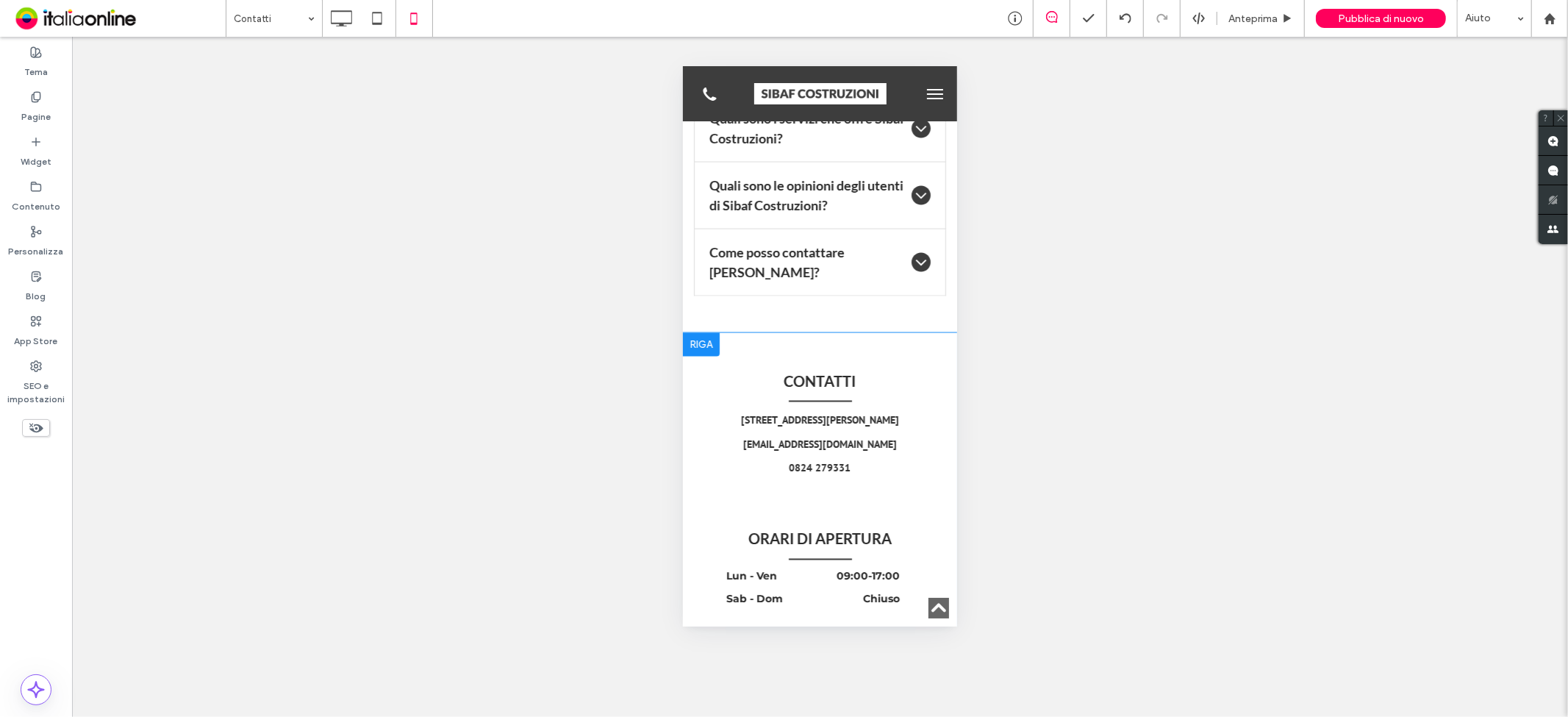
drag, startPoint x: 759, startPoint y: 376, endPoint x: 783, endPoint y: 377, distance: 24.0
click at [759, 376] on div "CONTATTI Via [PERSON_NAME], 68 - 82018 [GEOGRAPHIC_DATA] (BN) [EMAIL_ADDRESS][D…" at bounding box center [819, 509] width 274 height 353
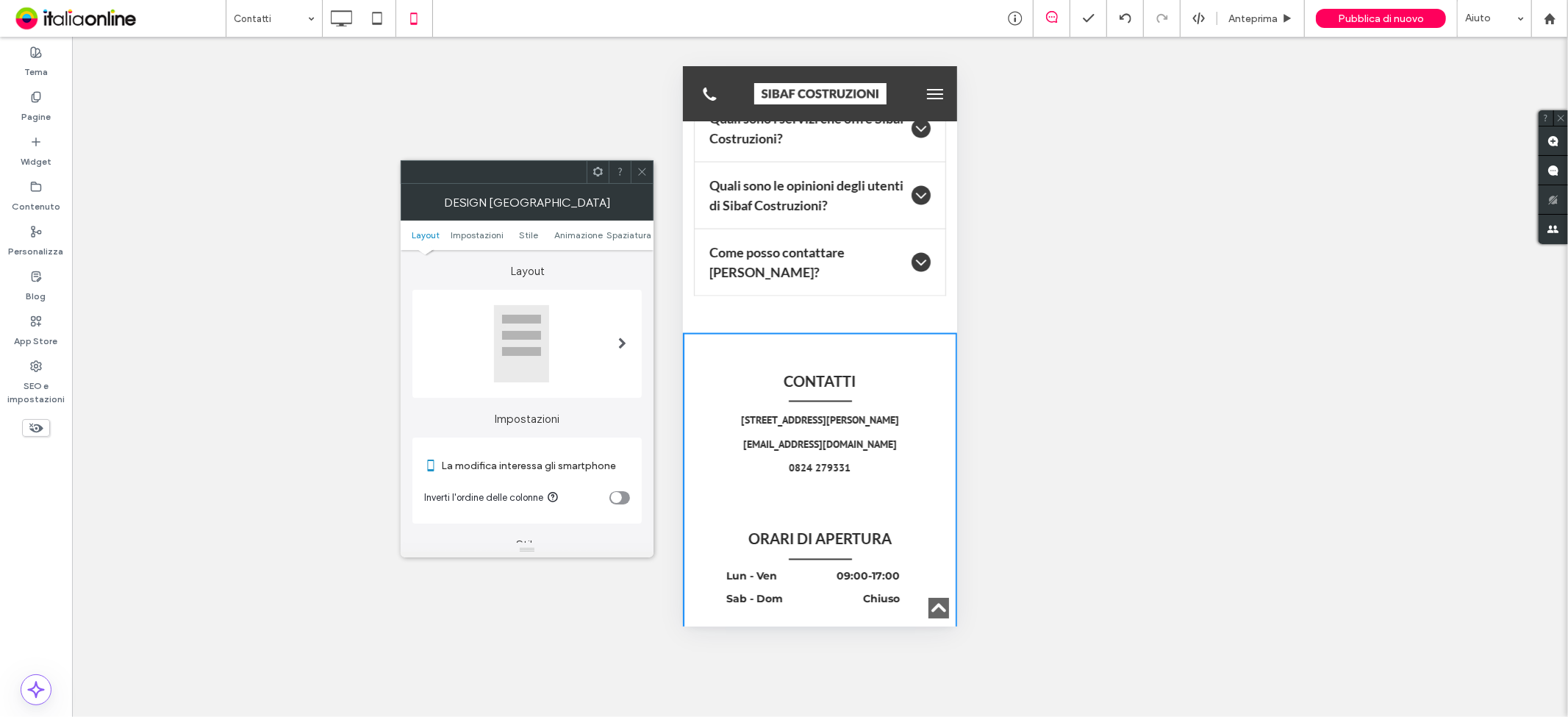
drag, startPoint x: 638, startPoint y: 172, endPoint x: 672, endPoint y: 213, distance: 53.3
click at [638, 172] on icon at bounding box center [643, 172] width 11 height 11
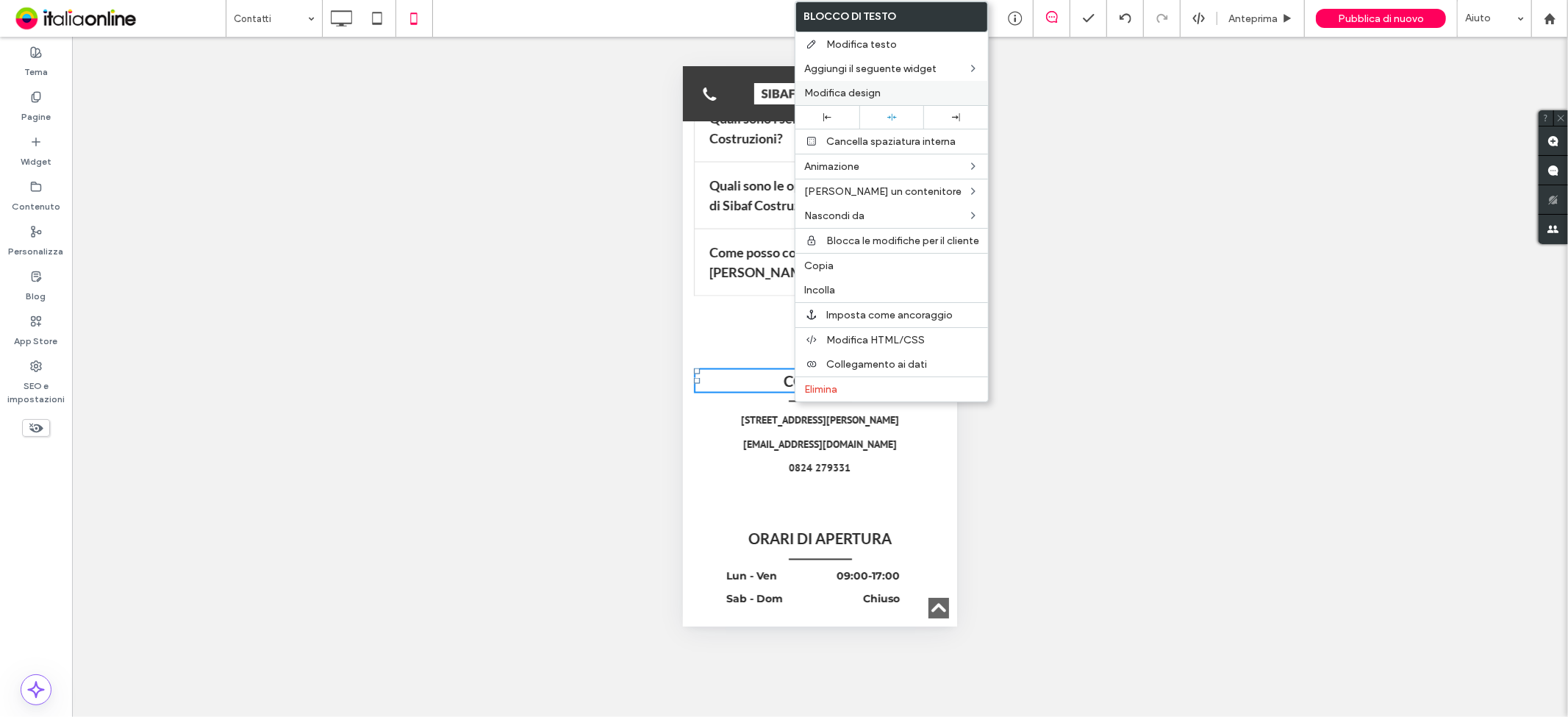
click at [869, 93] on span "Modifica design" at bounding box center [842, 93] width 77 height 13
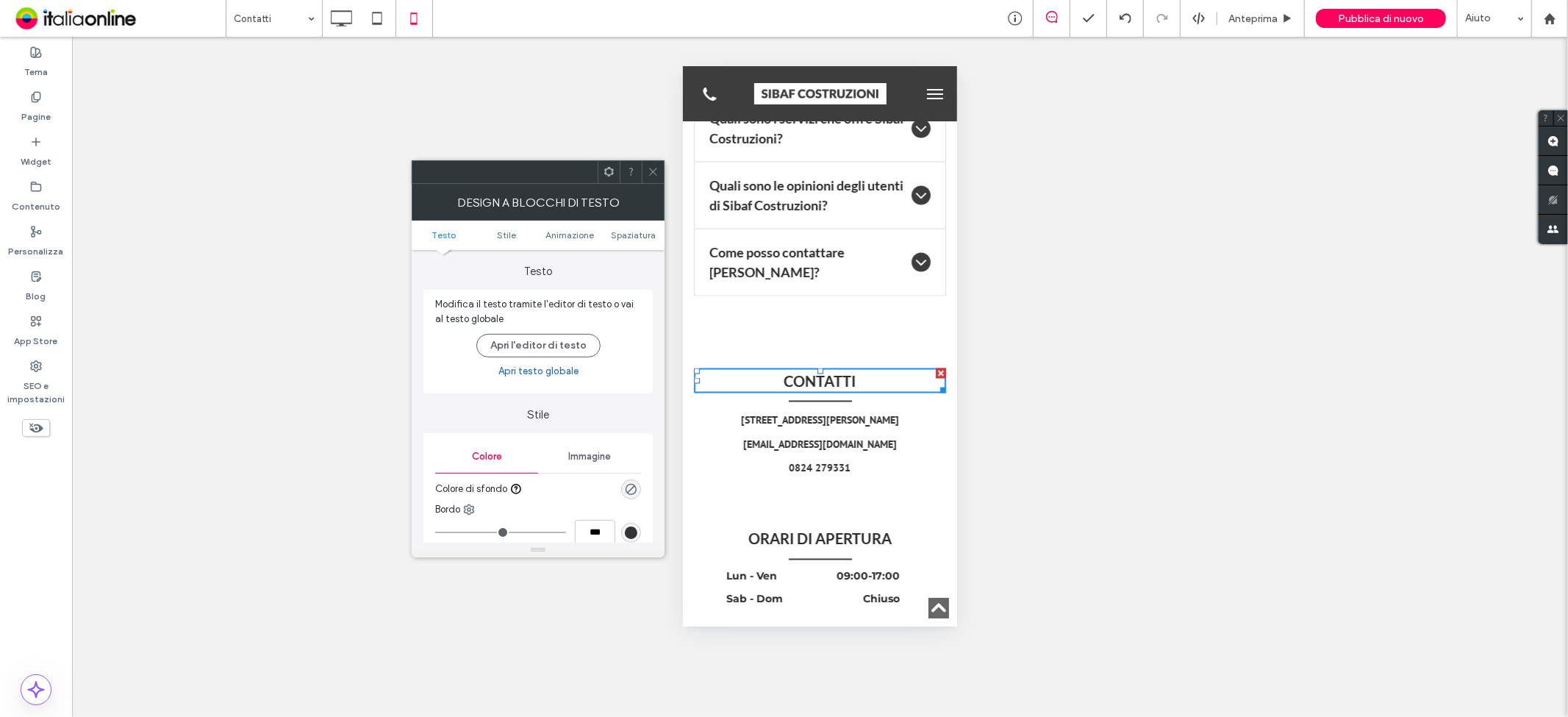
click at [637, 241] on ul "Testo Stile Animazione Spaziatura" at bounding box center [539, 235] width 253 height 30
click at [647, 233] on span "Spaziatura" at bounding box center [634, 235] width 45 height 11
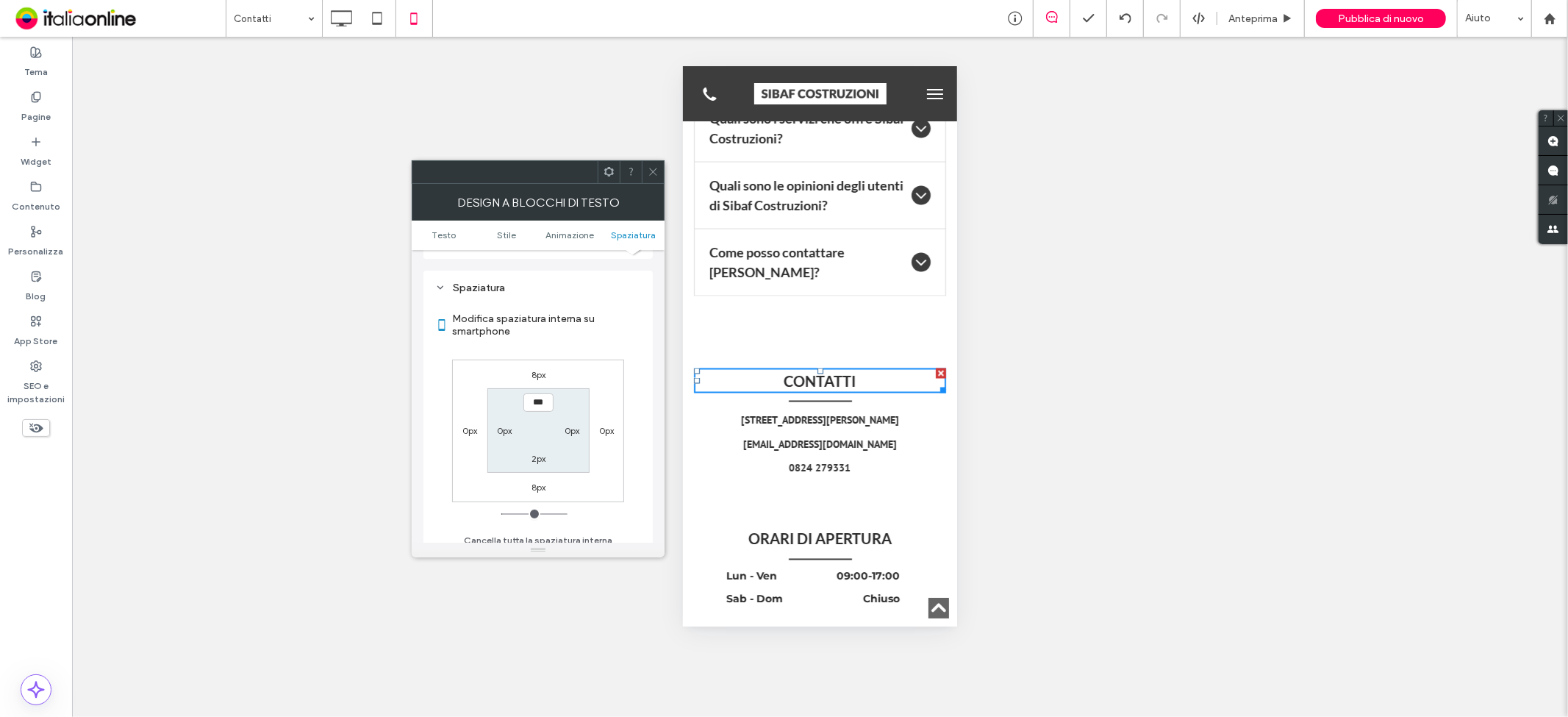
scroll to position [410, 0]
click at [539, 362] on label "8px" at bounding box center [538, 366] width 14 height 11
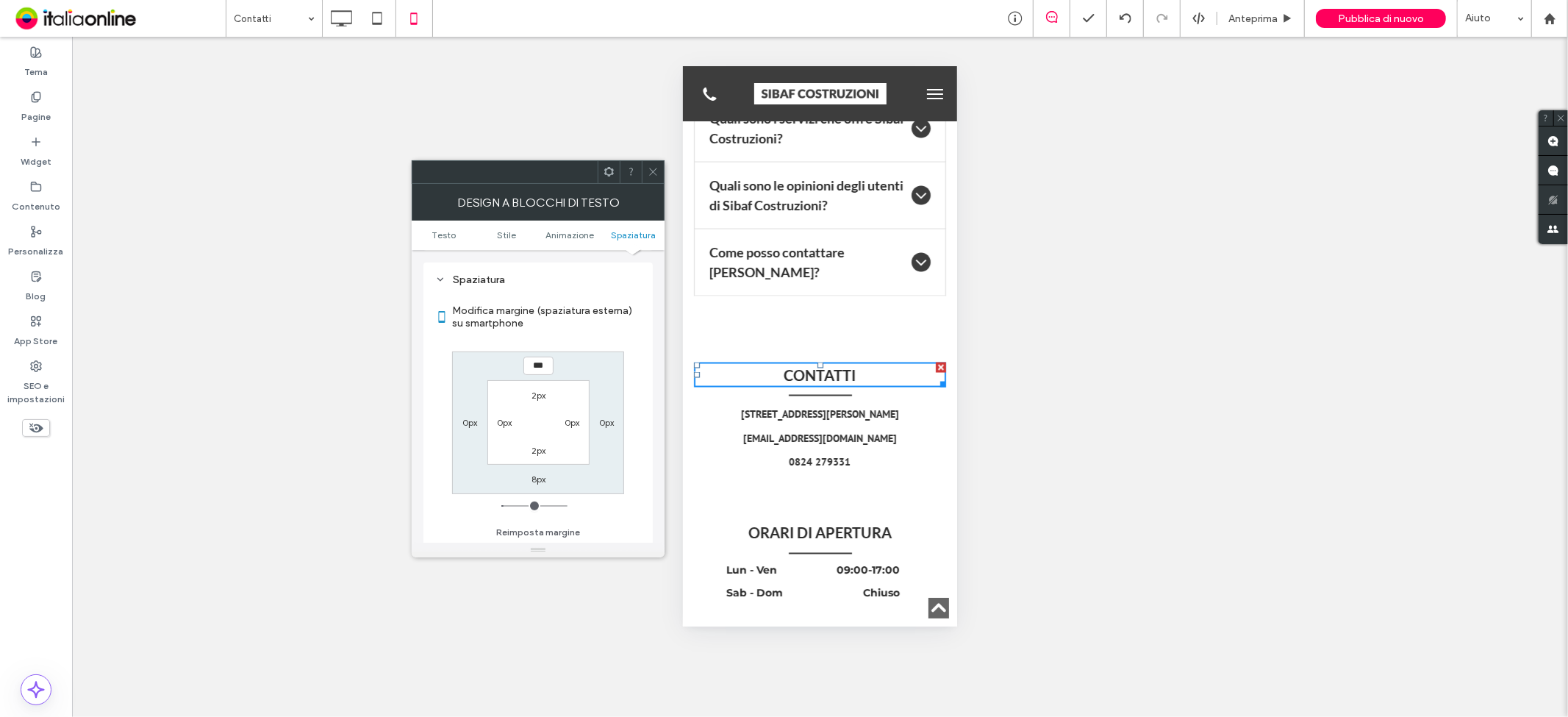
type input "*"
type input "***"
drag, startPoint x: 509, startPoint y: 503, endPoint x: 467, endPoint y: 495, distance: 42.8
type input "*"
click at [502, 505] on input "range" at bounding box center [534, 506] width 66 height 2
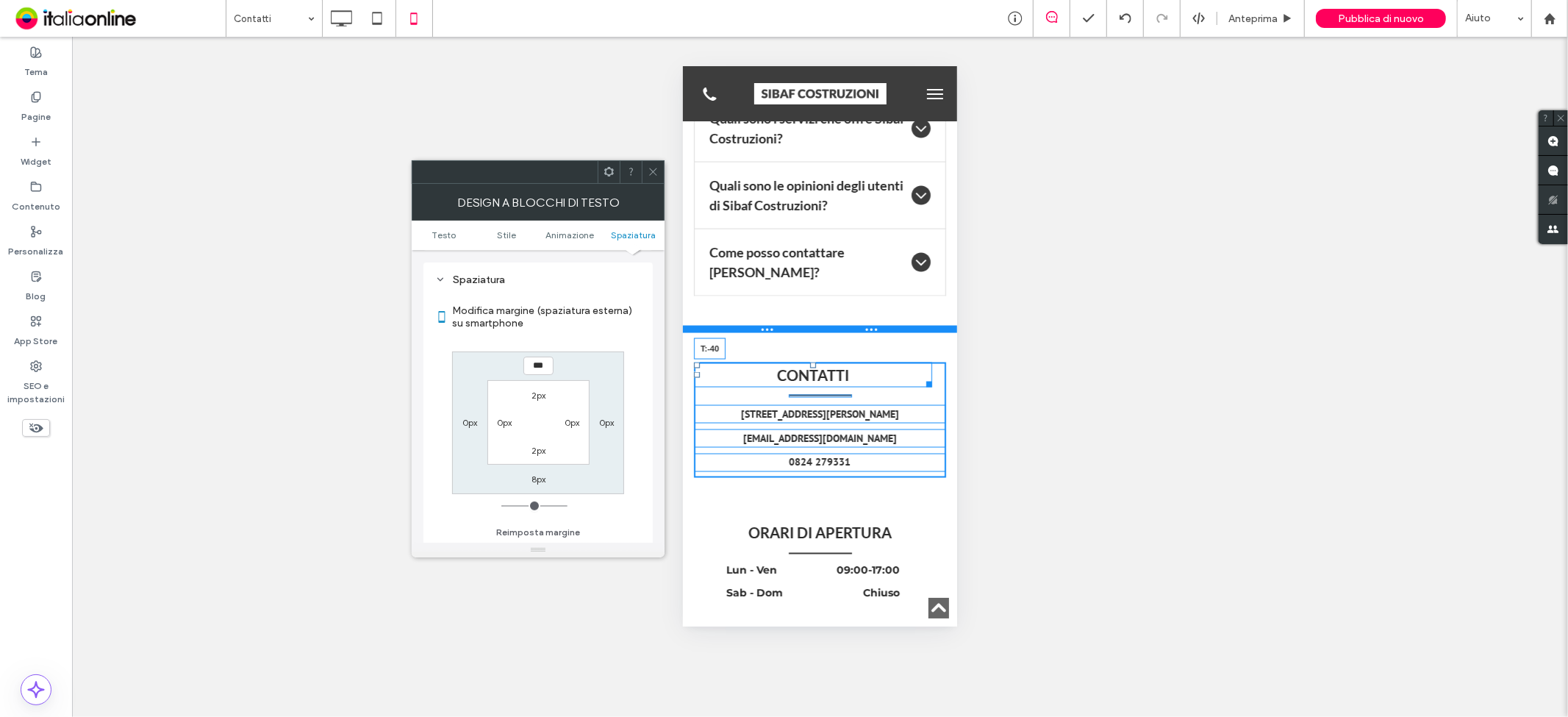
drag, startPoint x: 812, startPoint y: 389, endPoint x: 815, endPoint y: 354, distance: 35.1
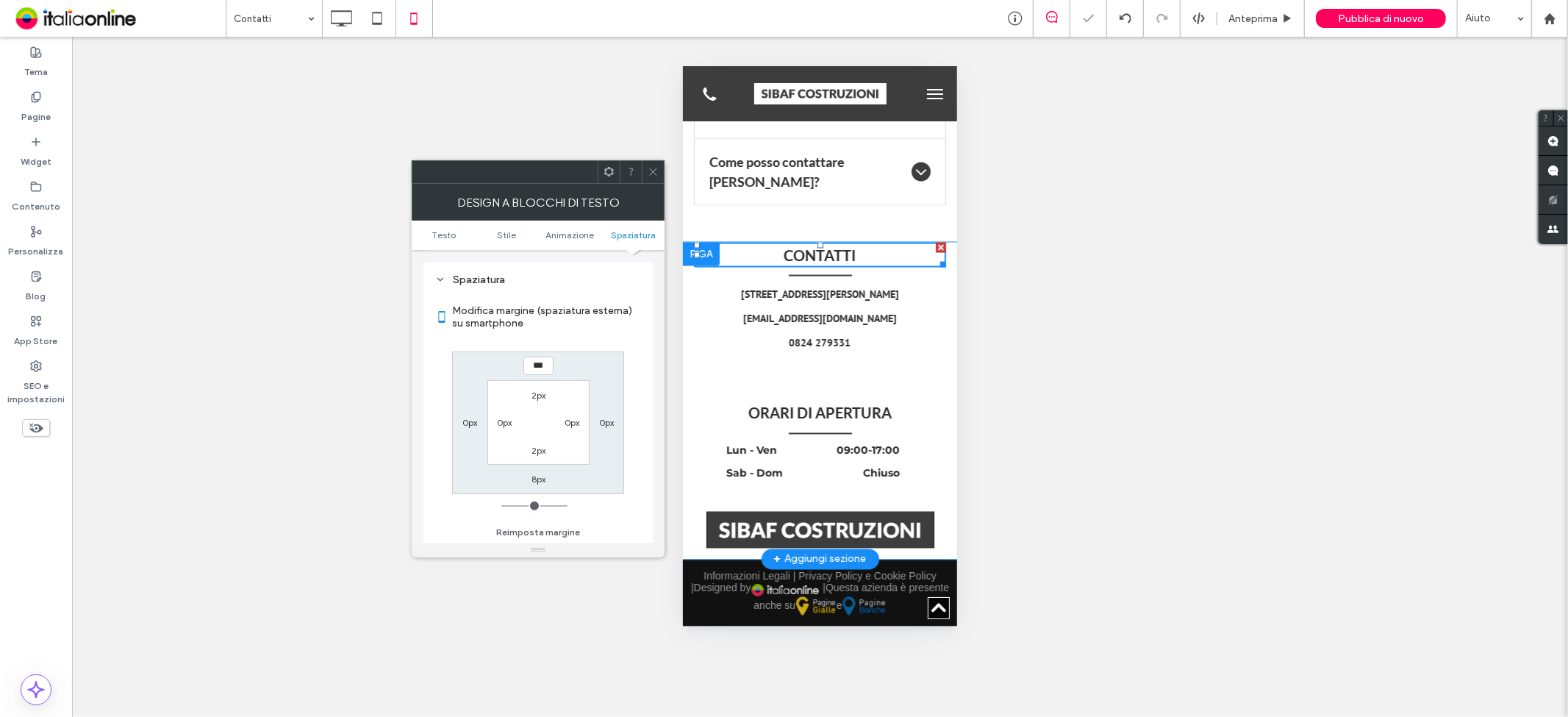
scroll to position [2082, 0]
click at [650, 166] on icon at bounding box center [653, 172] width 11 height 11
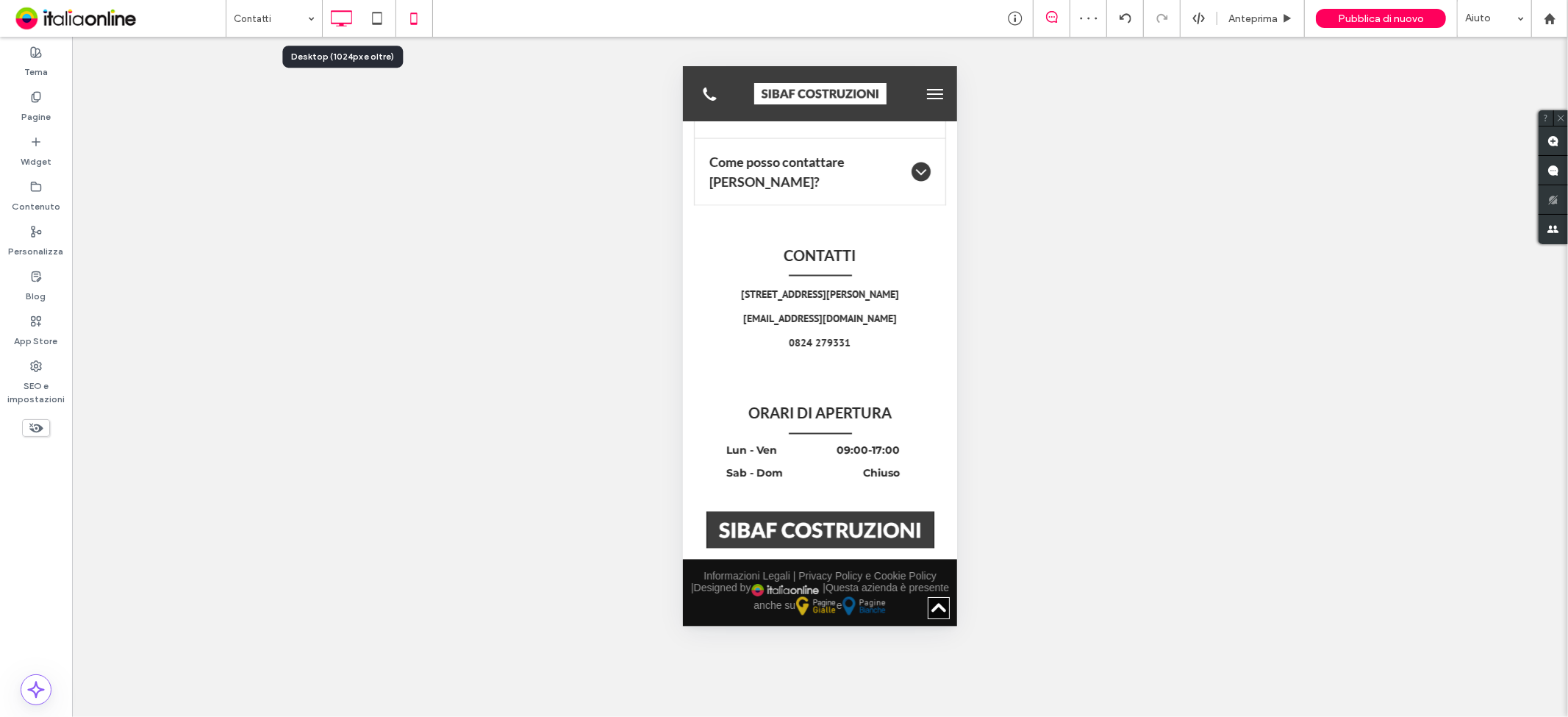
click at [350, 14] on icon at bounding box center [341, 18] width 30 height 30
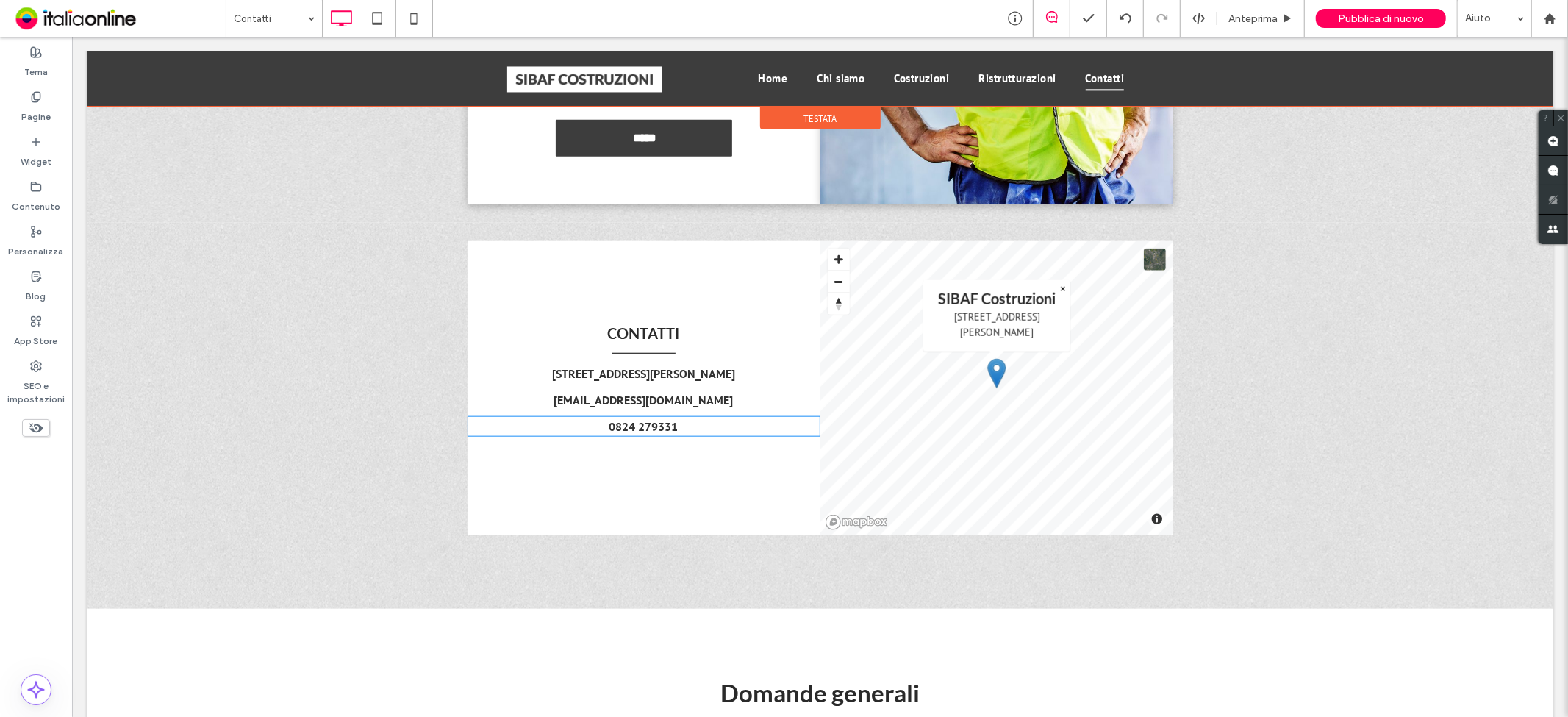
scroll to position [1090, 0]
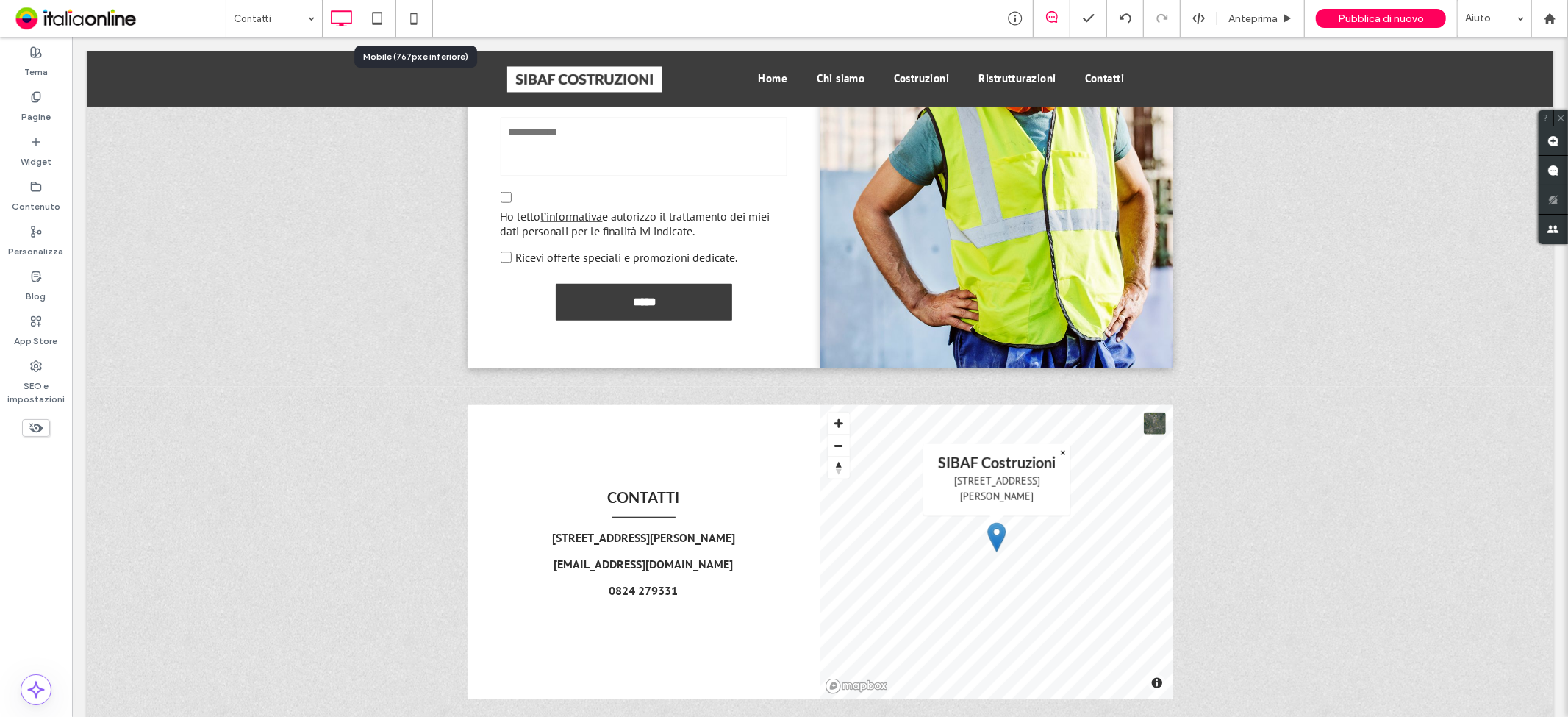
click at [424, 18] on icon at bounding box center [414, 18] width 30 height 30
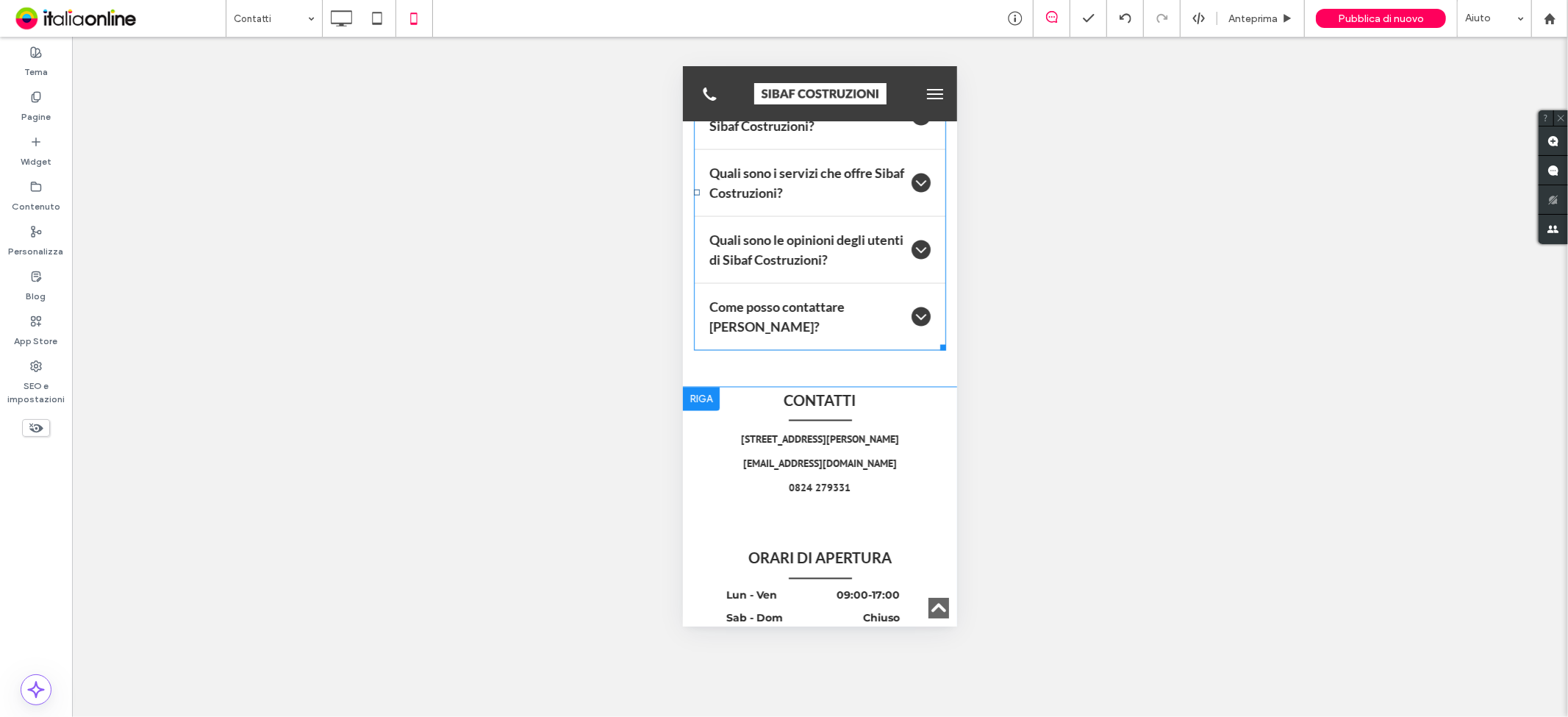
scroll to position [2082, 0]
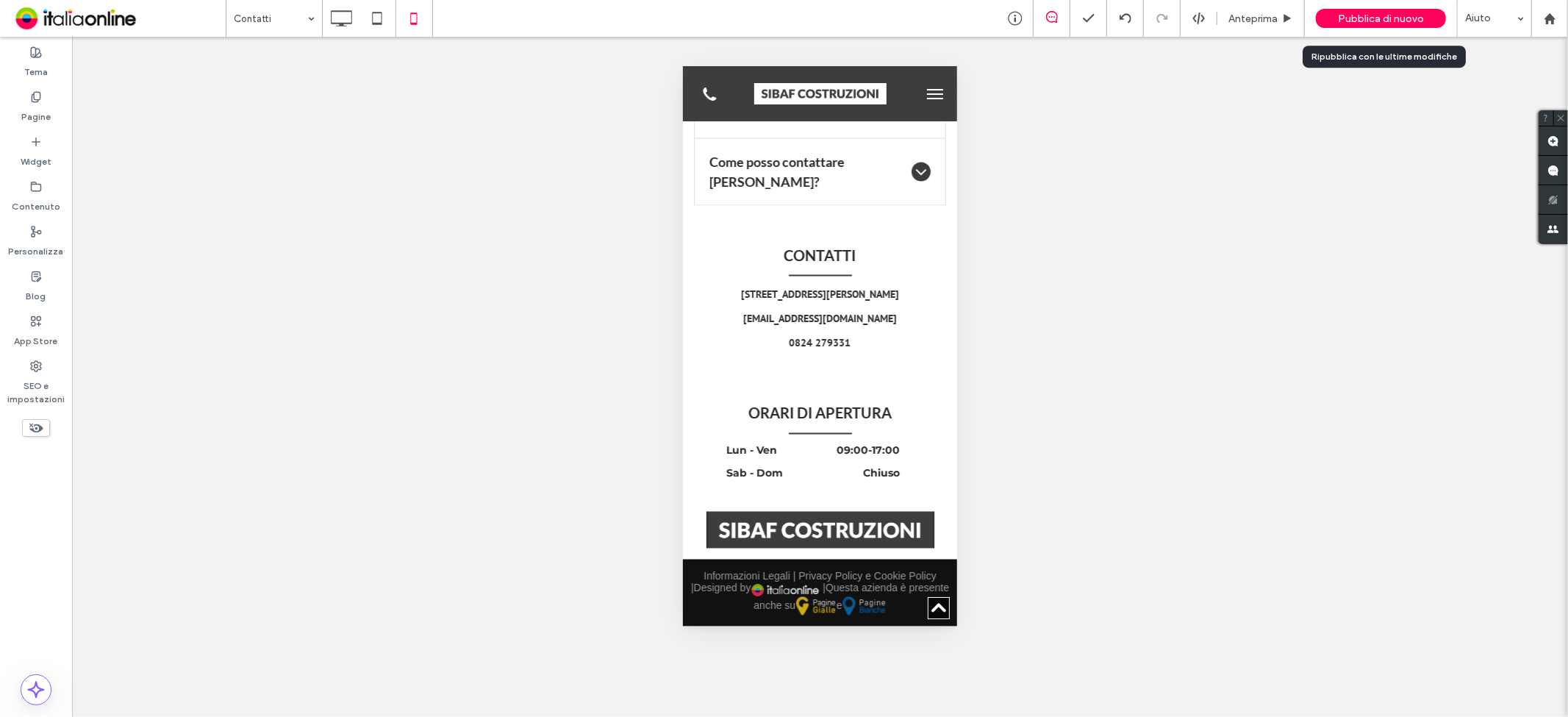
click at [1362, 24] on span "Pubblica di nuovo" at bounding box center [1381, 19] width 86 height 13
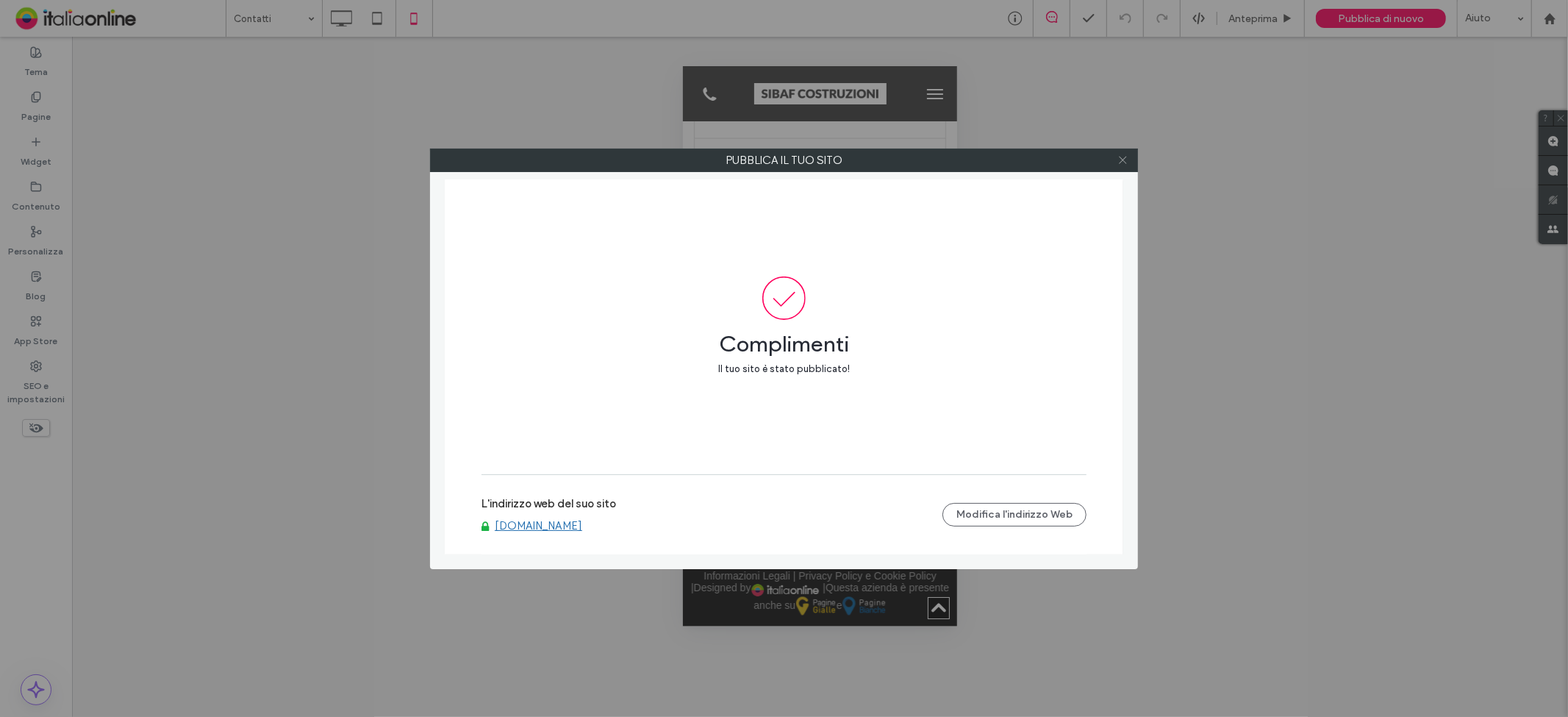
click at [1126, 158] on icon at bounding box center [1123, 160] width 11 height 11
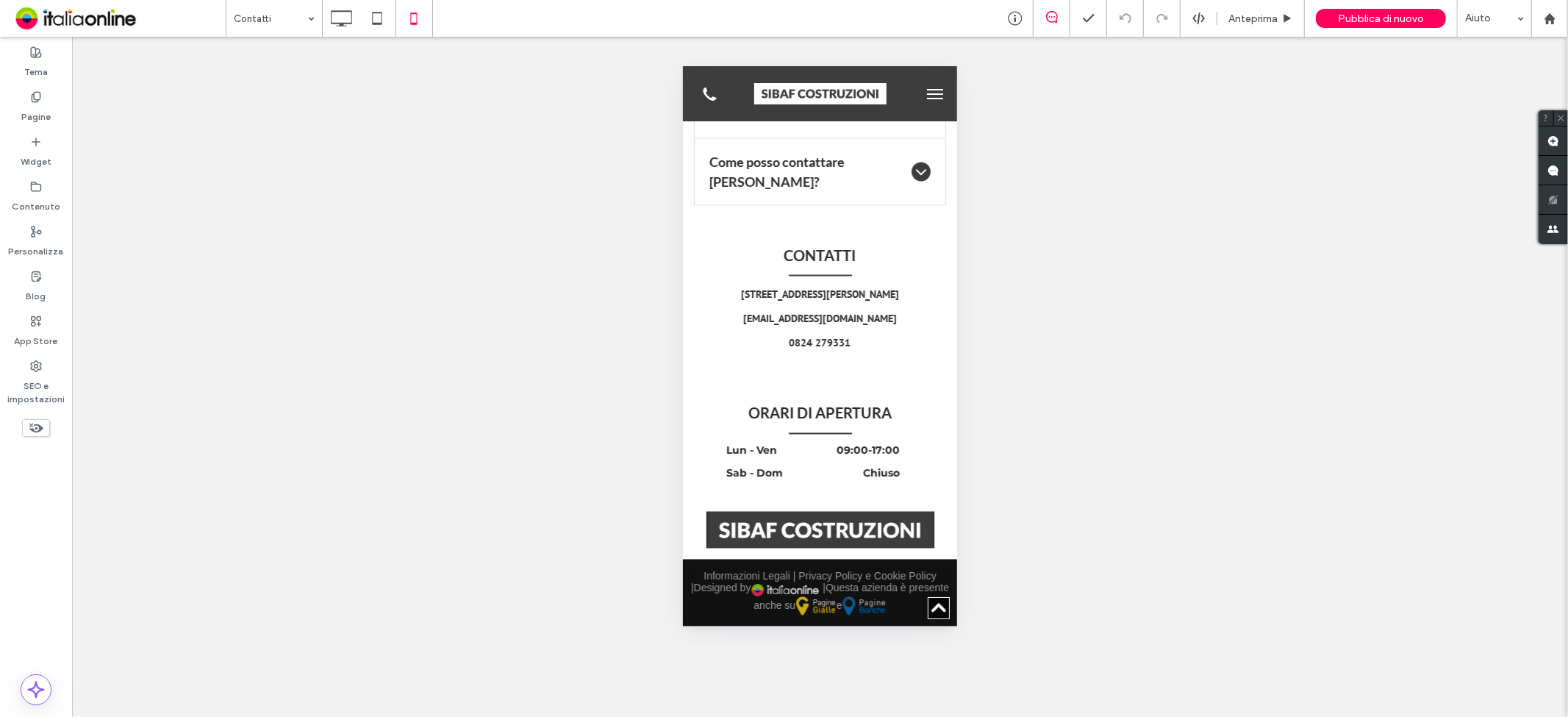
click at [920, 106] on button "menu" at bounding box center [934, 93] width 30 height 30
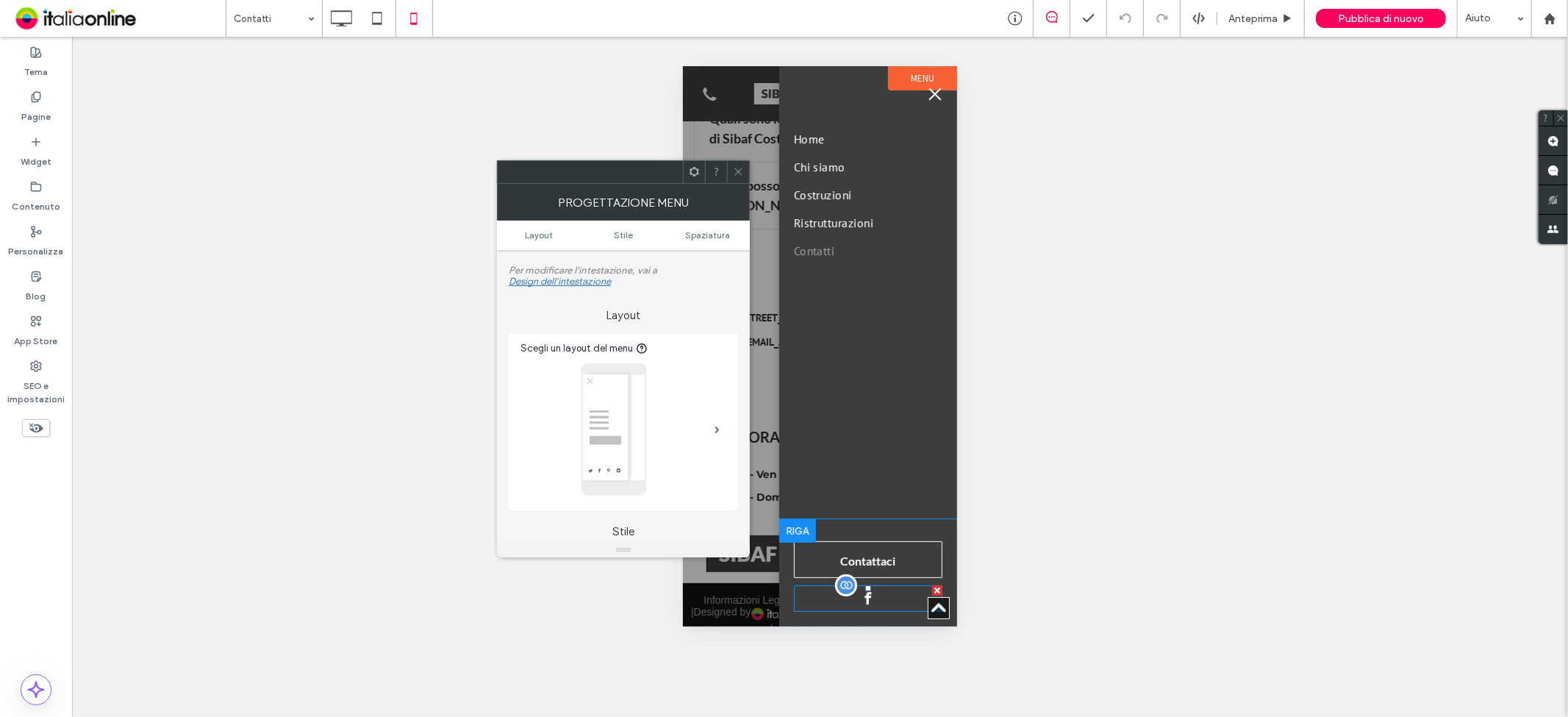
drag, startPoint x: 932, startPoint y: 590, endPoint x: 1391, endPoint y: 598, distance: 459.1
click at [932, 590] on div at bounding box center [936, 590] width 10 height 10
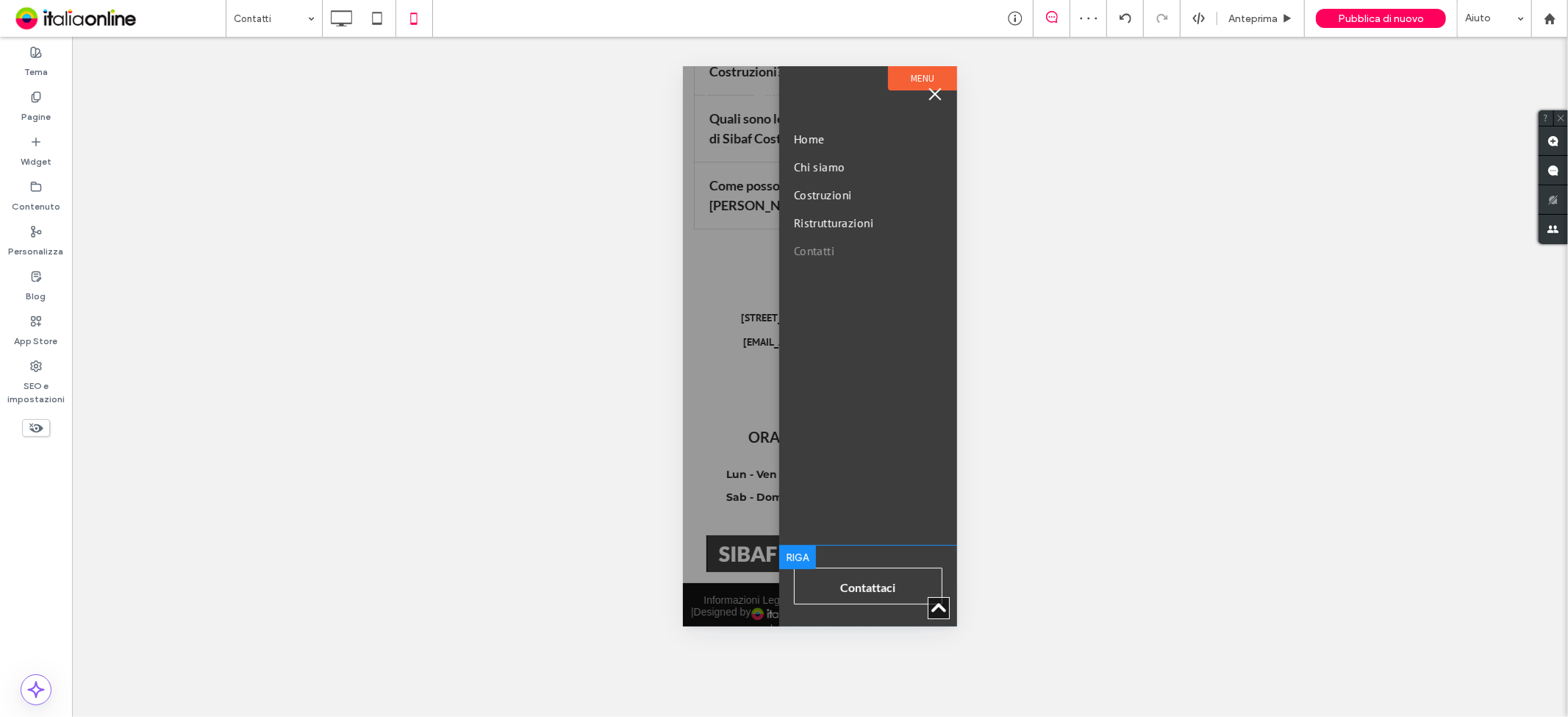
click at [1399, 25] on div "Pubblica di nuovo" at bounding box center [1381, 18] width 130 height 19
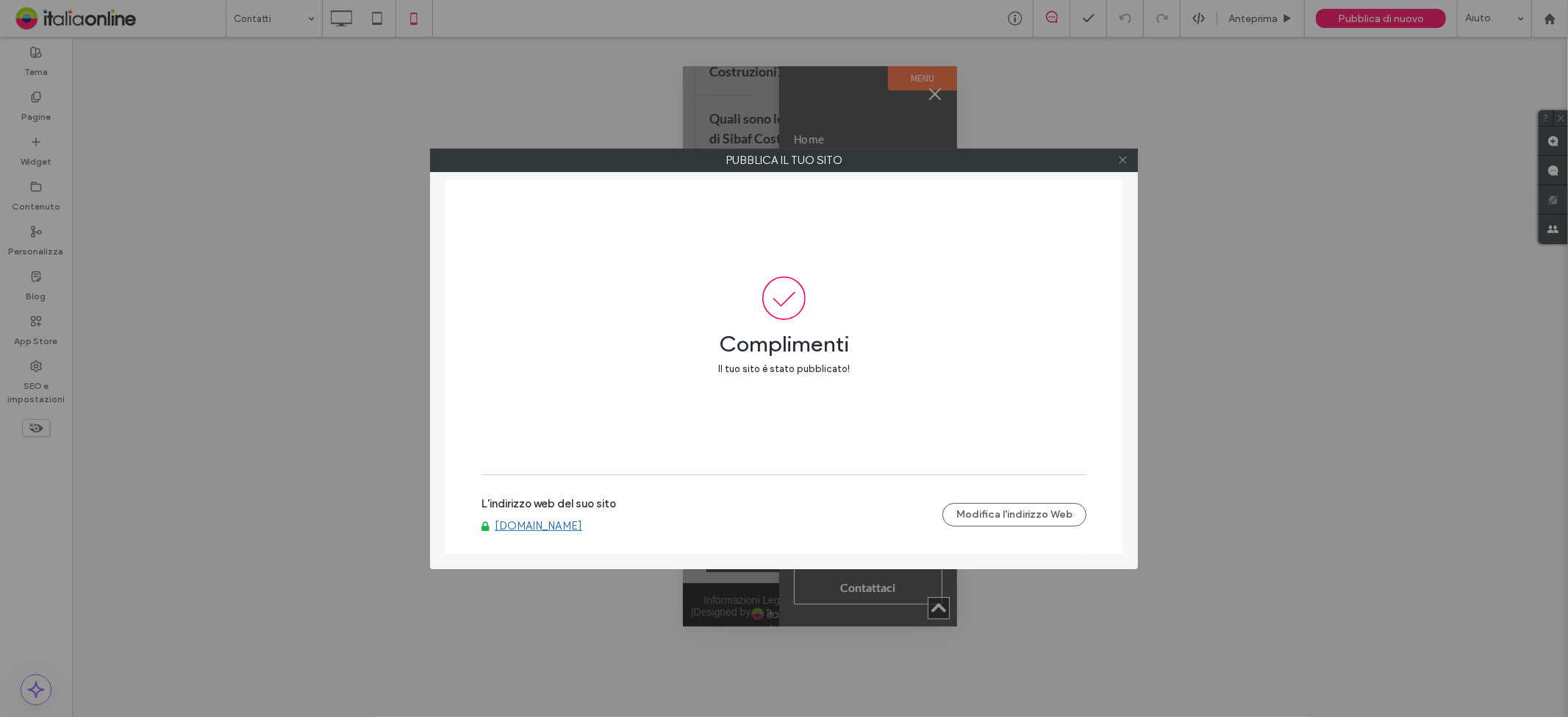
click at [1122, 160] on icon at bounding box center [1123, 160] width 11 height 11
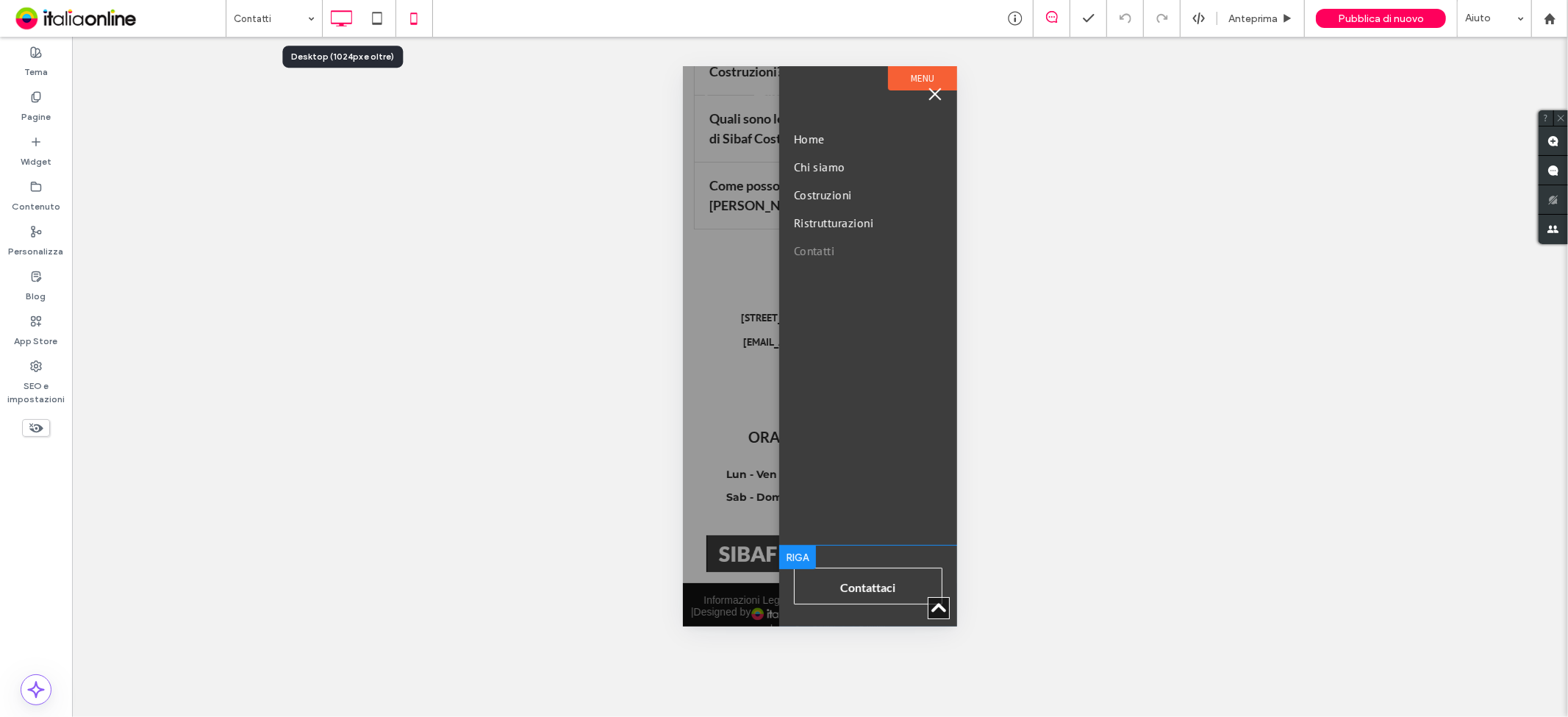
click at [344, 20] on icon at bounding box center [341, 18] width 30 height 30
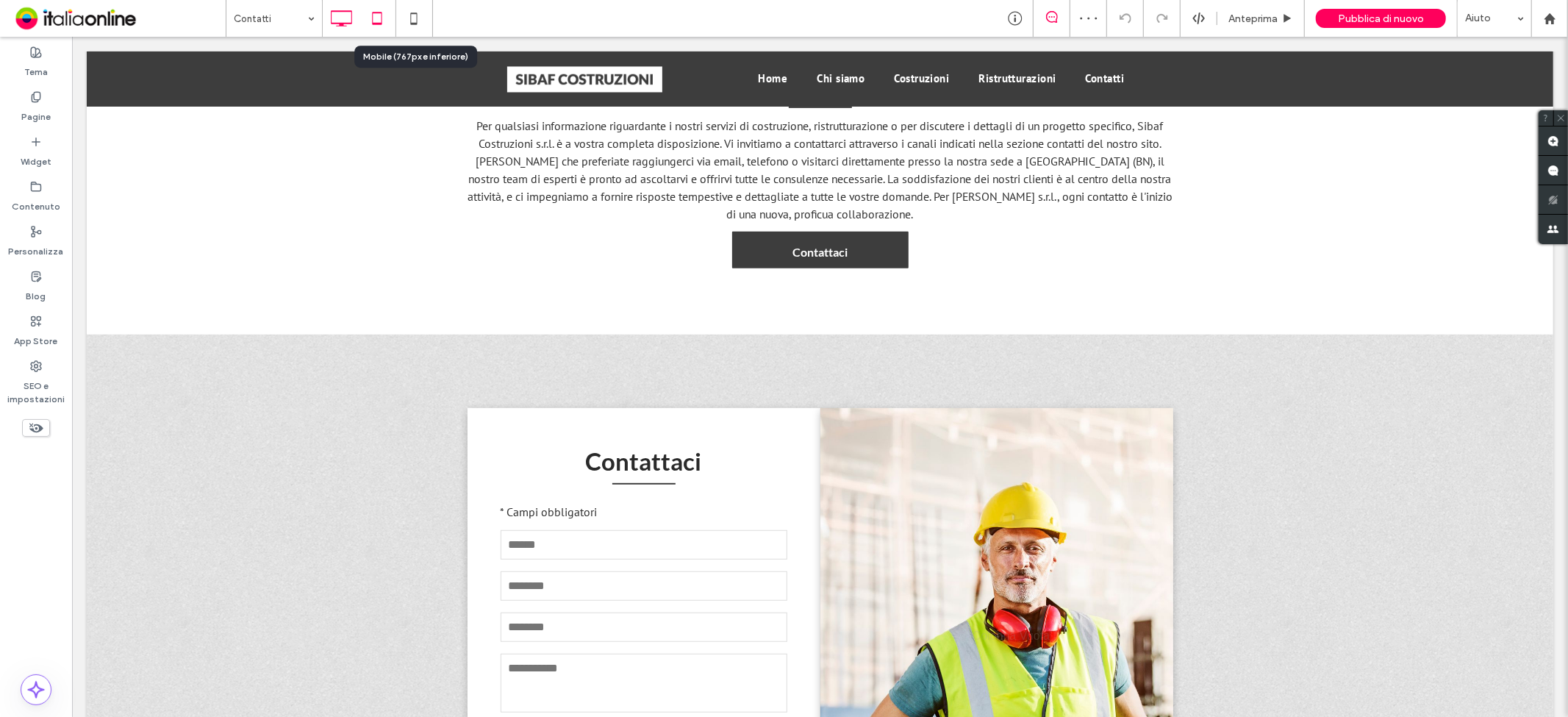
scroll to position [436, 0]
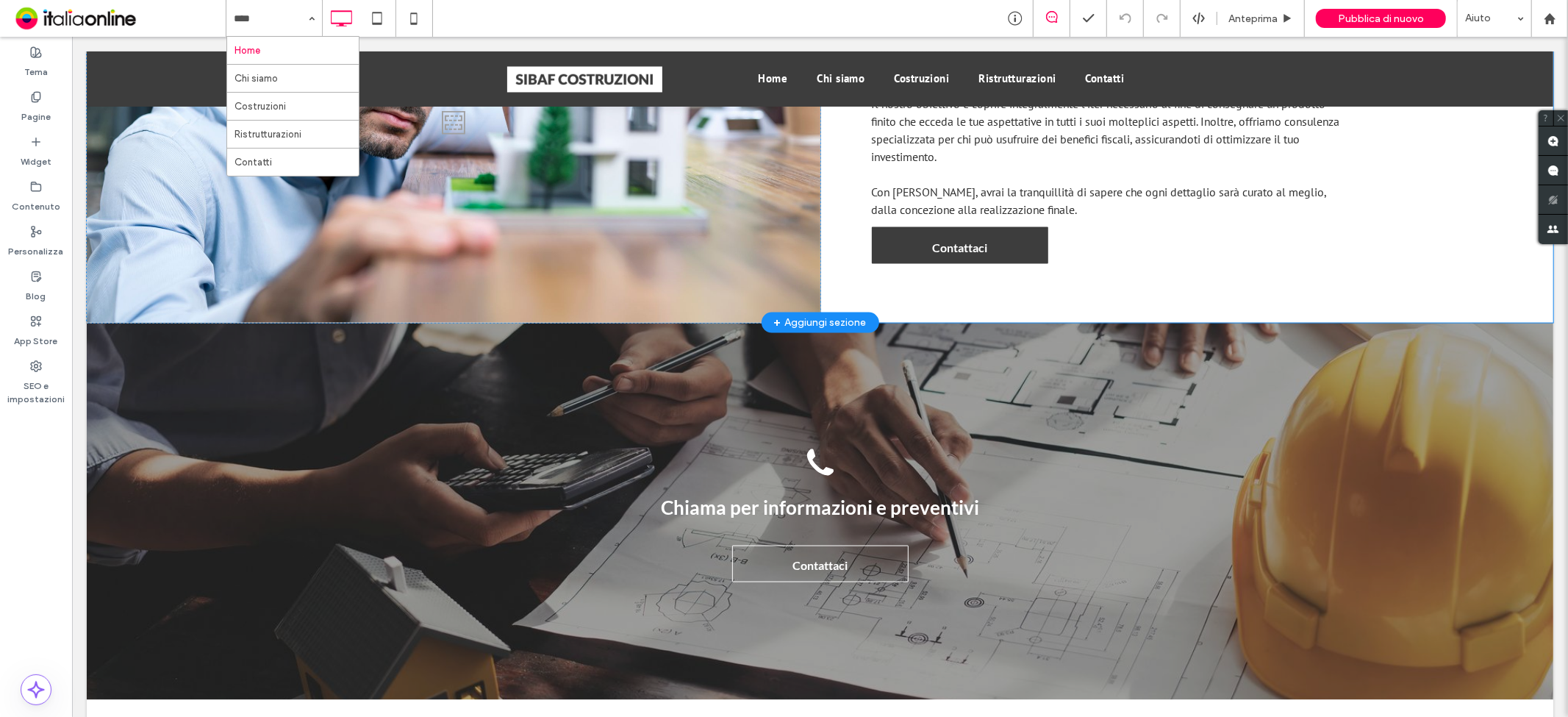
scroll to position [1840, 0]
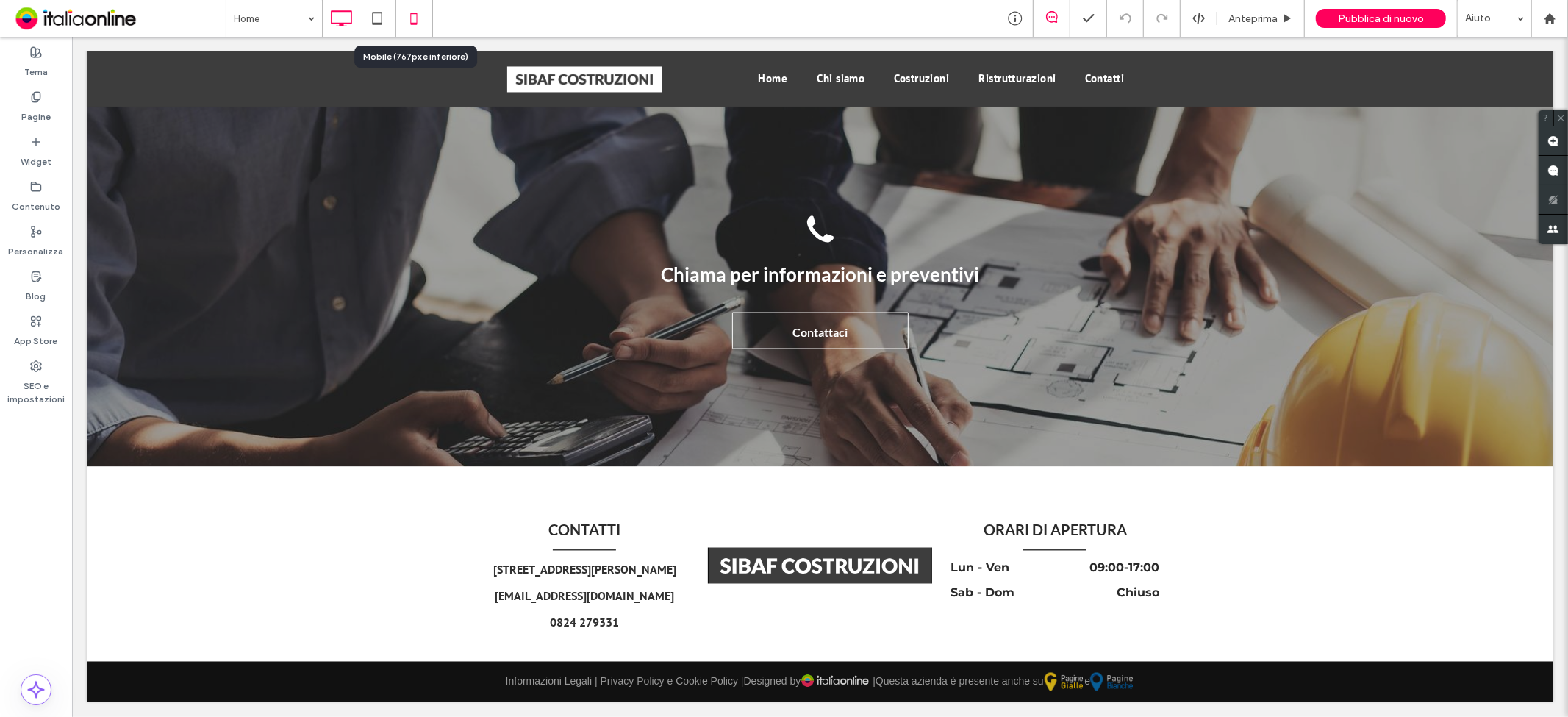
click at [399, 22] on div at bounding box center [415, 18] width 36 height 30
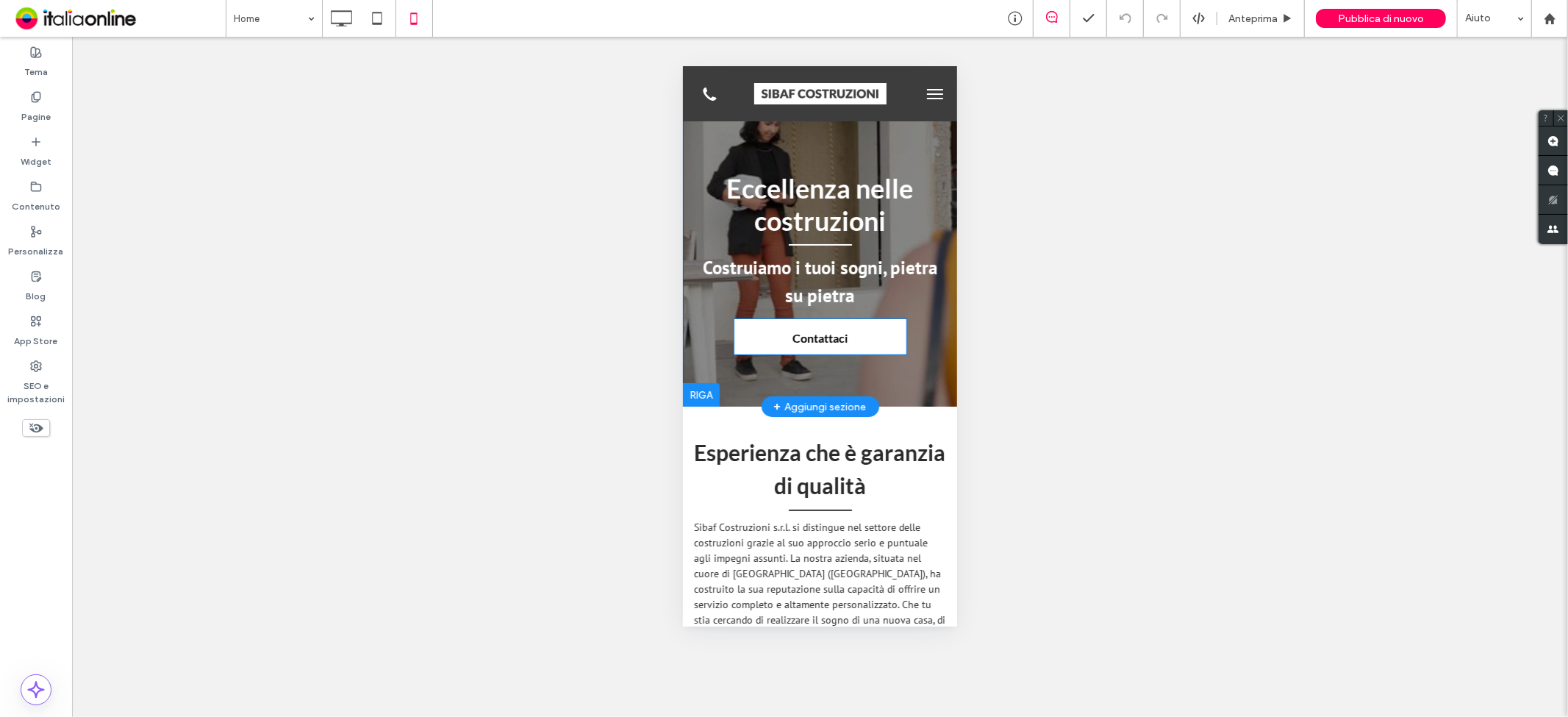
scroll to position [0, 0]
